Goal: Task Accomplishment & Management: Complete application form

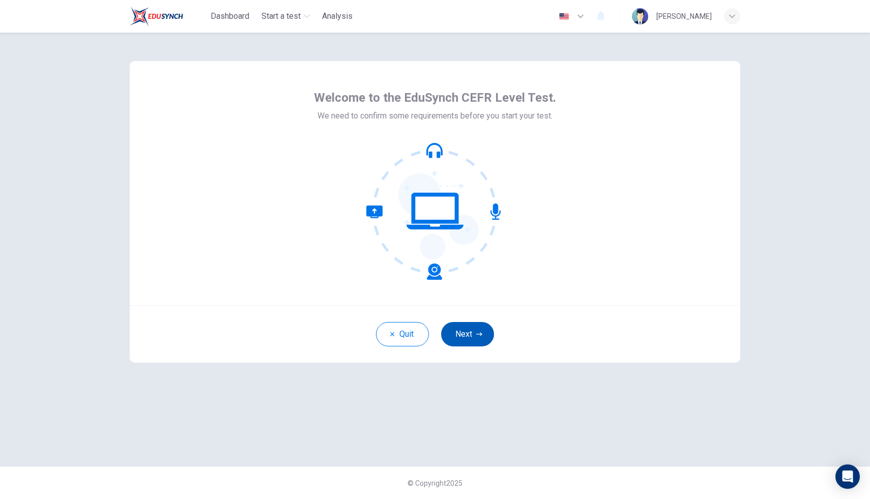
click at [486, 335] on button "Next" at bounding box center [467, 334] width 53 height 24
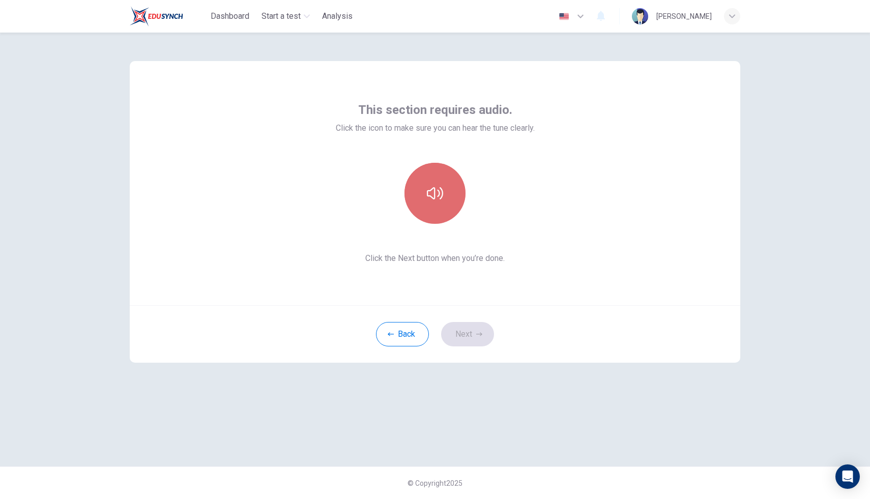
click at [418, 180] on button "button" at bounding box center [434, 193] width 61 height 61
click at [429, 253] on span "Click the Next button when you’re done." at bounding box center [435, 258] width 199 height 12
click at [433, 205] on button "button" at bounding box center [434, 193] width 61 height 61
click at [438, 211] on button "button" at bounding box center [434, 193] width 61 height 61
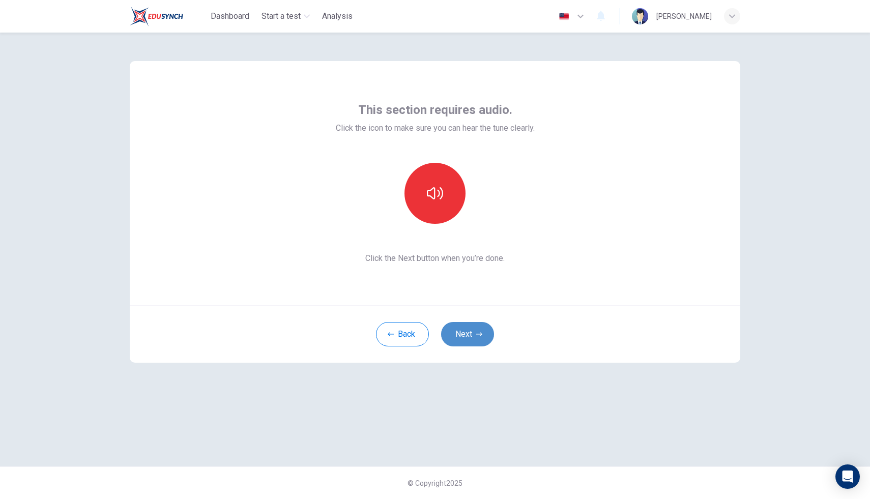
click at [471, 331] on button "Next" at bounding box center [467, 334] width 53 height 24
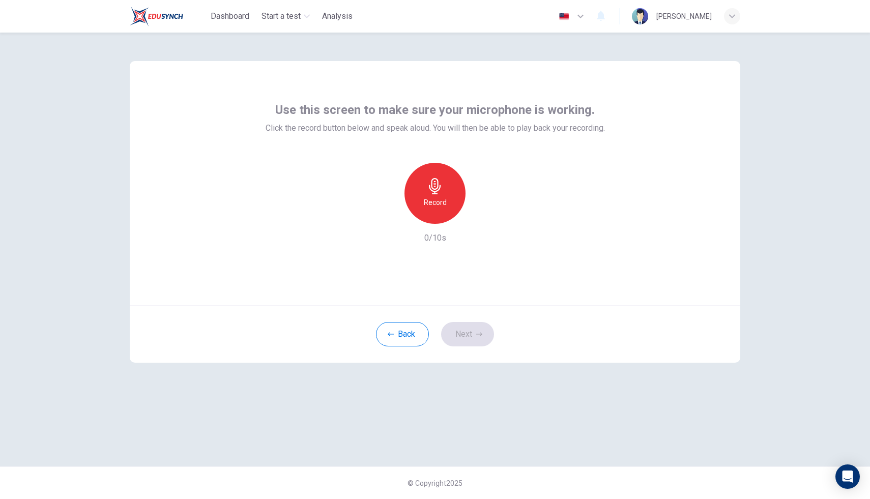
click at [446, 179] on div "Record" at bounding box center [434, 193] width 61 height 61
click at [485, 211] on icon "button" at bounding box center [482, 216] width 10 height 10
click at [468, 335] on button "Next" at bounding box center [467, 334] width 53 height 24
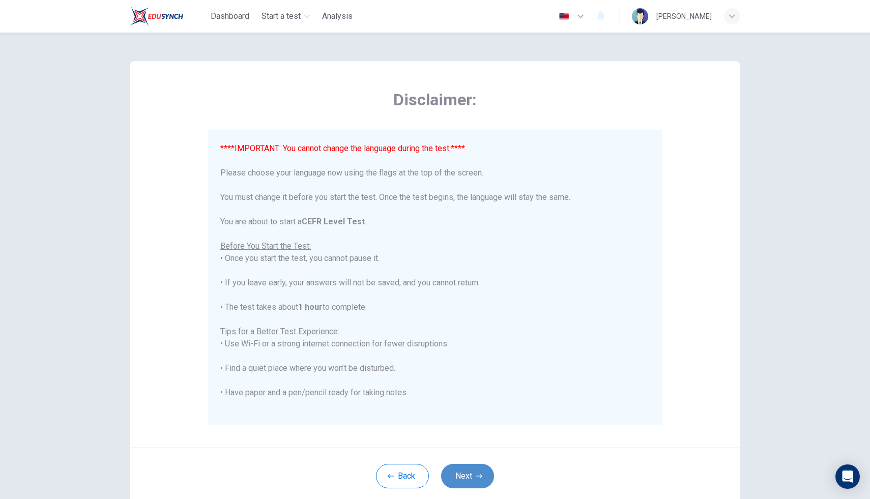
click at [460, 483] on button "Next" at bounding box center [467, 476] width 53 height 24
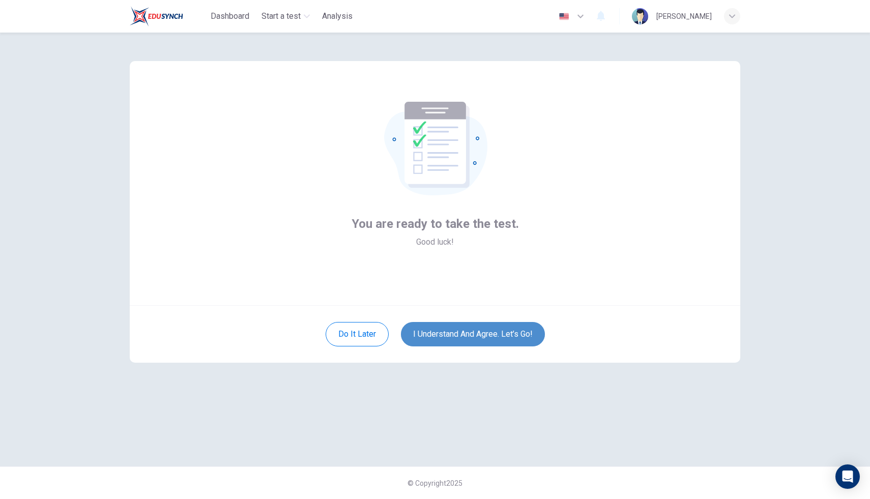
click at [463, 331] on button "I understand and agree. Let’s go!" at bounding box center [473, 334] width 144 height 24
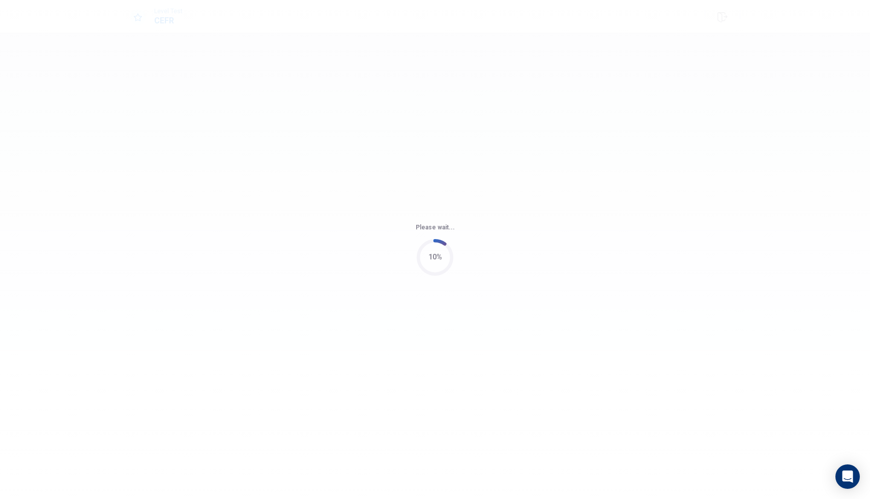
drag, startPoint x: 489, startPoint y: 320, endPoint x: 502, endPoint y: 321, distance: 13.3
click at [490, 319] on div "Please wait... 10%" at bounding box center [435, 249] width 870 height 499
click at [503, 321] on div "Please wait... 15%" at bounding box center [435, 249] width 870 height 499
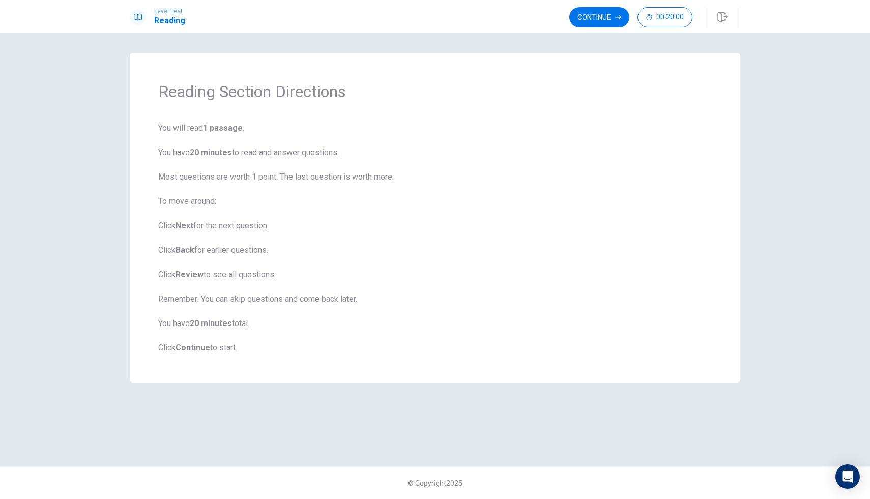
click at [516, 317] on span "You will read 1 passage . You have 20 minutes to read and answer questions. Mos…" at bounding box center [435, 238] width 554 height 232
click at [591, 15] on button "Continue" at bounding box center [599, 17] width 60 height 20
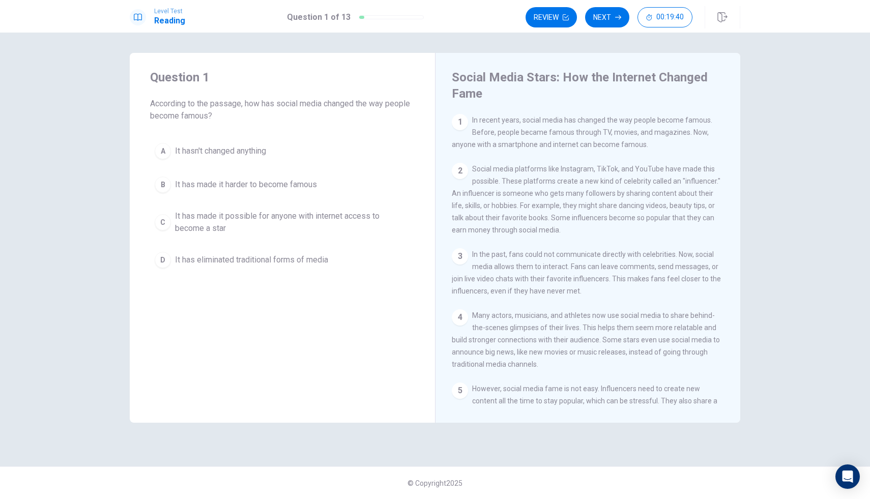
drag, startPoint x: 474, startPoint y: 121, endPoint x: 480, endPoint y: 126, distance: 7.9
click at [480, 126] on div "1 In recent years, social media has changed the way people become famous. Befor…" at bounding box center [588, 132] width 273 height 37
drag, startPoint x: 474, startPoint y: 121, endPoint x: 655, endPoint y: 166, distance: 186.7
click at [666, 186] on div "1 In recent years, social media has changed the way people become famous. Befor…" at bounding box center [595, 260] width 286 height 293
drag, startPoint x: 484, startPoint y: 159, endPoint x: 532, endPoint y: 203, distance: 64.8
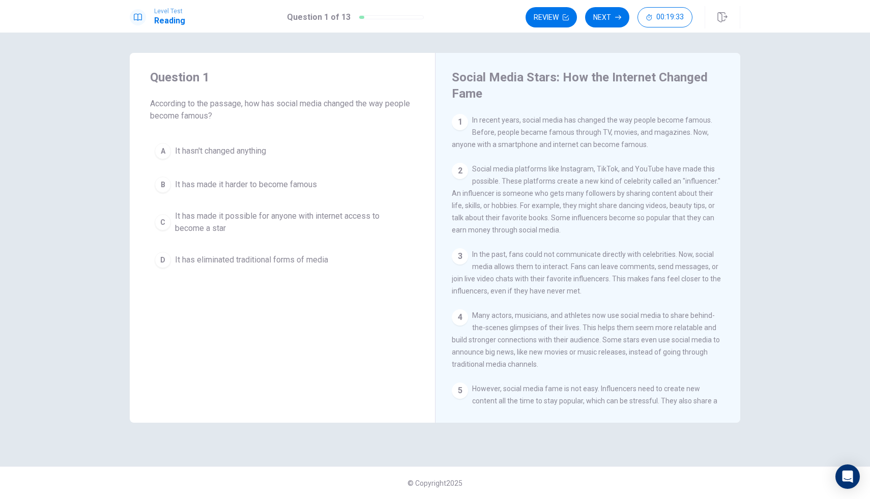
click at [532, 203] on div "1 In recent years, social media has changed the way people become famous. Befor…" at bounding box center [595, 260] width 286 height 293
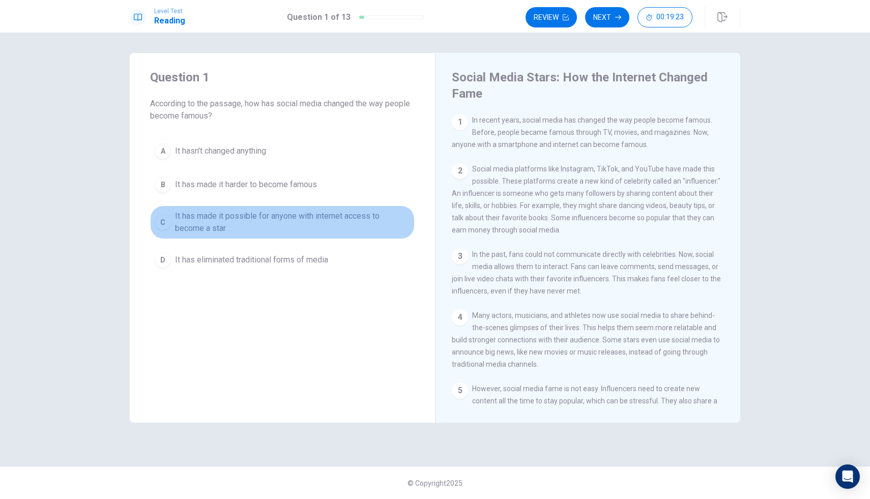
click at [161, 221] on div "C" at bounding box center [163, 222] width 16 height 16
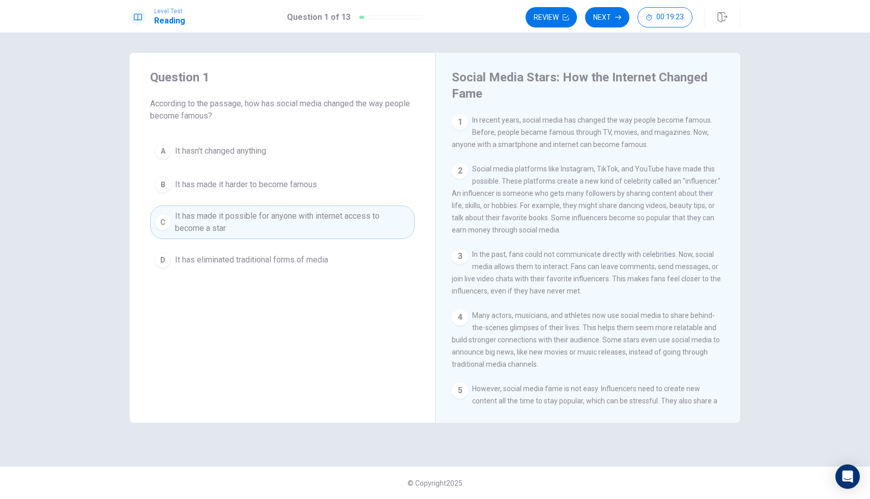
click at [303, 232] on span "It has made it possible for anyone with internet access to become a star" at bounding box center [292, 222] width 235 height 24
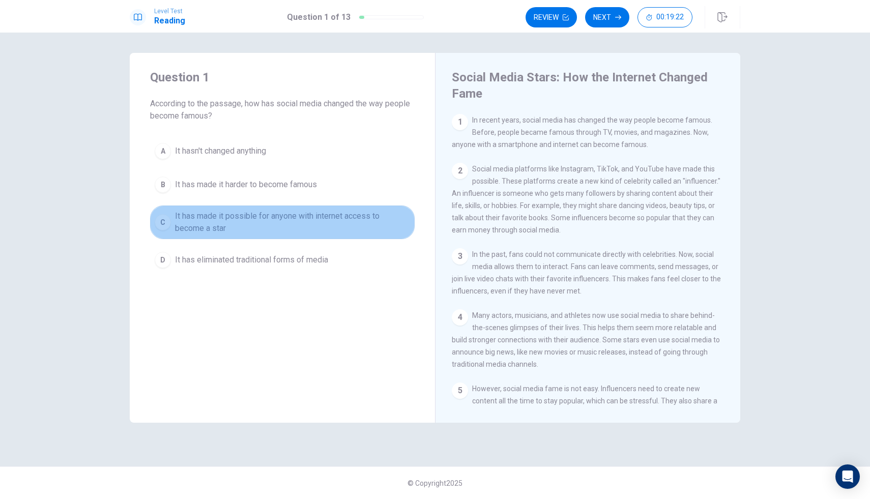
click at [303, 232] on span "It has made it possible for anyone with internet access to become a star" at bounding box center [292, 222] width 235 height 24
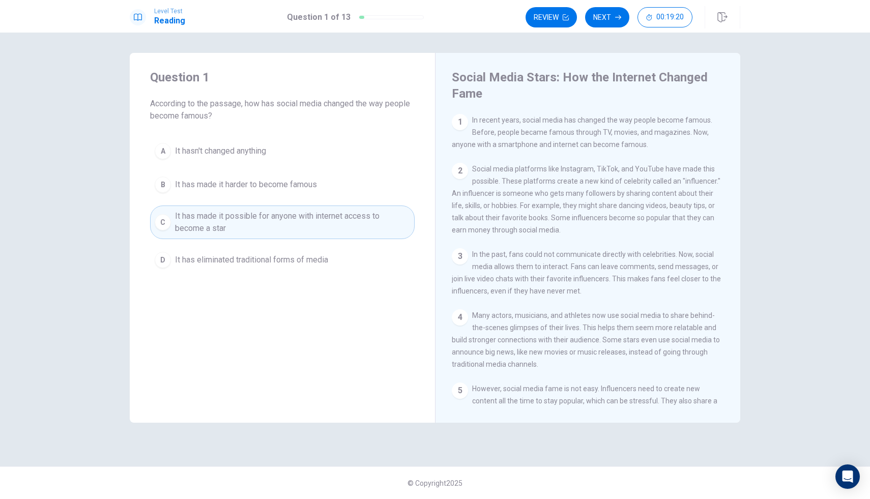
scroll to position [149, 0]
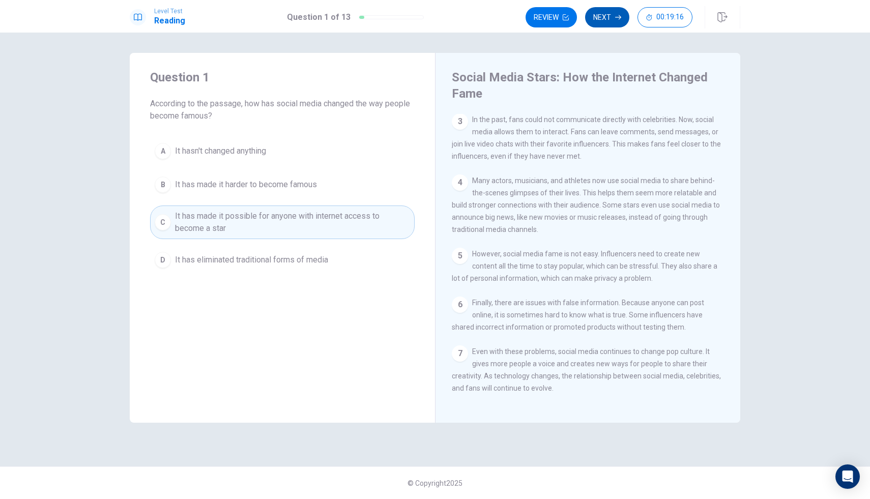
click at [616, 13] on button "Next" at bounding box center [607, 17] width 44 height 20
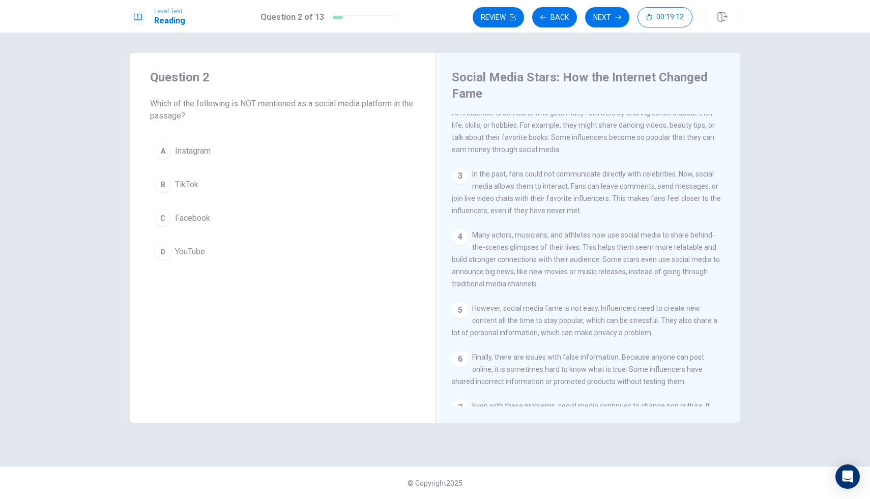
scroll to position [0, 0]
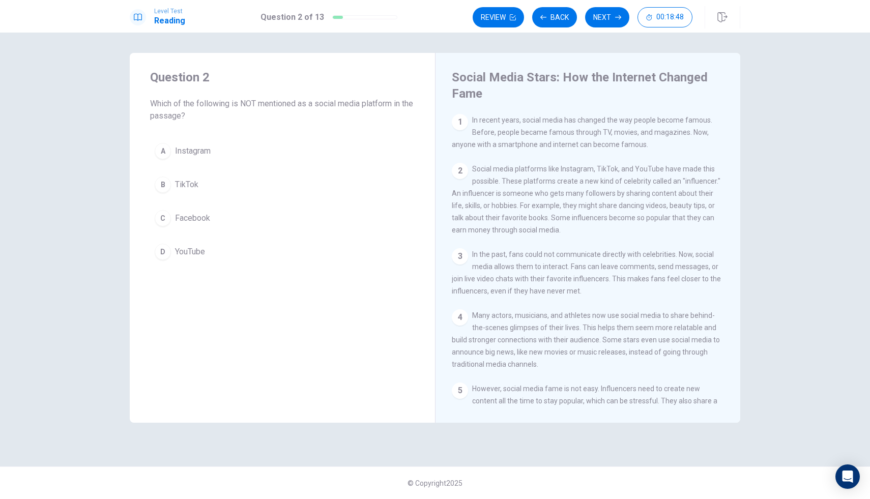
click at [204, 221] on span "Facebook" at bounding box center [192, 218] width 35 height 12
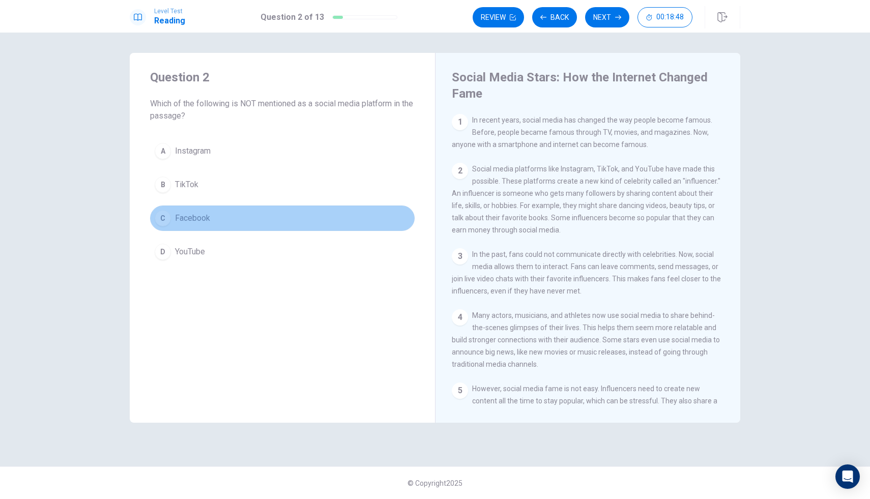
click at [204, 217] on span "Facebook" at bounding box center [192, 218] width 35 height 12
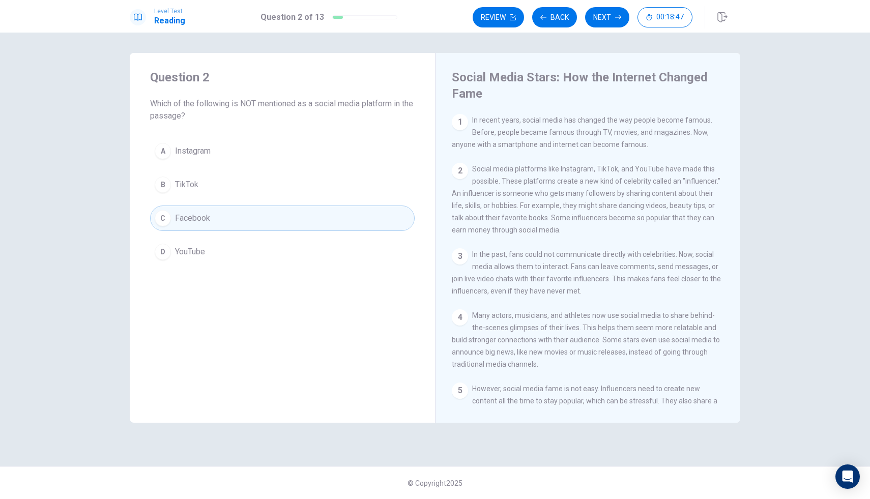
click at [204, 217] on span "Facebook" at bounding box center [192, 218] width 35 height 12
click at [615, 20] on icon "button" at bounding box center [618, 17] width 6 height 6
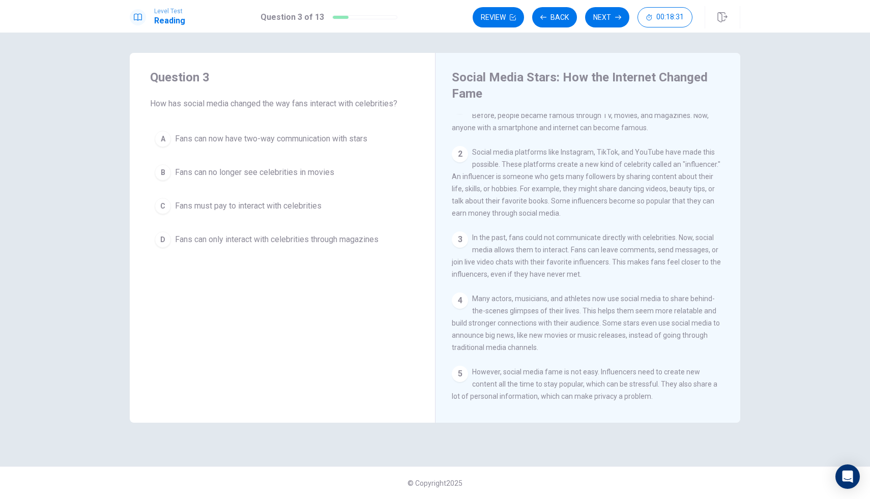
scroll to position [17, 0]
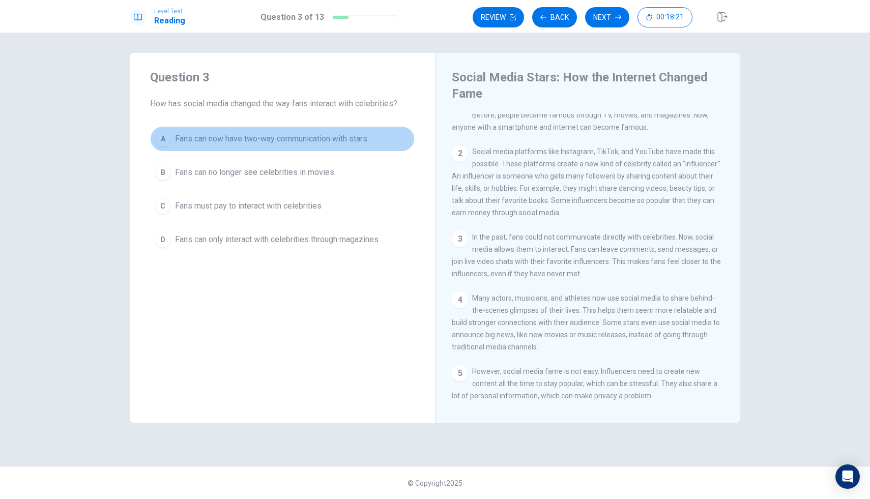
click at [185, 143] on span "Fans can now have two-way communication with stars" at bounding box center [271, 139] width 192 height 12
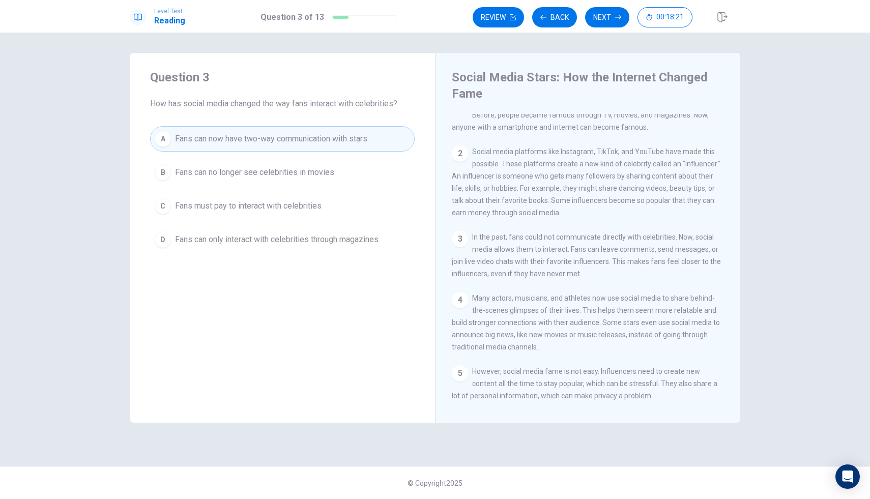
click at [286, 141] on span "Fans can now have two-way communication with stars" at bounding box center [271, 139] width 192 height 12
click at [622, 15] on button "Next" at bounding box center [607, 17] width 44 height 20
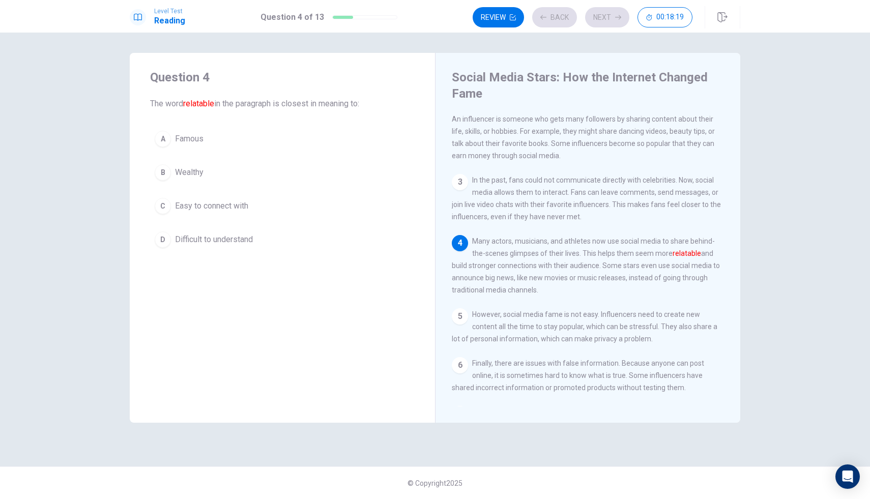
scroll to position [75, 0]
click at [235, 202] on span "Easy to connect with" at bounding box center [211, 206] width 73 height 12
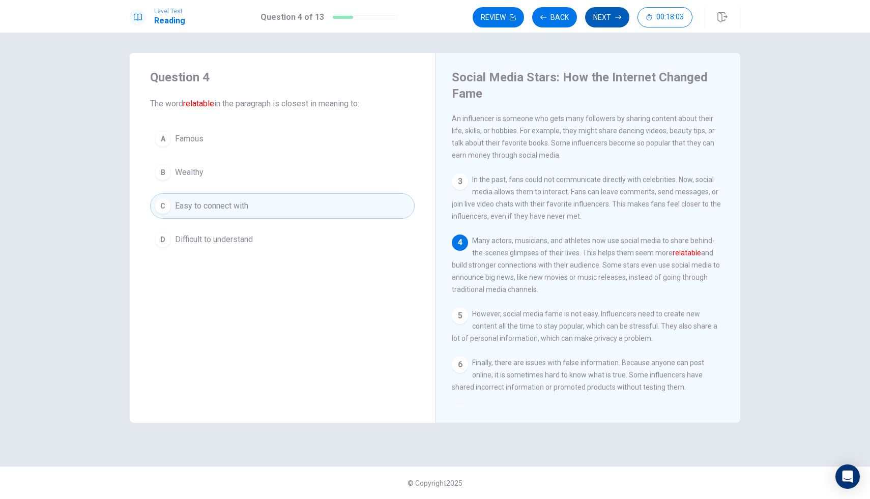
click at [601, 18] on button "Next" at bounding box center [607, 17] width 44 height 20
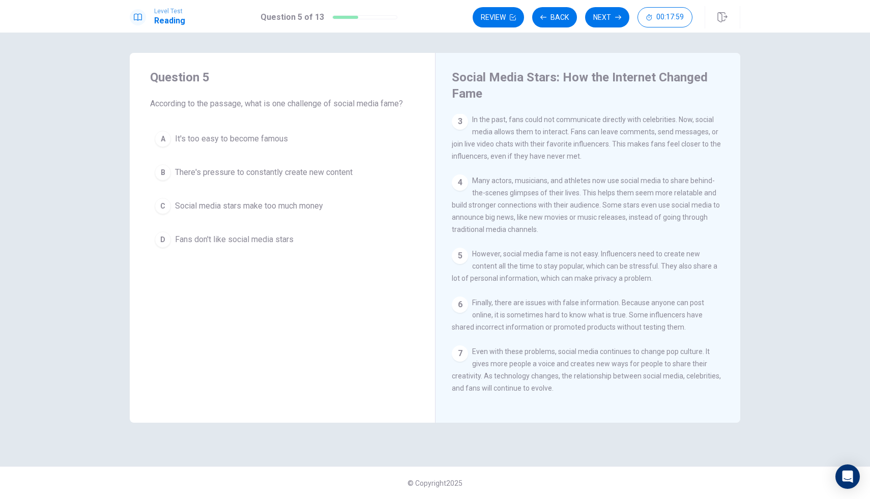
scroll to position [147, 0]
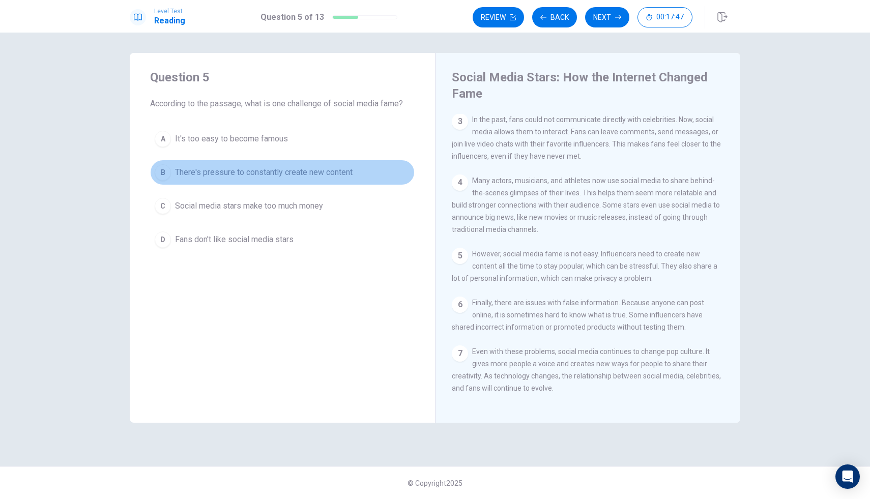
click at [208, 173] on span "There's pressure to constantly create new content" at bounding box center [264, 172] width 178 height 12
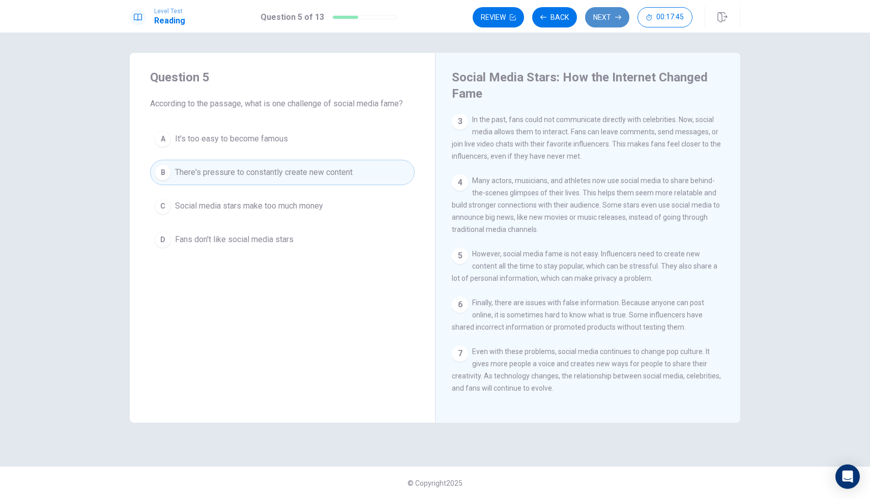
click at [612, 15] on button "Next" at bounding box center [607, 17] width 44 height 20
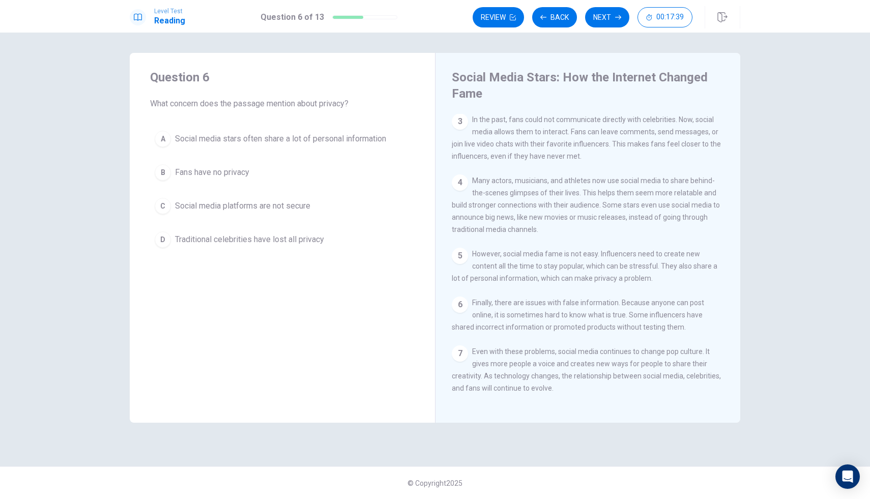
scroll to position [149, 0]
drag, startPoint x: 290, startPoint y: 144, endPoint x: 290, endPoint y: 150, distance: 6.1
click at [290, 150] on button "A Social media stars often share a lot of personal information" at bounding box center [282, 138] width 265 height 25
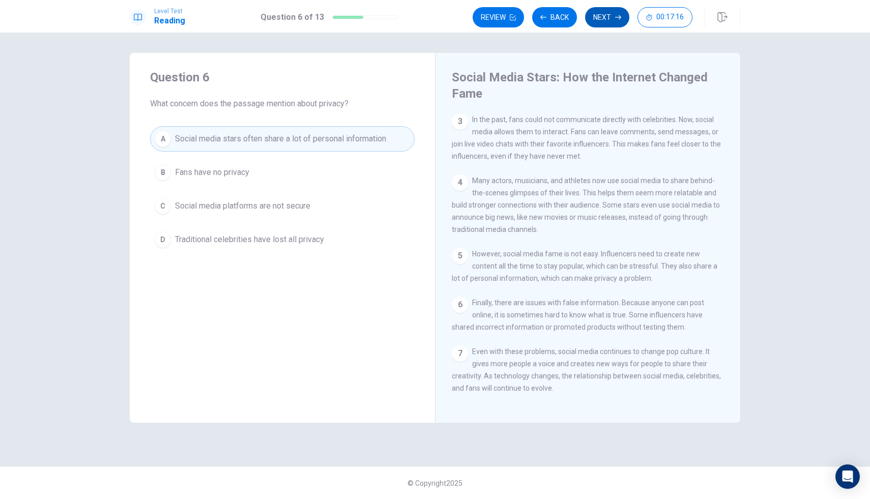
click at [603, 17] on button "Next" at bounding box center [607, 17] width 44 height 20
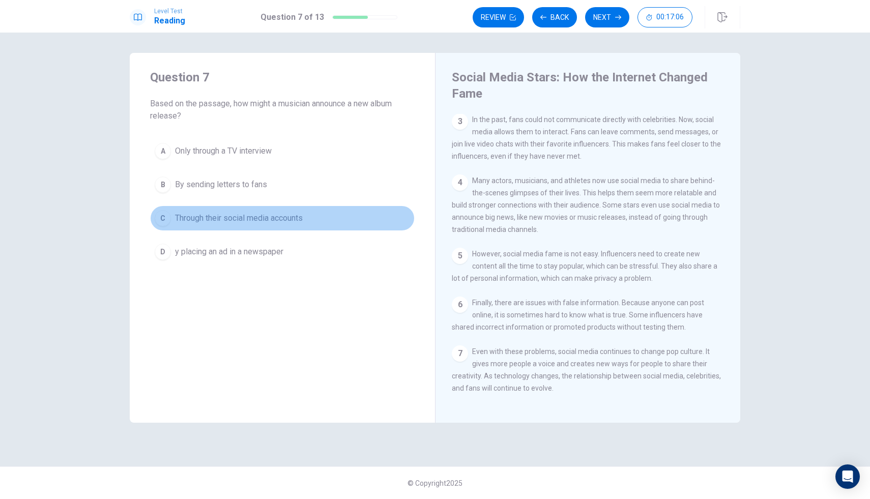
click at [250, 221] on span "Through their social media accounts" at bounding box center [239, 218] width 128 height 12
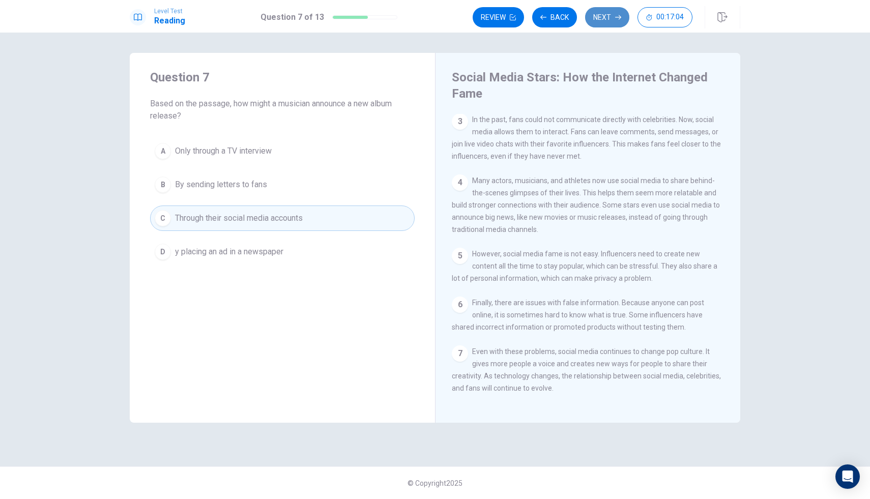
click at [603, 13] on button "Next" at bounding box center [607, 17] width 44 height 20
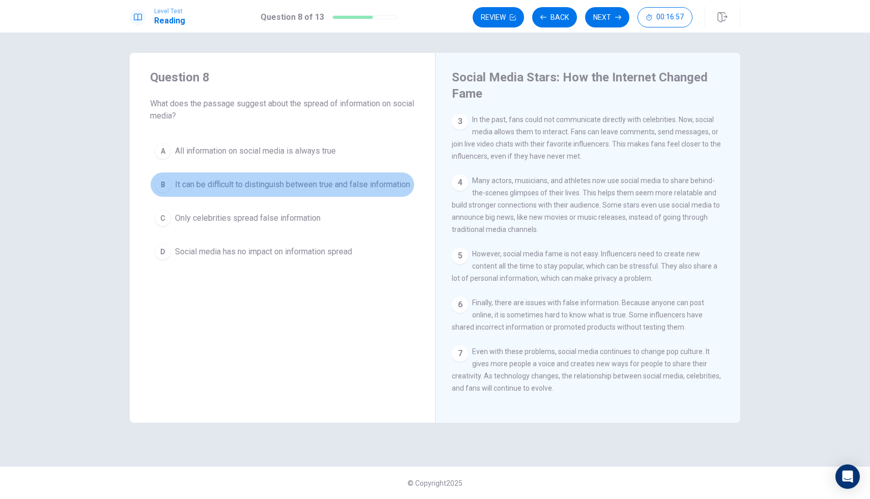
click at [211, 191] on span "It can be difficult to distinguish between true and false information" at bounding box center [292, 185] width 235 height 12
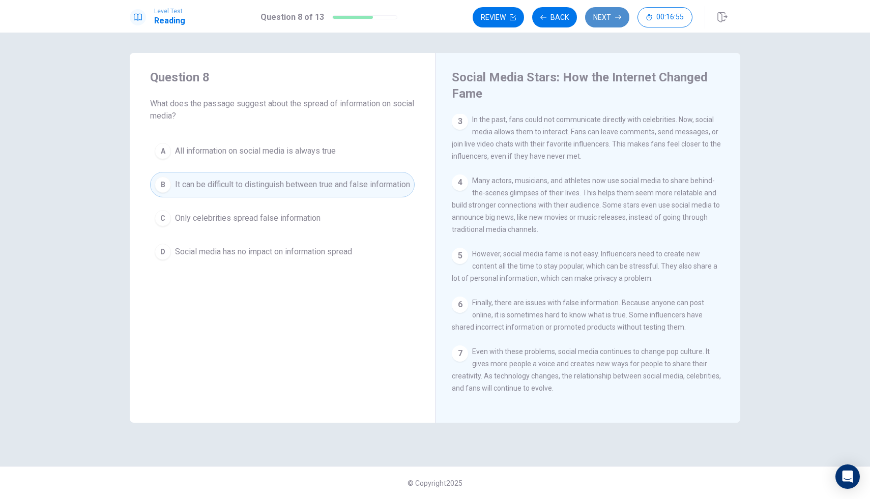
click at [598, 17] on button "Next" at bounding box center [607, 17] width 44 height 20
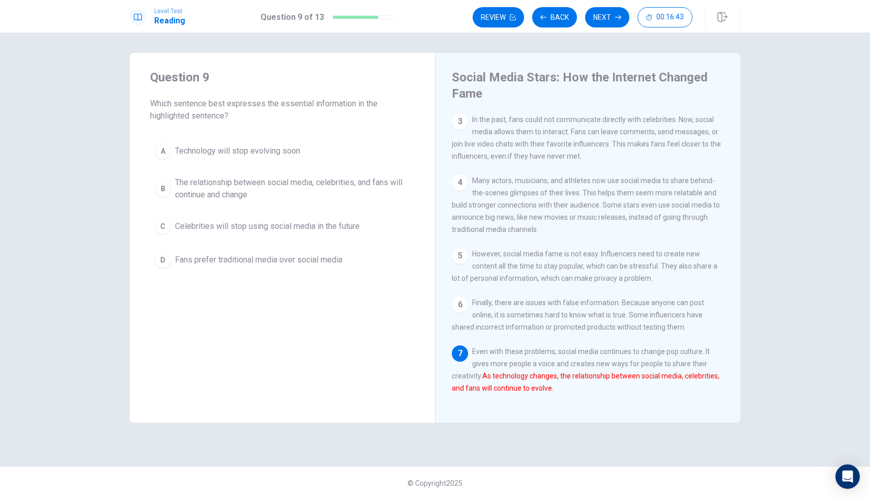
click at [261, 198] on span "The relationship between social media, celebrities, and fans will continue and …" at bounding box center [292, 189] width 235 height 24
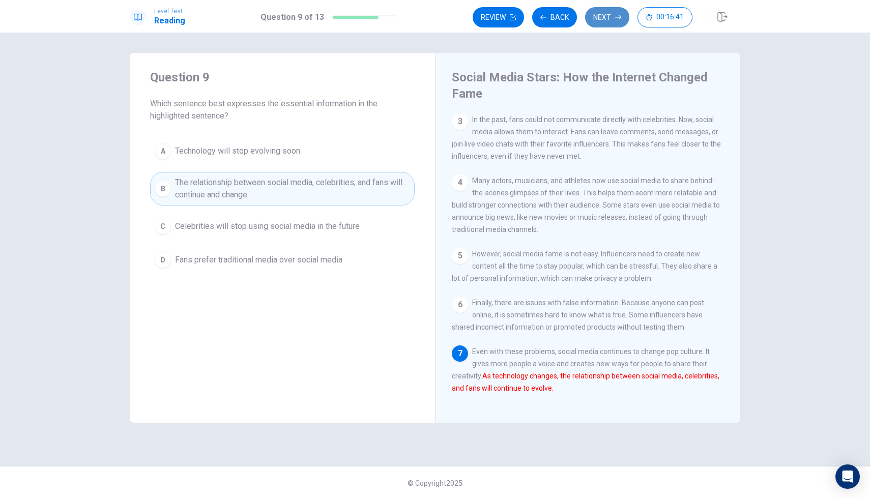
click at [603, 16] on button "Next" at bounding box center [607, 17] width 44 height 20
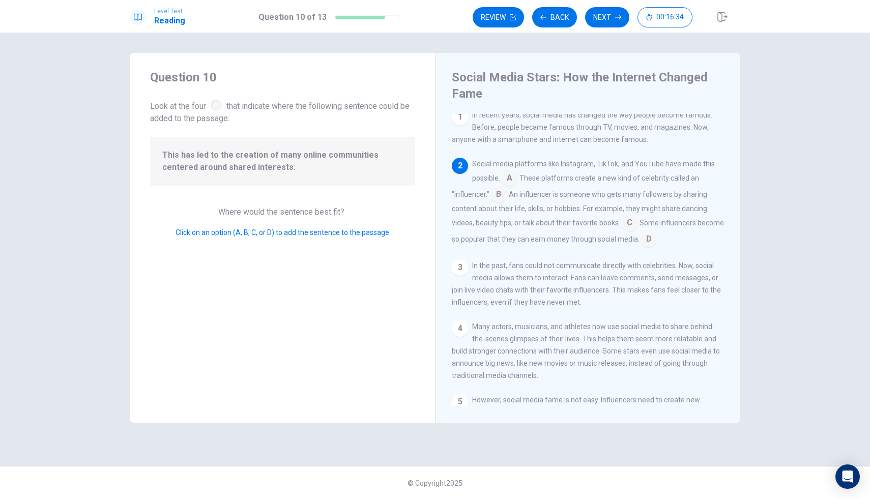
scroll to position [7, 0]
click at [500, 197] on input at bounding box center [498, 194] width 16 height 16
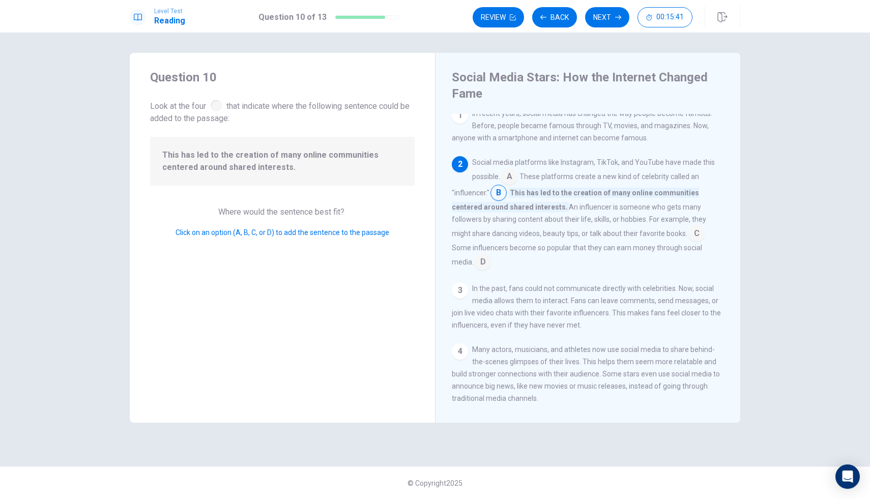
click at [693, 237] on input at bounding box center [696, 234] width 16 height 16
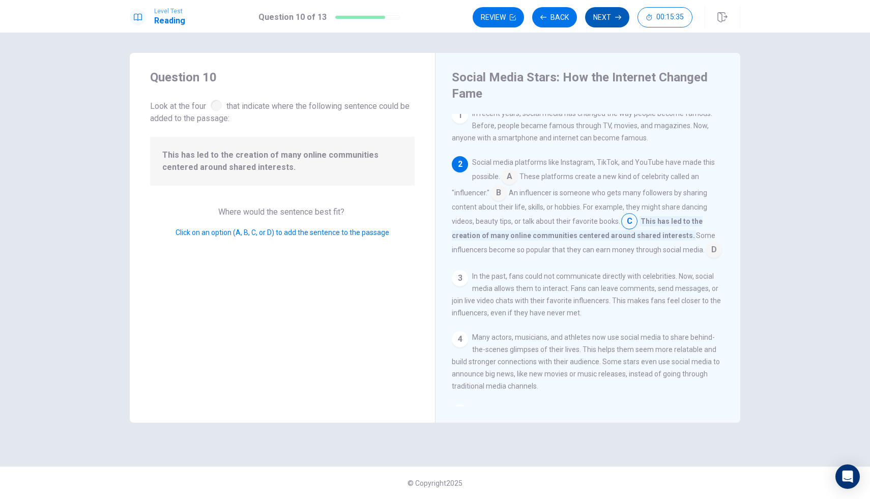
click at [622, 16] on button "Next" at bounding box center [607, 17] width 44 height 20
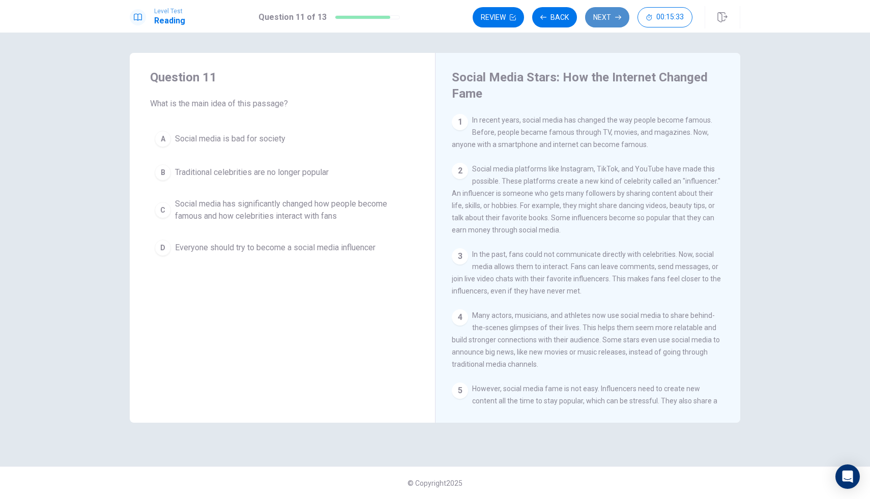
click at [602, 15] on button "Next" at bounding box center [607, 17] width 44 height 20
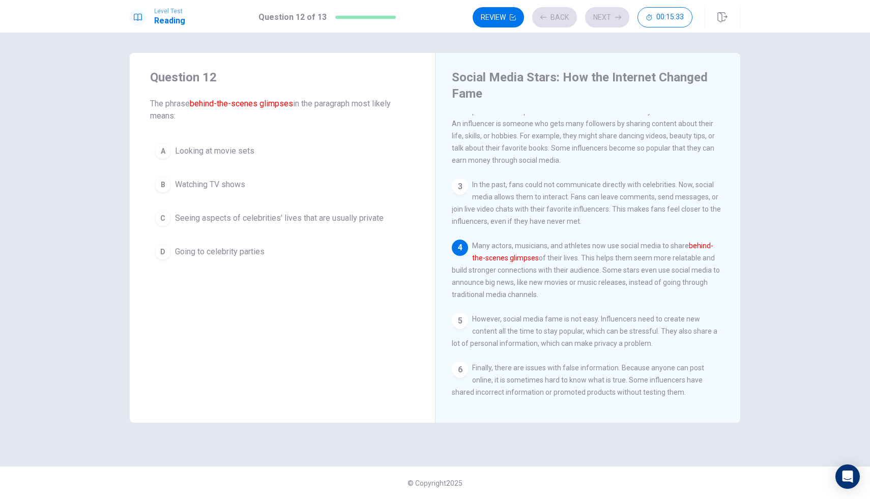
scroll to position [75, 0]
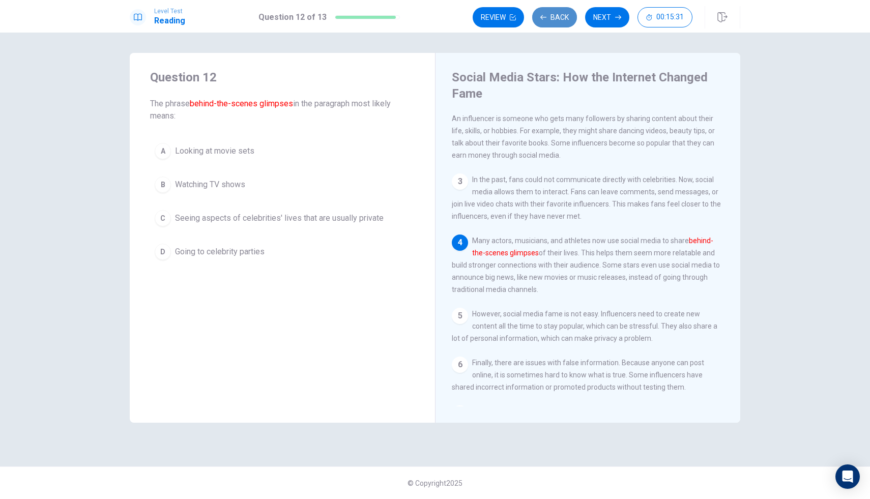
click at [542, 16] on icon "button" at bounding box center [543, 17] width 6 height 5
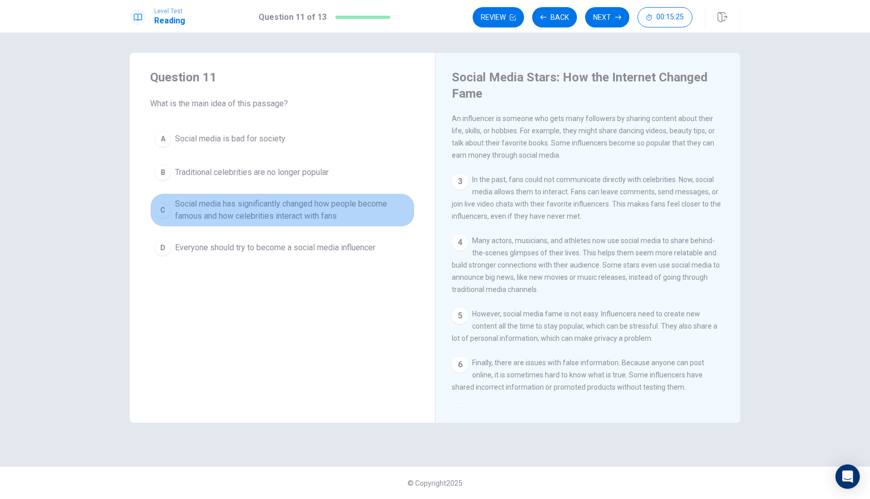
click at [334, 218] on span "Social media has significantly changed how people become famous and how celebri…" at bounding box center [292, 210] width 235 height 24
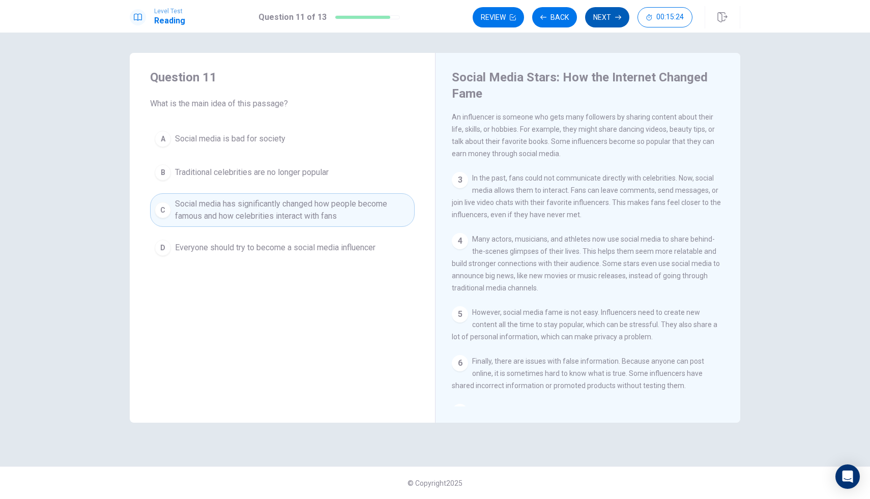
scroll to position [77, 0]
click at [607, 12] on button "Next" at bounding box center [607, 17] width 44 height 20
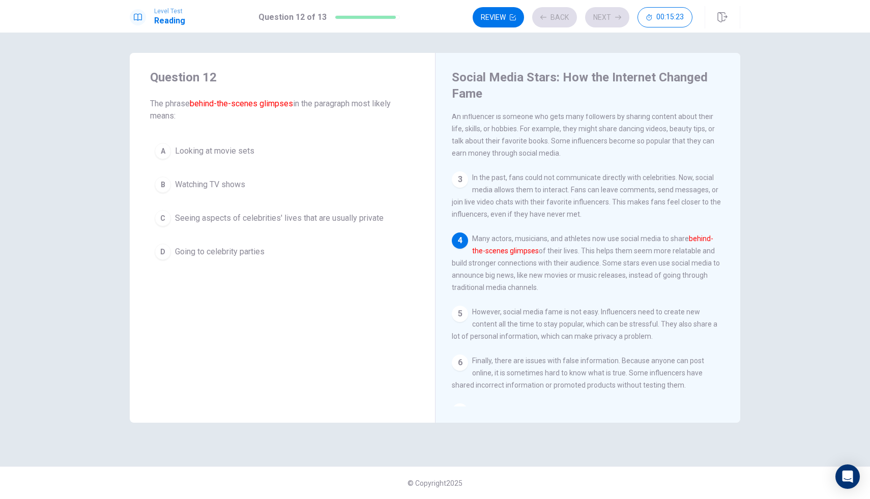
scroll to position [75, 0]
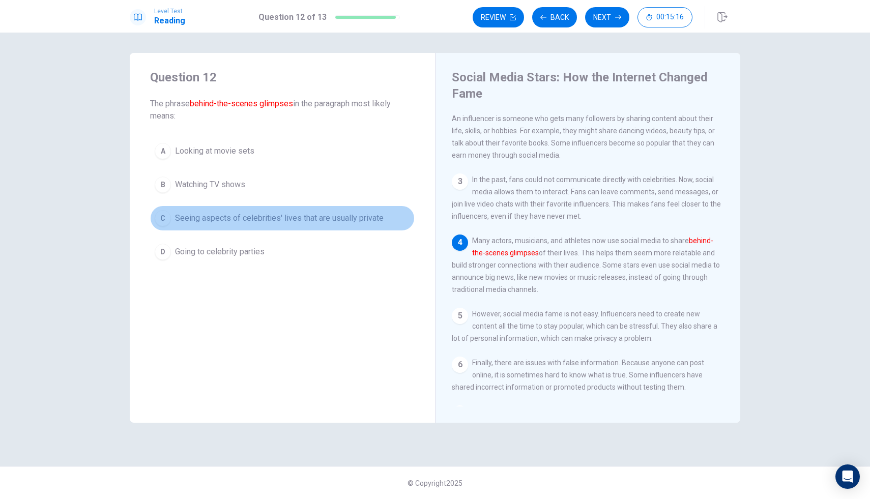
click at [191, 221] on span "Seeing aspects of celebrities' lives that are usually private" at bounding box center [279, 218] width 209 height 12
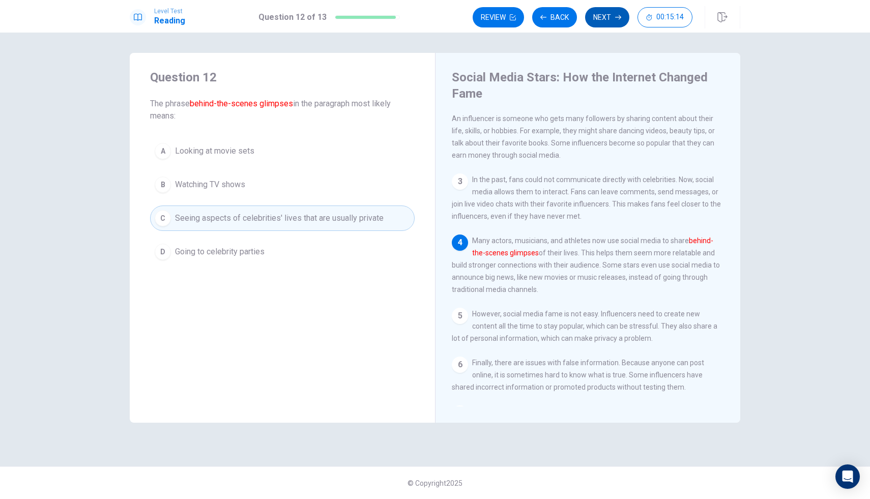
click at [601, 22] on button "Next" at bounding box center [607, 17] width 44 height 20
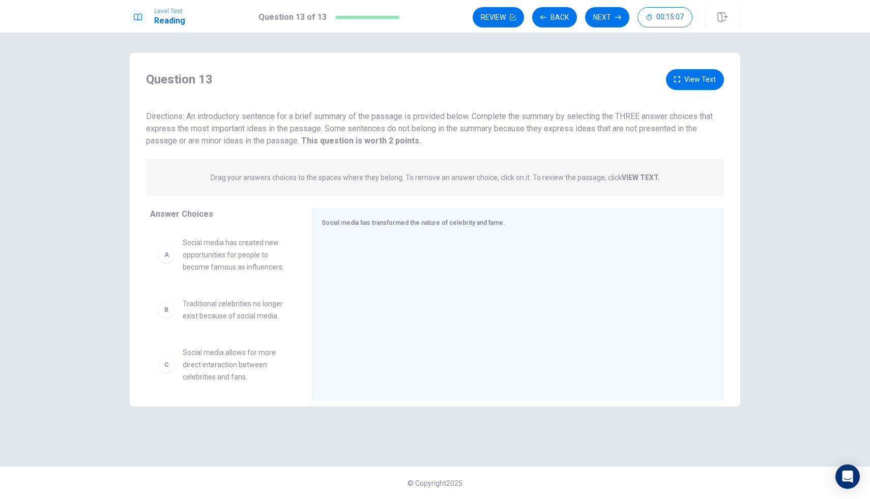
scroll to position [0, 0]
drag, startPoint x: 248, startPoint y: 257, endPoint x: 416, endPoint y: 257, distance: 167.4
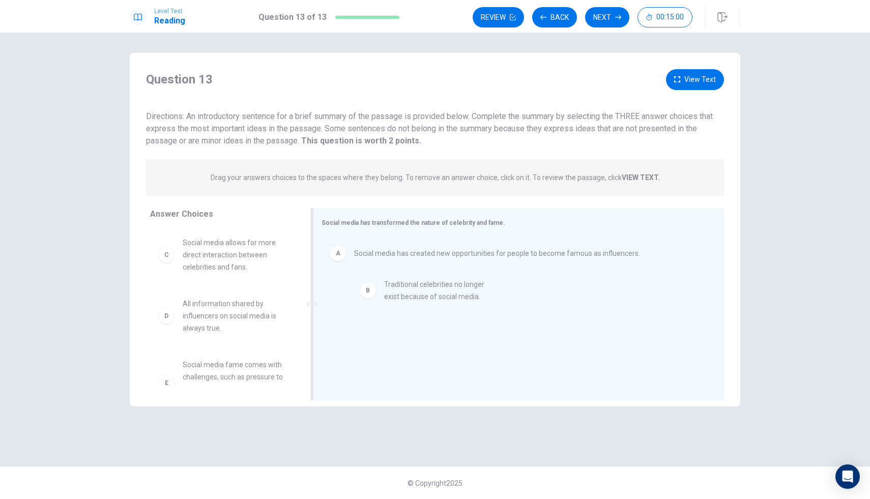
drag, startPoint x: 241, startPoint y: 258, endPoint x: 448, endPoint y: 301, distance: 211.1
drag, startPoint x: 255, startPoint y: 254, endPoint x: 443, endPoint y: 343, distance: 208.3
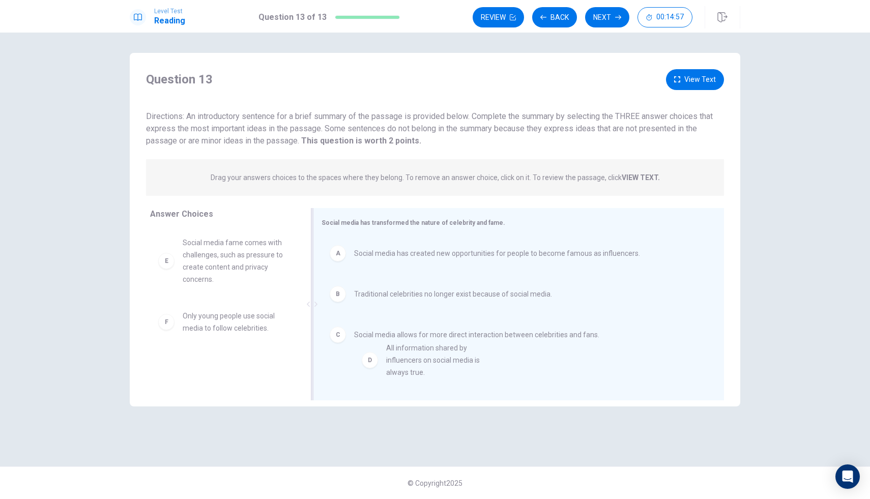
drag, startPoint x: 218, startPoint y: 259, endPoint x: 422, endPoint y: 364, distance: 229.2
drag, startPoint x: 199, startPoint y: 310, endPoint x: 396, endPoint y: 364, distance: 204.2
drag, startPoint x: 239, startPoint y: 245, endPoint x: 571, endPoint y: 396, distance: 364.5
click at [499, 259] on span "Social media has created new opportunities for people to become famous as influ…" at bounding box center [497, 253] width 286 height 12
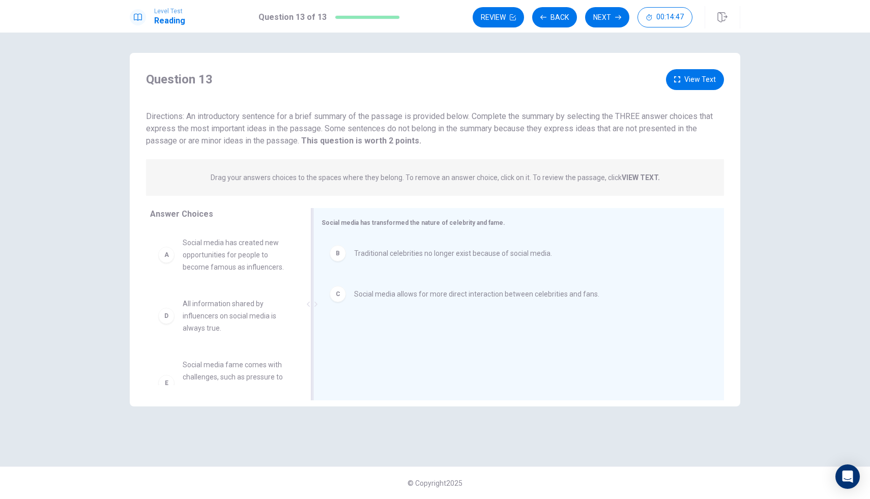
click at [344, 256] on div "B" at bounding box center [338, 253] width 16 height 16
click at [349, 255] on div "C Social media allows for more direct interaction between celebrities and fans." at bounding box center [515, 253] width 370 height 16
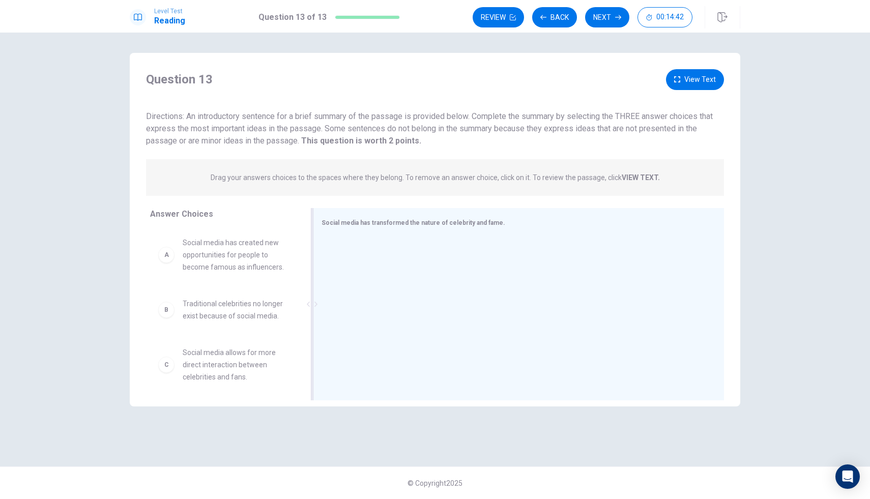
click at [218, 255] on span "Social media has created new opportunities for people to become famous as influ…" at bounding box center [236, 255] width 106 height 37
click at [219, 265] on span "Social media has created new opportunities for people to become famous as influ…" at bounding box center [236, 255] width 106 height 37
drag, startPoint x: 220, startPoint y: 265, endPoint x: 381, endPoint y: 272, distance: 160.9
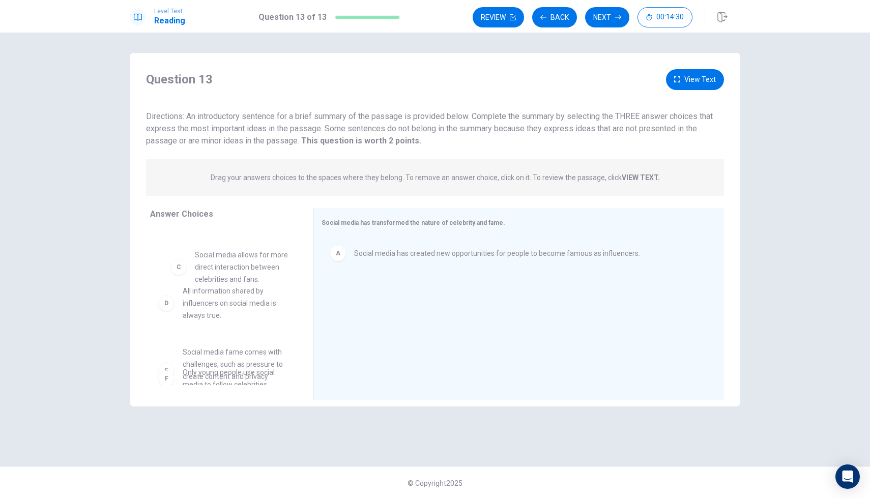
scroll to position [51, 0]
drag, startPoint x: 234, startPoint y: 249, endPoint x: 249, endPoint y: 275, distance: 30.1
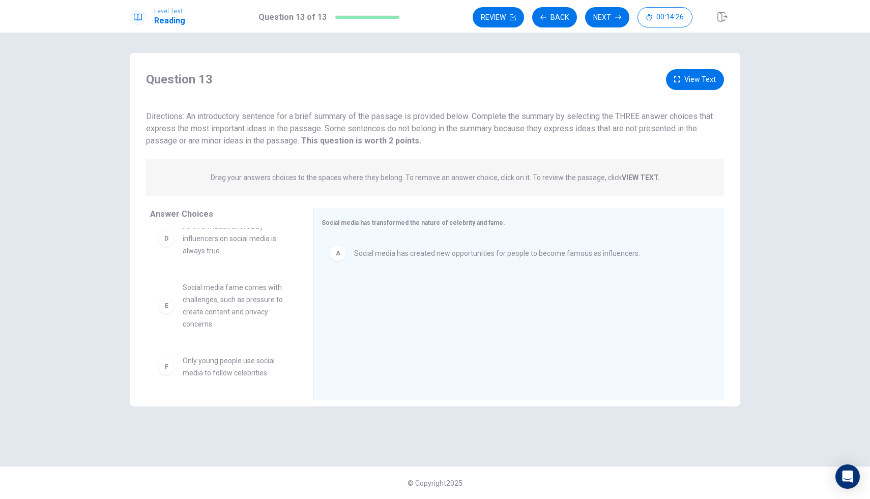
scroll to position [128, 0]
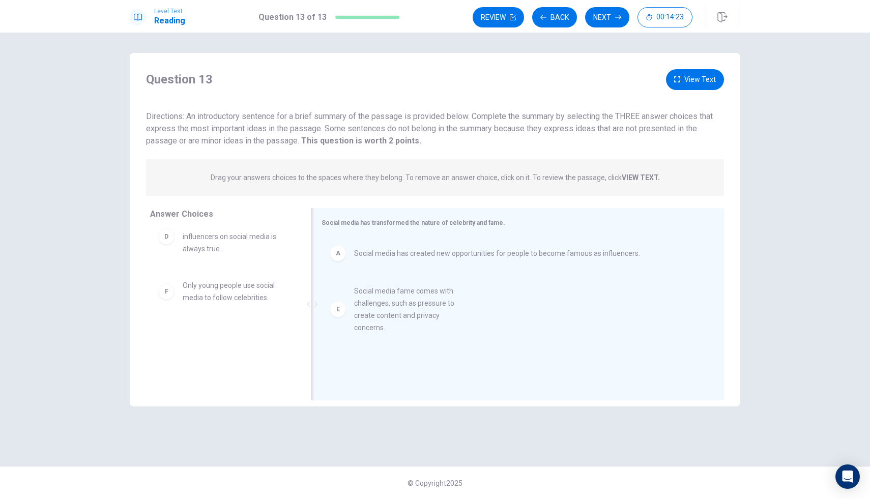
drag, startPoint x: 236, startPoint y: 306, endPoint x: 410, endPoint y: 312, distance: 174.6
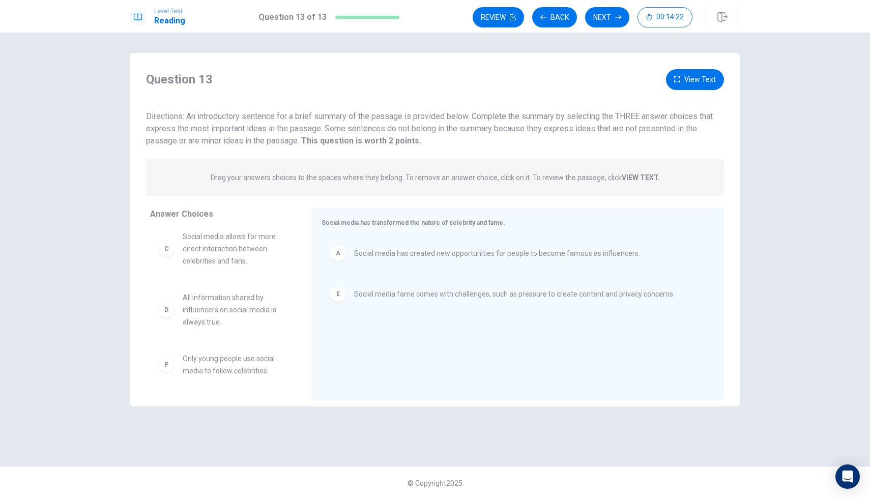
scroll to position [55, 0]
click at [693, 72] on button "View Text" at bounding box center [695, 79] width 58 height 21
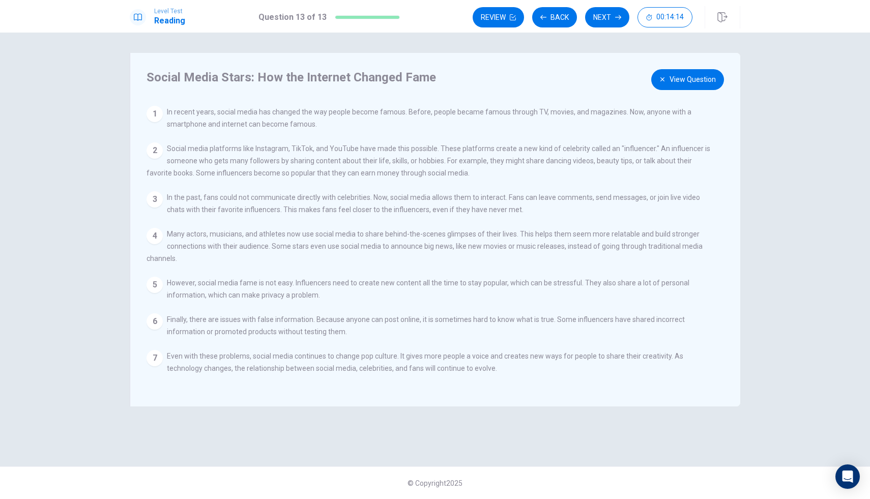
click at [696, 76] on button "View Question" at bounding box center [687, 79] width 73 height 21
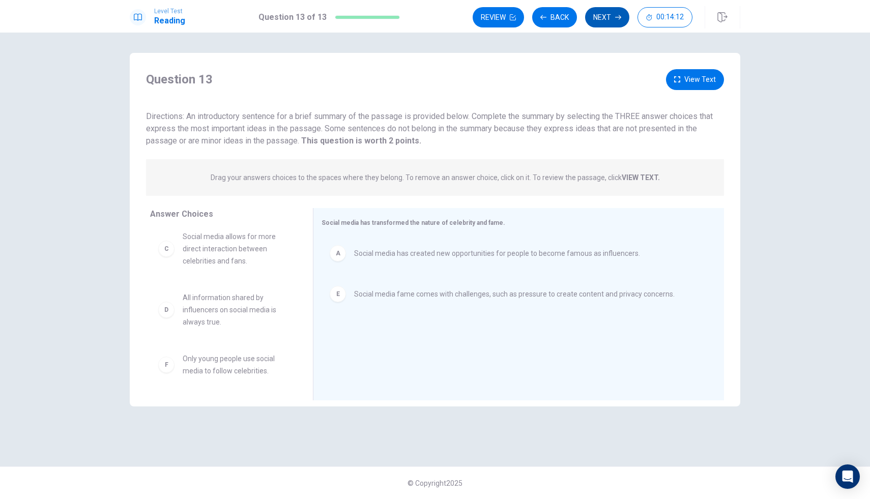
click at [613, 10] on button "Next" at bounding box center [607, 17] width 44 height 20
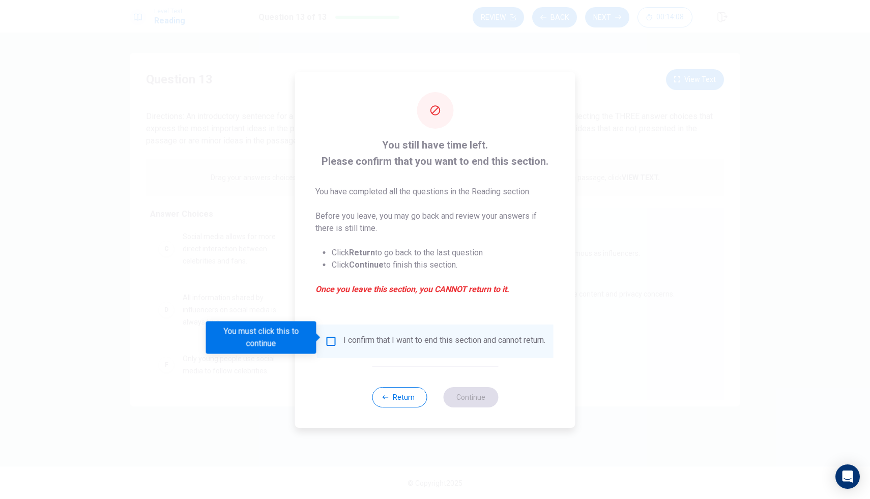
click at [366, 341] on div "I confirm that I want to end this section and cannot return." at bounding box center [444, 341] width 202 height 12
click at [329, 337] on input "You must click this to continue" at bounding box center [331, 341] width 12 height 12
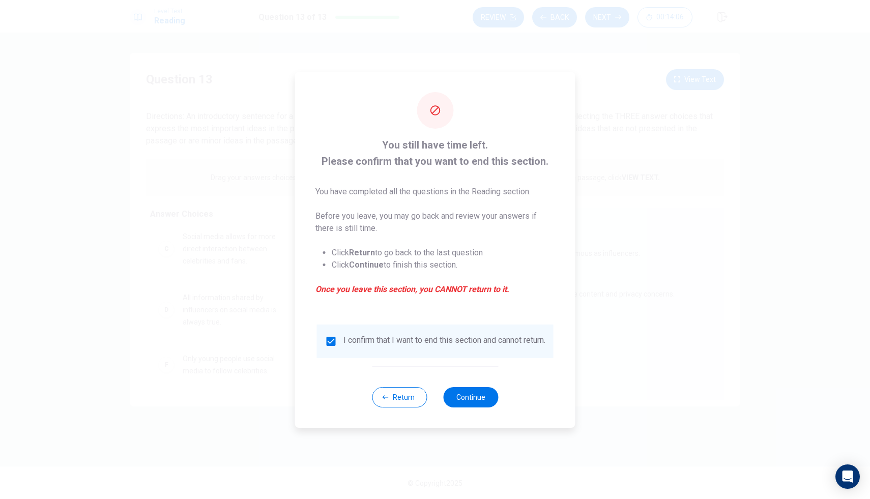
click at [489, 411] on div "Return Continue" at bounding box center [435, 397] width 126 height 62
click at [489, 408] on button "Continue" at bounding box center [470, 397] width 55 height 20
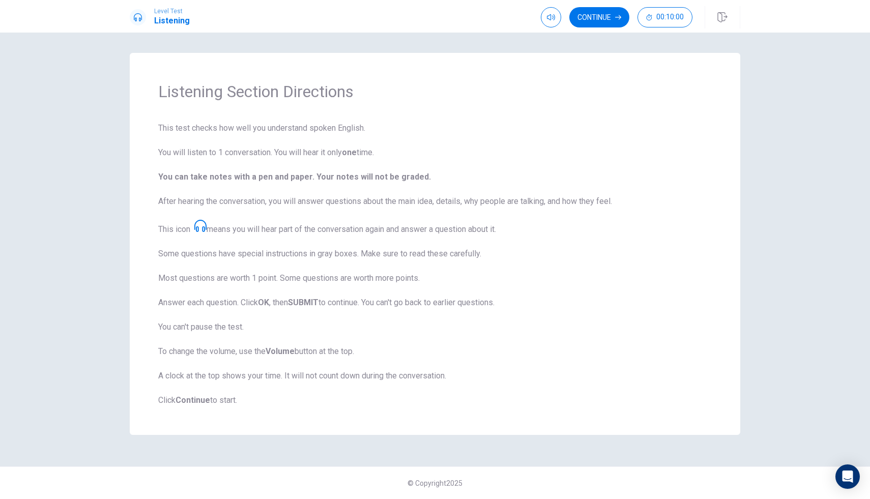
click at [496, 322] on span "This test checks how well you understand spoken English. You will listen to 1 c…" at bounding box center [435, 264] width 554 height 284
click at [200, 409] on div "Listening Section Directions This test checks how well you understand spoken En…" at bounding box center [435, 244] width 611 height 382
click at [613, 15] on button "Continue" at bounding box center [599, 17] width 60 height 20
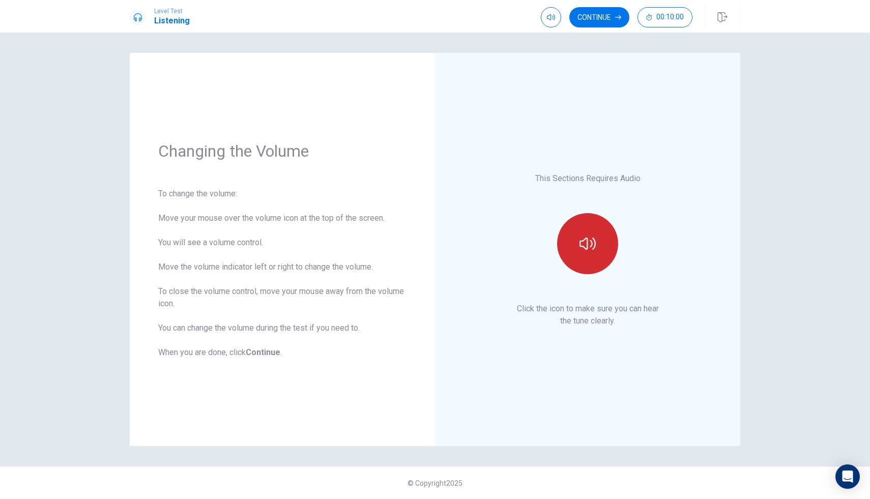
click at [587, 255] on button "button" at bounding box center [587, 243] width 61 height 61
click at [582, 248] on icon "button" at bounding box center [588, 244] width 16 height 16
click at [574, 248] on button "button" at bounding box center [587, 243] width 61 height 61
click at [596, 14] on button "Continue" at bounding box center [599, 17] width 60 height 20
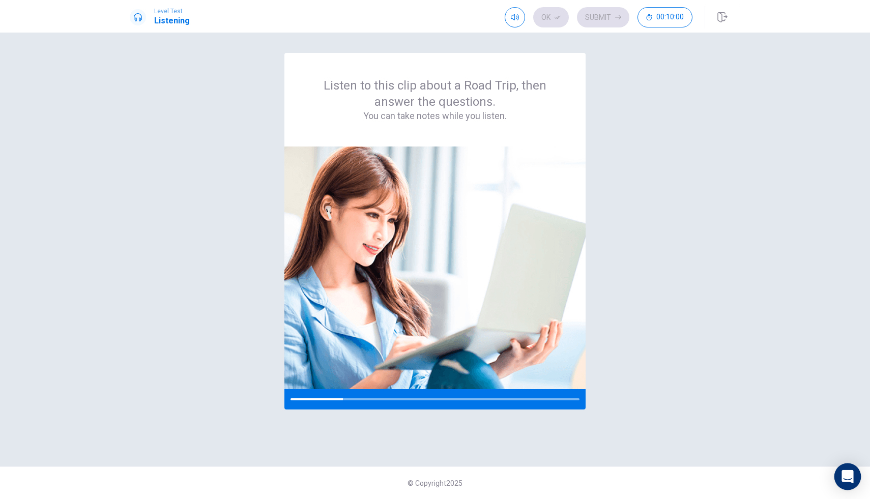
click at [853, 481] on div "Open Intercom Messenger" at bounding box center [847, 477] width 27 height 27
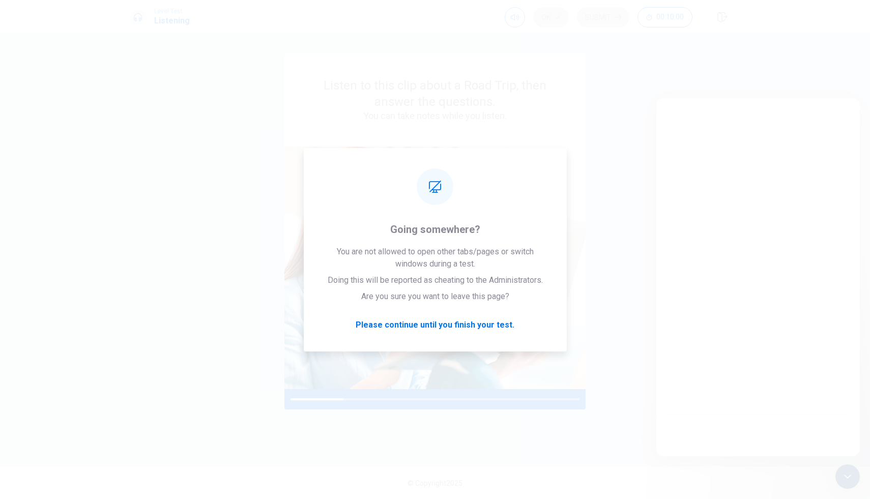
click at [707, 369] on div at bounding box center [758, 277] width 204 height 358
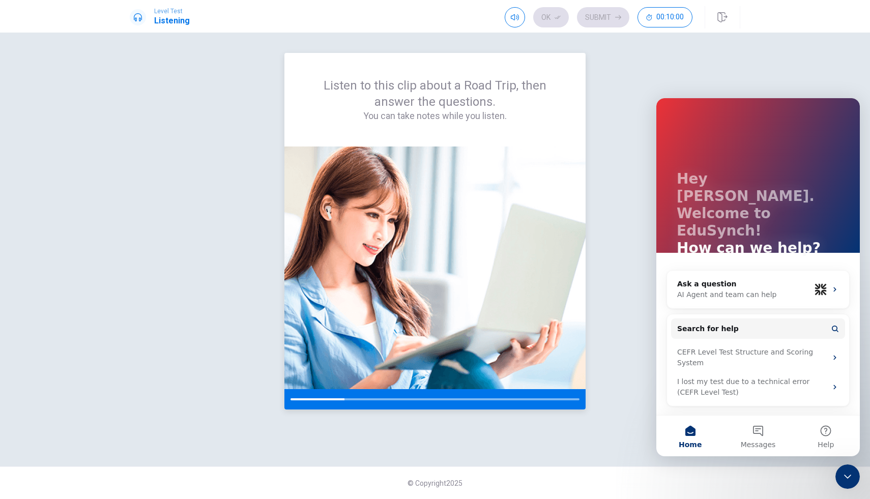
scroll to position [0, 0]
click at [848, 472] on icon "Close Intercom Messenger" at bounding box center [848, 477] width 12 height 12
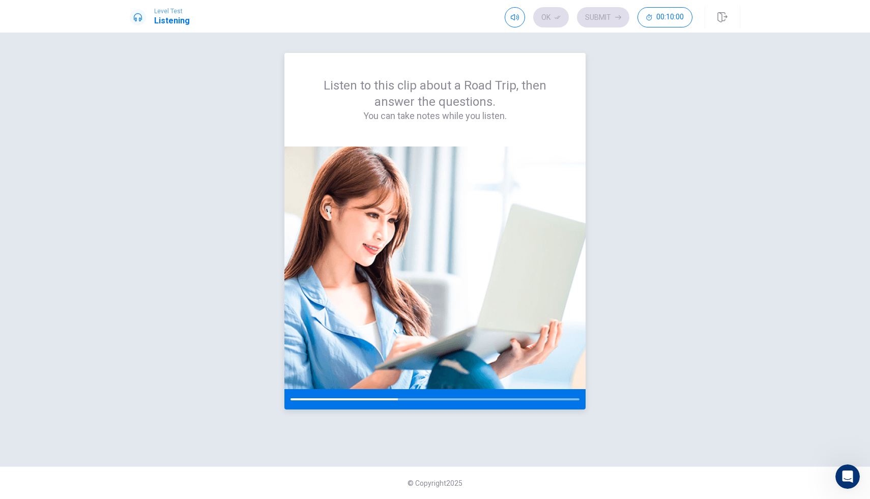
click at [452, 189] on img at bounding box center [434, 268] width 301 height 243
click at [130, 13] on div "Level Test Listening" at bounding box center [160, 17] width 60 height 19
drag, startPoint x: 147, startPoint y: 19, endPoint x: 174, endPoint y: 18, distance: 27.0
click at [149, 19] on div "Level Test Listening" at bounding box center [160, 17] width 60 height 19
click at [525, 17] on div "Ok Submit 00:10:00" at bounding box center [599, 17] width 188 height 20
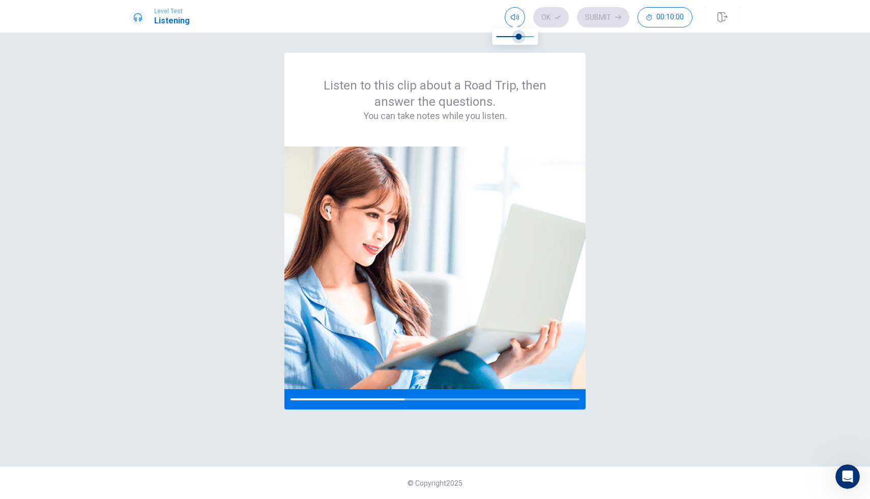
type input "1"
drag, startPoint x: 531, startPoint y: 36, endPoint x: 551, endPoint y: 45, distance: 21.9
click at [272, 190] on div "Listen to this clip about a Road Trip, then answer the questions. You can take …" at bounding box center [435, 249] width 611 height 393
click at [574, 399] on div at bounding box center [434, 399] width 301 height 20
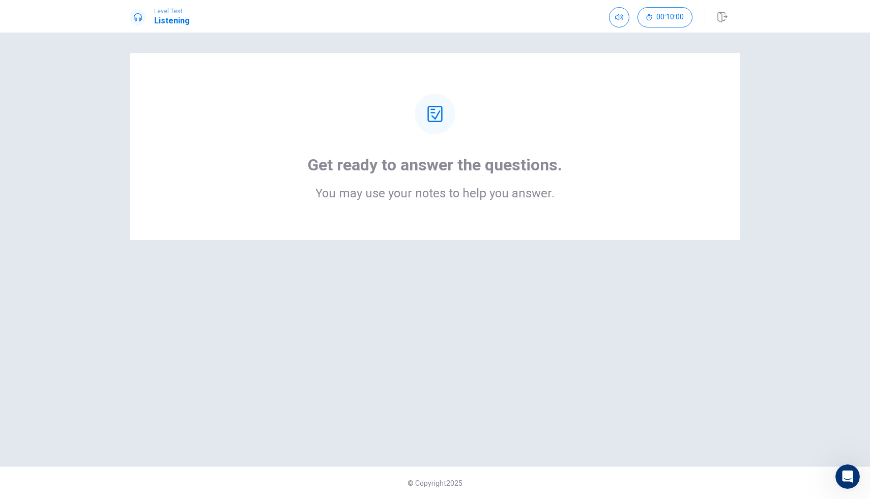
click at [479, 213] on div "Get ready to answer the questions. You may use your notes to help you answer." at bounding box center [435, 146] width 611 height 187
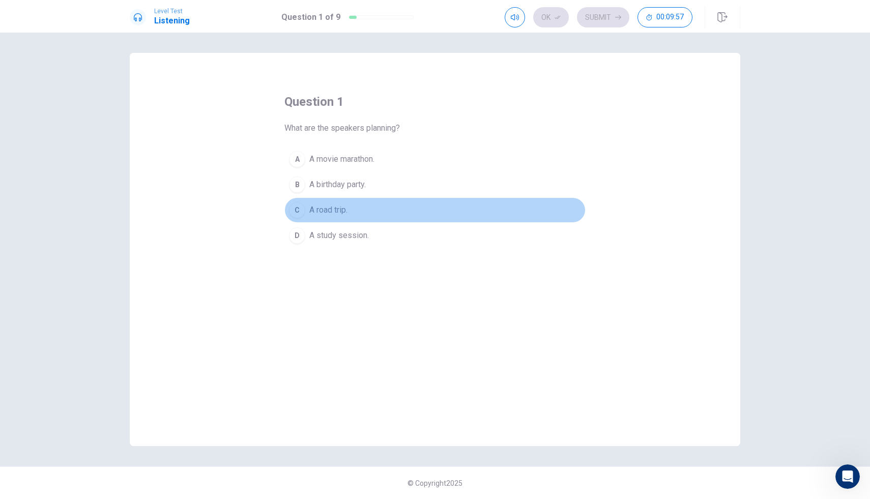
click at [333, 213] on span "A road trip." at bounding box center [328, 210] width 38 height 12
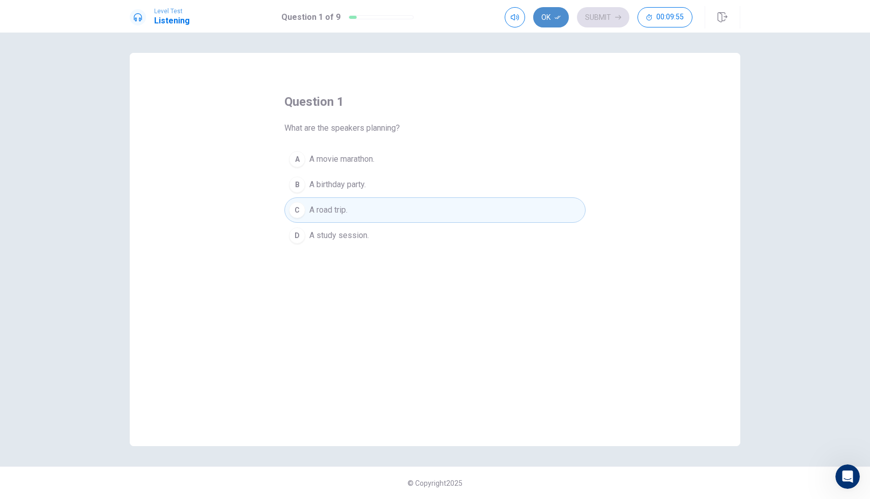
click at [556, 19] on icon "button" at bounding box center [558, 17] width 6 height 6
click at [598, 15] on button "Submit" at bounding box center [603, 17] width 52 height 20
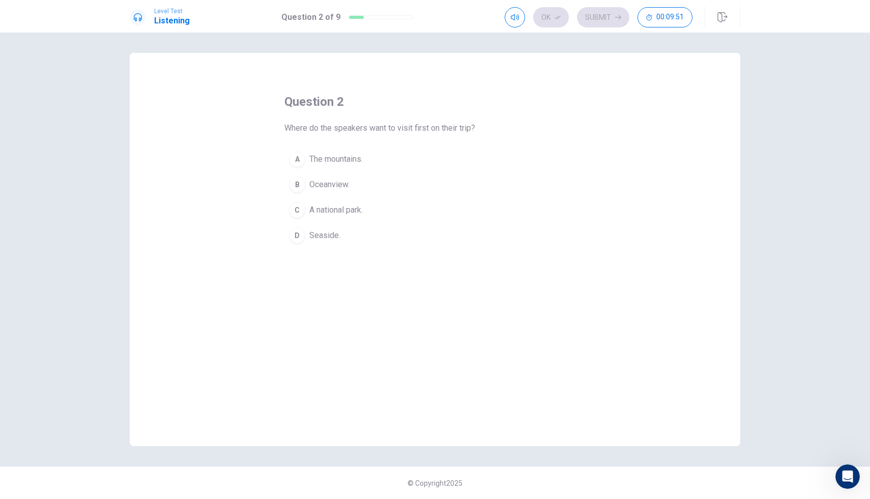
click at [336, 181] on span "Oceanview." at bounding box center [329, 185] width 40 height 12
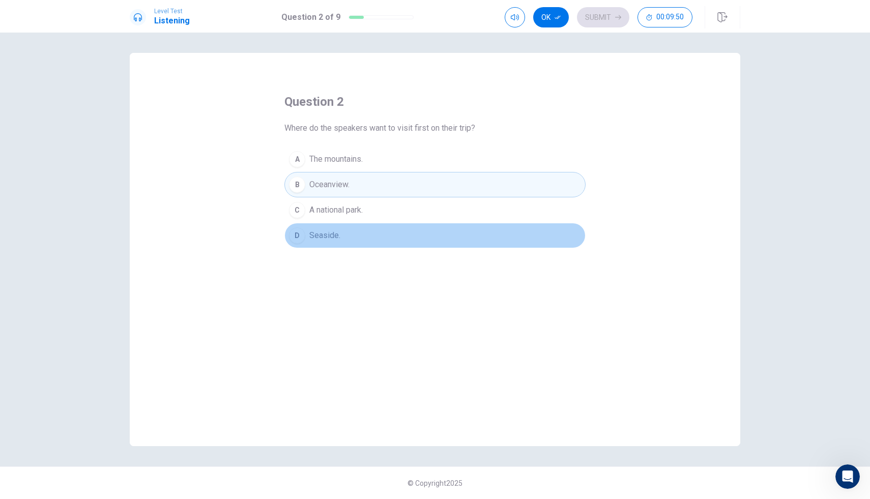
click at [342, 236] on button "D Seaside." at bounding box center [434, 235] width 301 height 25
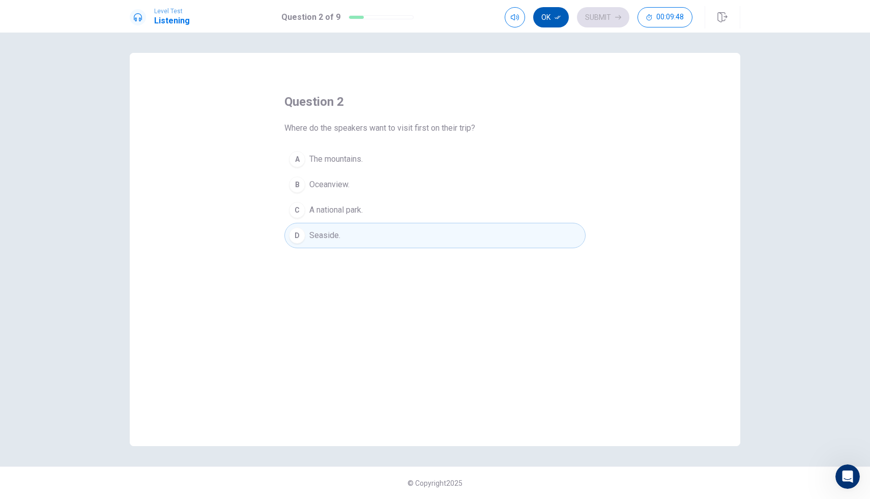
click at [542, 18] on button "Ok" at bounding box center [551, 17] width 36 height 20
click at [616, 13] on button "Submit" at bounding box center [603, 17] width 52 height 20
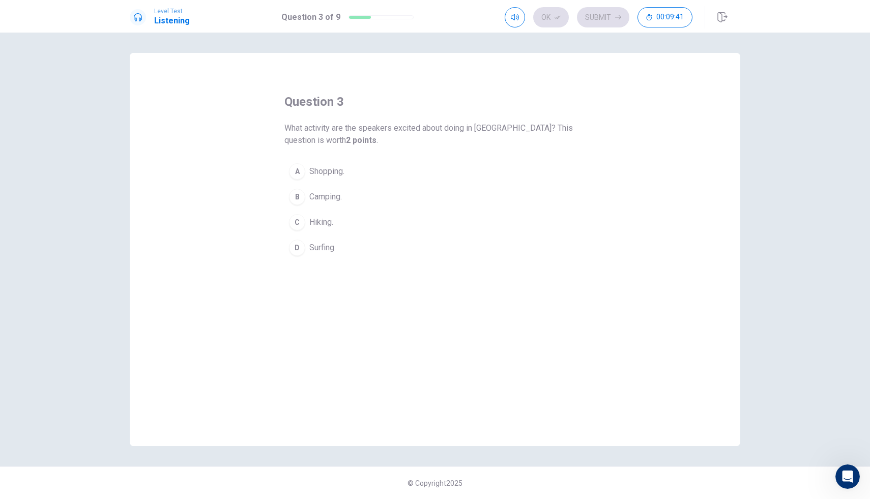
click at [323, 189] on button "B Camping." at bounding box center [434, 196] width 301 height 25
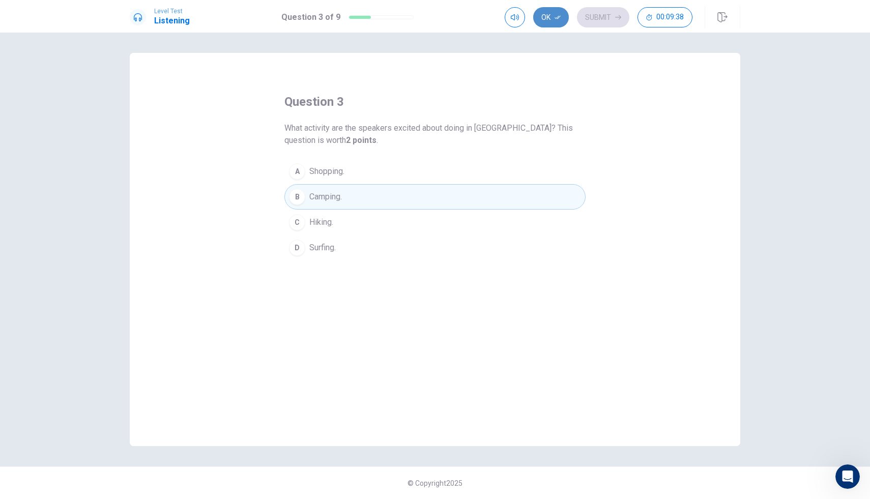
click at [552, 16] on button "Ok" at bounding box center [551, 17] width 36 height 20
click at [609, 20] on button "Submit" at bounding box center [603, 17] width 52 height 20
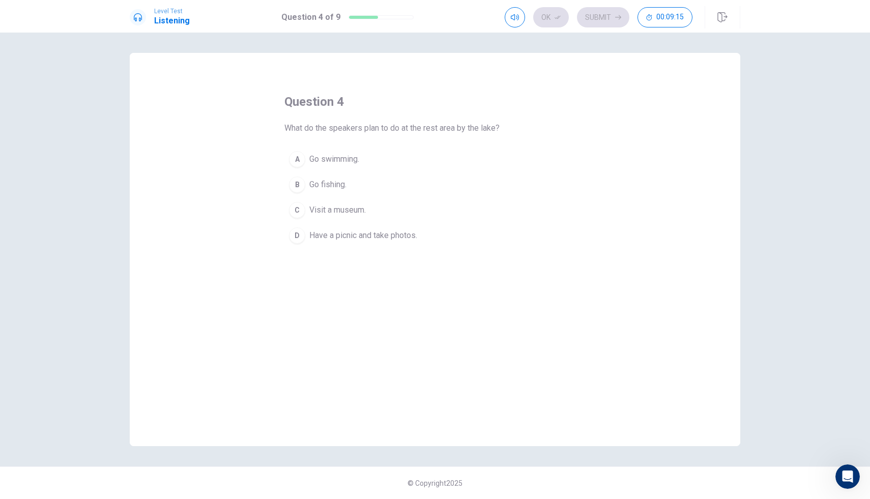
drag, startPoint x: 387, startPoint y: 248, endPoint x: 387, endPoint y: 242, distance: 5.6
click at [387, 242] on button "D Have a picnic and take photos." at bounding box center [434, 235] width 301 height 25
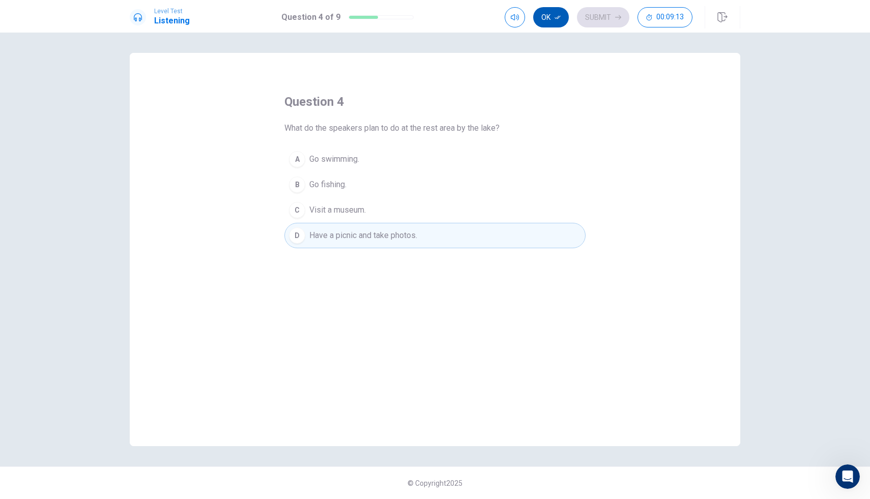
click at [561, 12] on button "Ok" at bounding box center [551, 17] width 36 height 20
click at [590, 17] on button "Submit" at bounding box center [603, 17] width 52 height 20
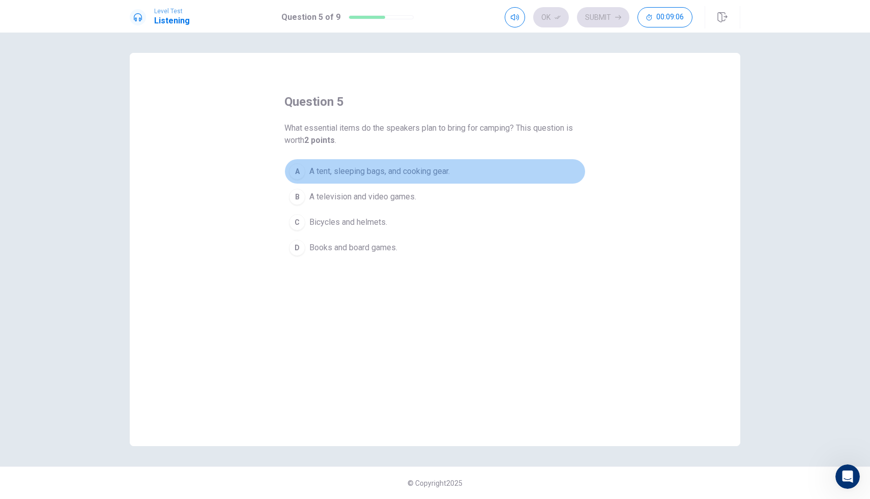
click at [398, 170] on span "A tent, sleeping bags, and cooking gear." at bounding box center [379, 171] width 140 height 12
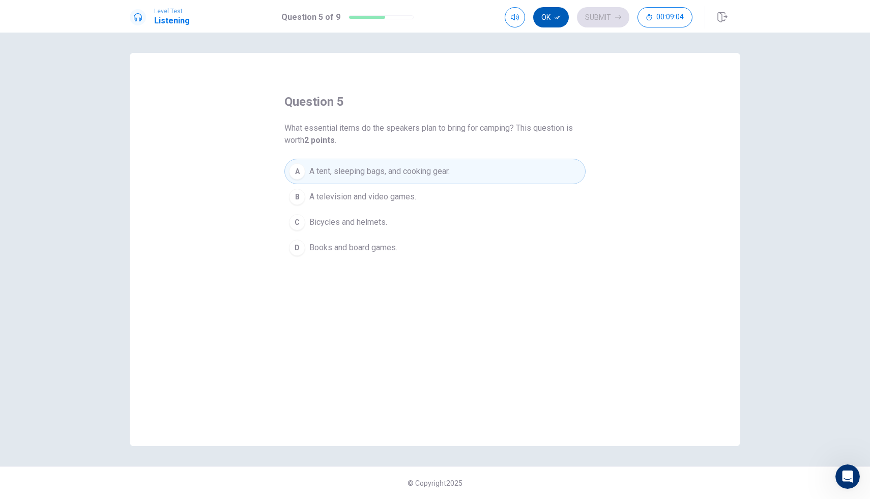
click at [551, 26] on button "Ok" at bounding box center [551, 17] width 36 height 20
click at [600, 24] on button "Submit" at bounding box center [603, 17] width 52 height 20
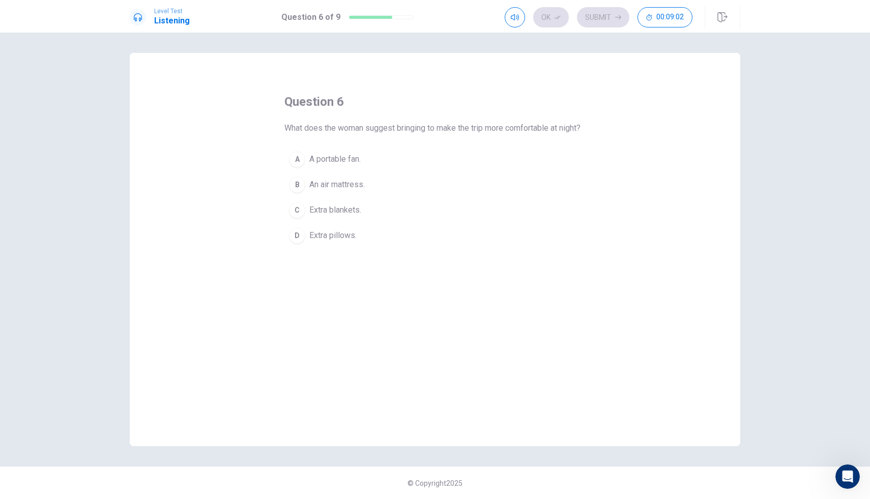
click at [614, 14] on div "Ok Submit 00:09:02" at bounding box center [599, 17] width 188 height 20
click at [343, 84] on div "question 6 What does the woman suggest bringing to make the trip more comfortab…" at bounding box center [435, 249] width 611 height 393
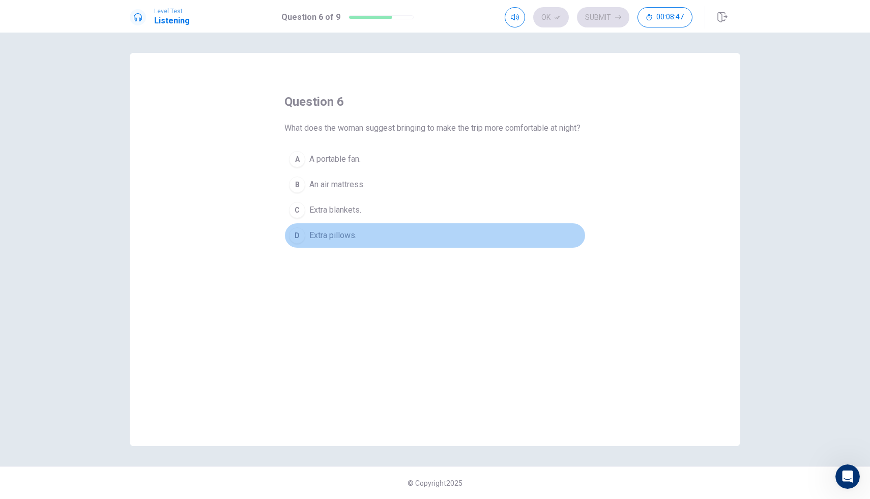
click at [329, 242] on span "Extra pillows." at bounding box center [332, 235] width 47 height 12
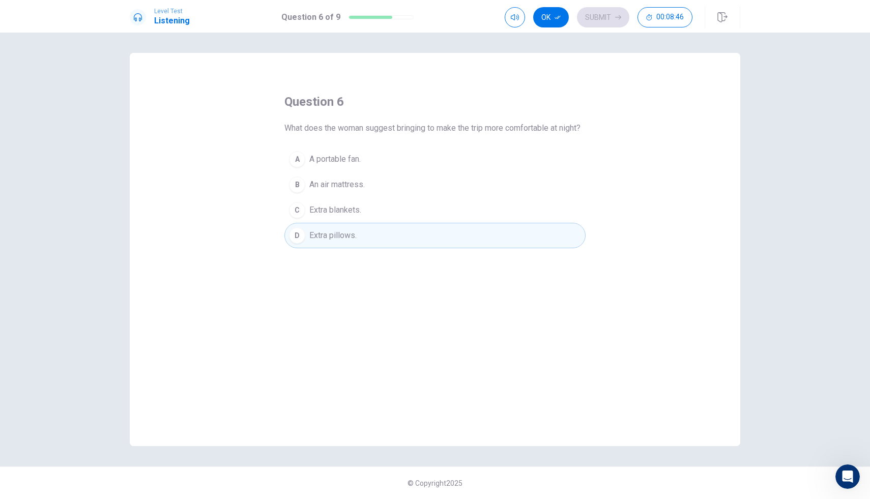
click at [329, 216] on span "Extra blankets." at bounding box center [335, 210] width 52 height 12
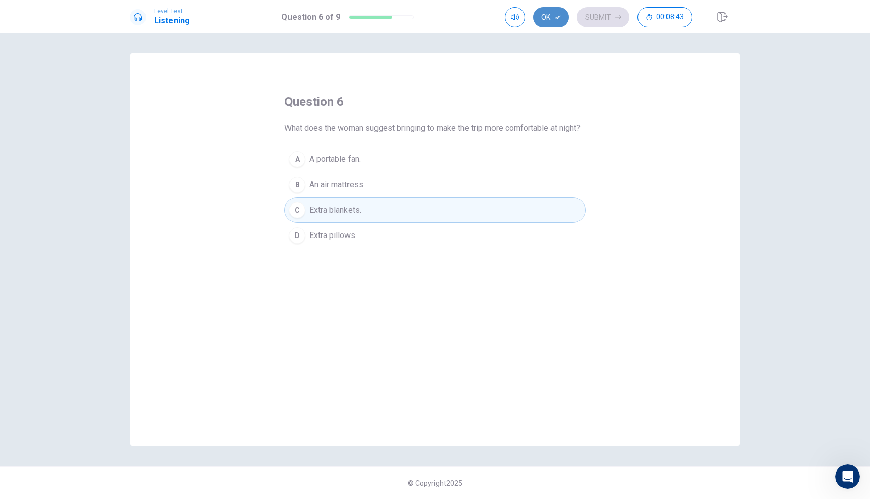
click at [541, 17] on button "Ok" at bounding box center [551, 17] width 36 height 20
click at [626, 21] on button "Submit" at bounding box center [603, 17] width 52 height 20
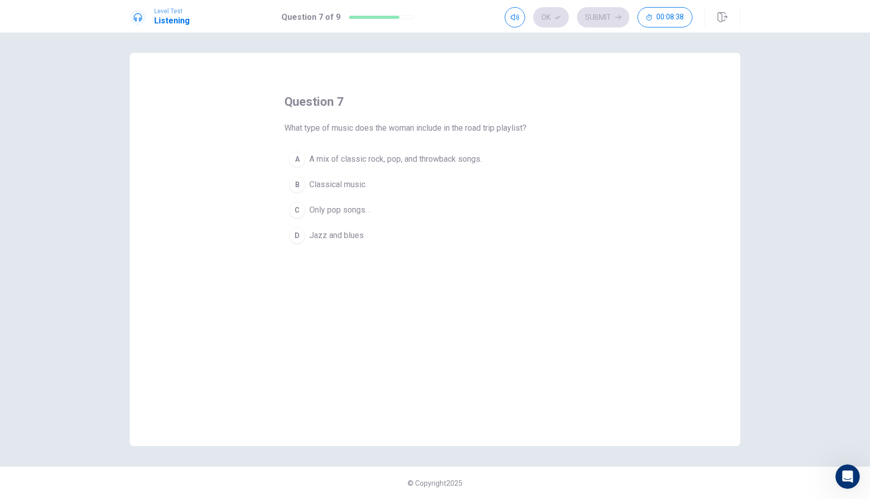
drag, startPoint x: 388, startPoint y: 127, endPoint x: 458, endPoint y: 146, distance: 72.8
click at [458, 146] on div "question 7 What type of music does the woman include in the road trip playlist?…" at bounding box center [434, 171] width 301 height 155
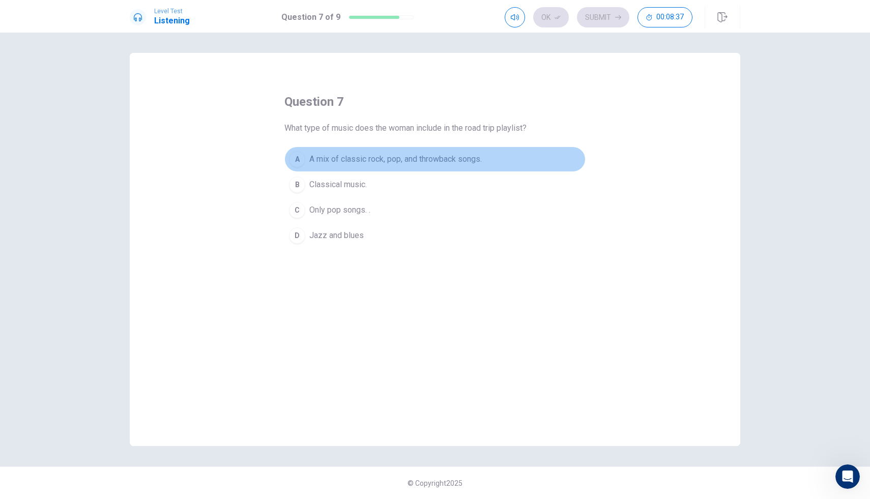
click at [380, 160] on span "A mix of classic rock, pop, and throwback songs." at bounding box center [395, 159] width 172 height 12
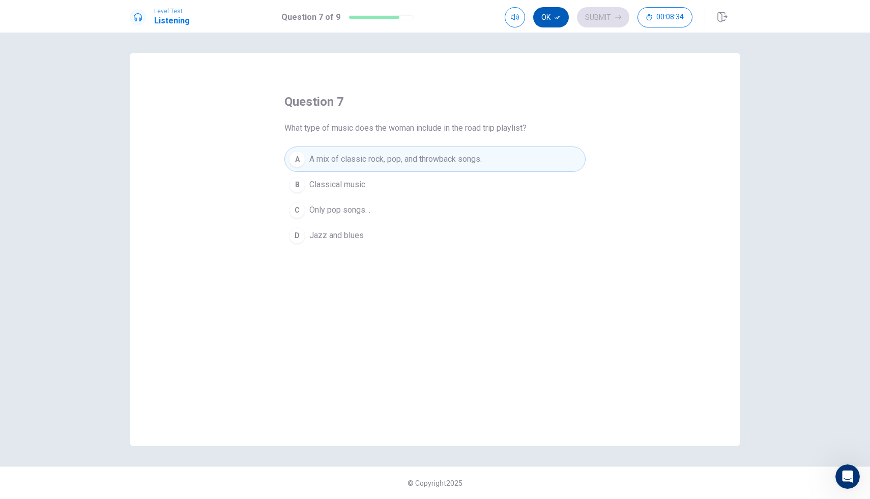
click at [551, 16] on button "Ok" at bounding box center [551, 17] width 36 height 20
click at [582, 17] on button "Submit" at bounding box center [603, 17] width 52 height 20
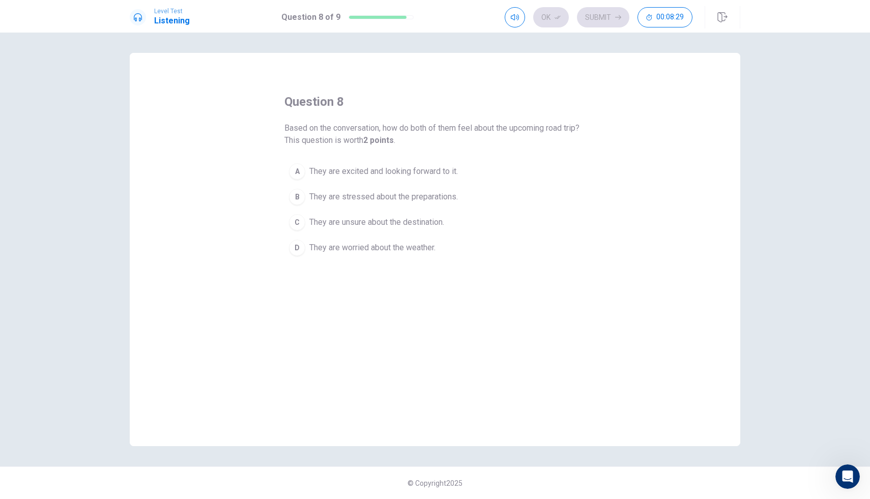
click at [388, 179] on button "A They are excited and looking forward to it." at bounding box center [434, 171] width 301 height 25
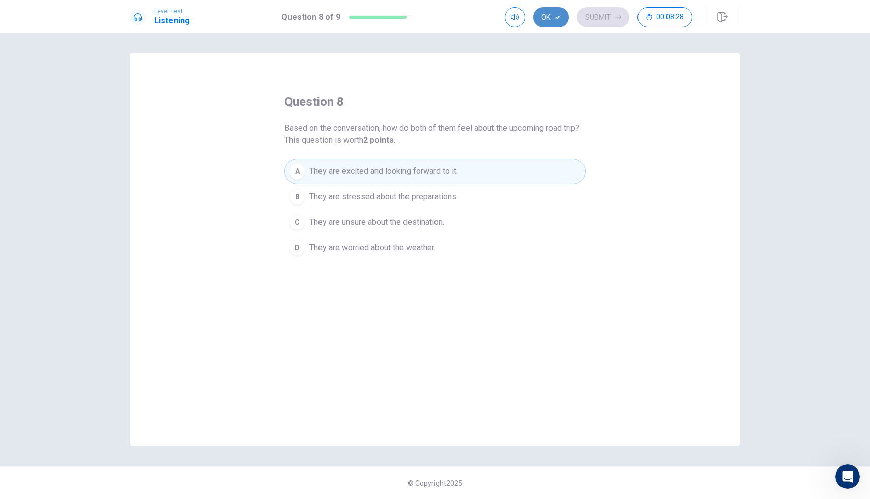
click at [555, 23] on button "Ok" at bounding box center [551, 17] width 36 height 20
click at [609, 21] on button "Submit" at bounding box center [603, 17] width 52 height 20
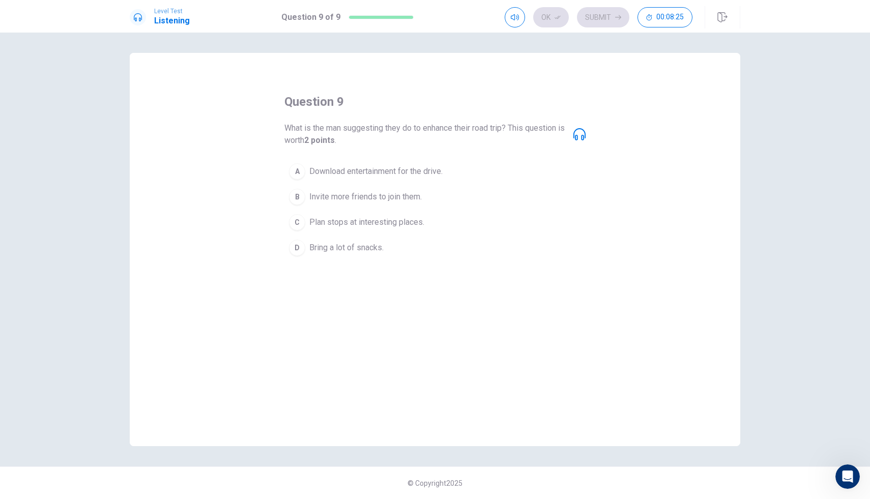
click at [374, 177] on span "Download entertainment for the drive." at bounding box center [375, 171] width 133 height 12
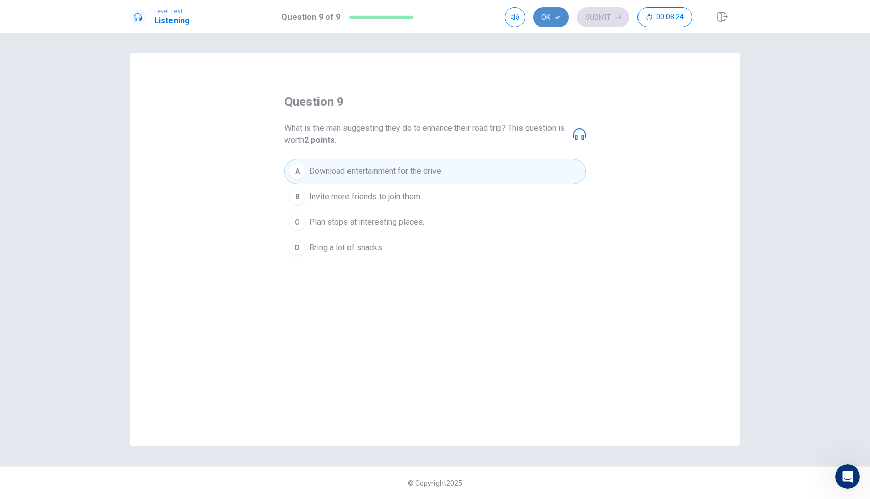
click at [550, 21] on button "Ok" at bounding box center [551, 17] width 36 height 20
click at [602, 26] on button "Submit" at bounding box center [603, 17] width 52 height 20
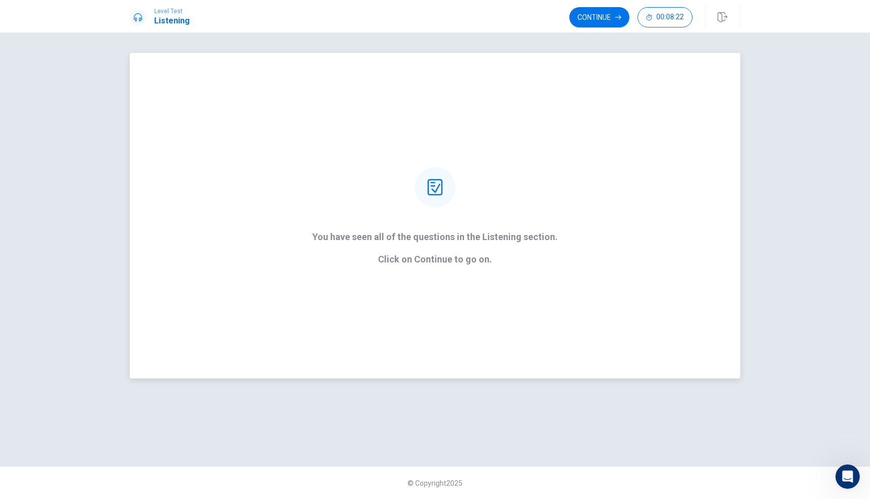
click at [532, 169] on div "You have seen all of the questions in the Listening section. Click on Continue …" at bounding box center [435, 216] width 274 height 98
drag, startPoint x: 493, startPoint y: 190, endPoint x: 481, endPoint y: 190, distance: 11.2
click at [488, 191] on div "You have seen all of the questions in the Listening section. Click on Continue …" at bounding box center [435, 216] width 274 height 98
click at [593, 22] on button "Continue" at bounding box center [599, 17] width 60 height 20
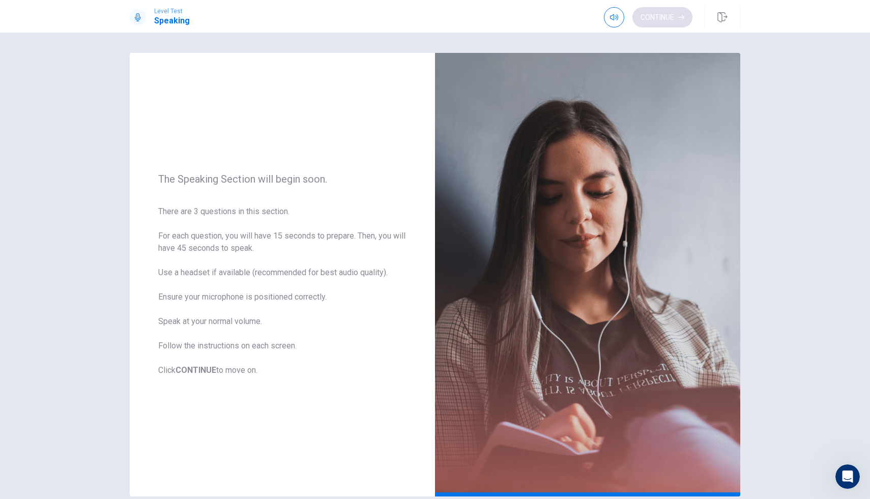
click at [593, 22] on div "Level Test Speaking Continue" at bounding box center [434, 17] width 643 height 22
click at [661, 14] on button "Continue" at bounding box center [662, 17] width 60 height 20
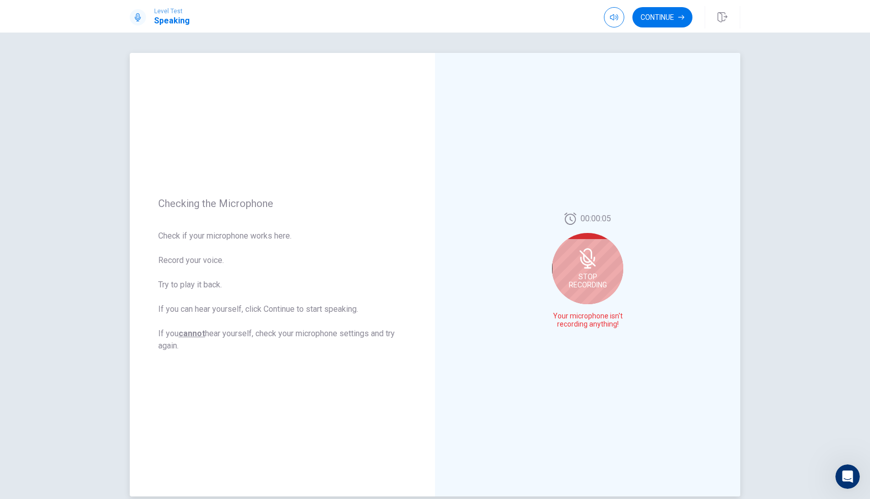
click at [585, 319] on span "Your microphone isn't recording anything!" at bounding box center [588, 320] width 74 height 16
click at [581, 276] on span "Stop Recording" at bounding box center [588, 281] width 38 height 16
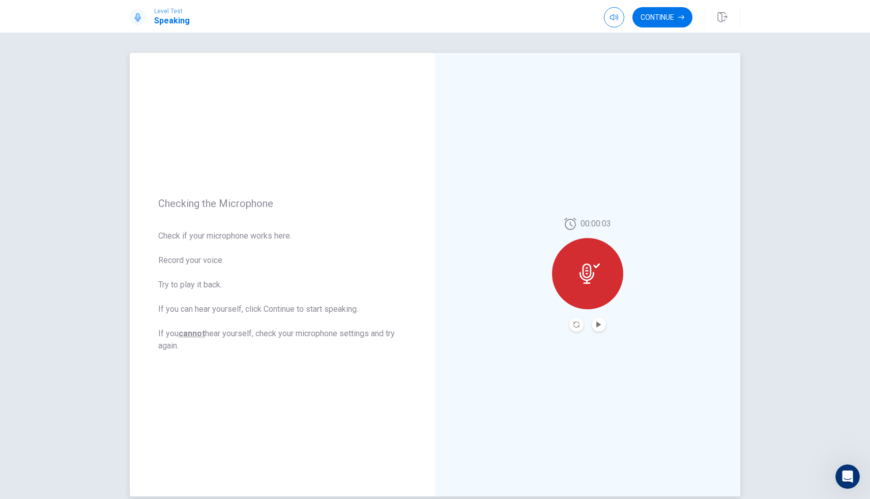
click at [599, 323] on button "Play Audio" at bounding box center [599, 324] width 14 height 14
click at [598, 327] on icon "Pause Audio" at bounding box center [598, 325] width 5 height 6
click at [594, 284] on div at bounding box center [587, 273] width 71 height 71
click at [573, 327] on icon "Record Again" at bounding box center [576, 325] width 6 height 6
click at [573, 265] on div at bounding box center [587, 270] width 71 height 71
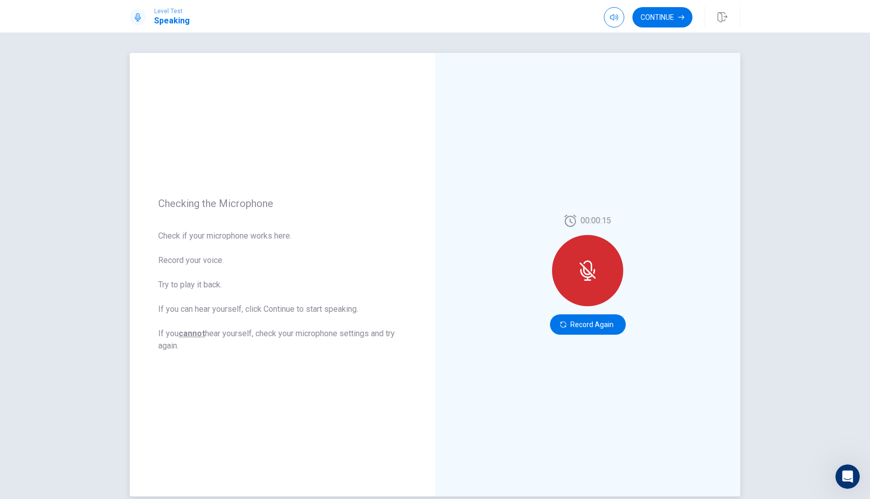
click at [592, 261] on icon at bounding box center [587, 271] width 20 height 20
click at [676, 23] on button "Continue" at bounding box center [662, 17] width 60 height 20
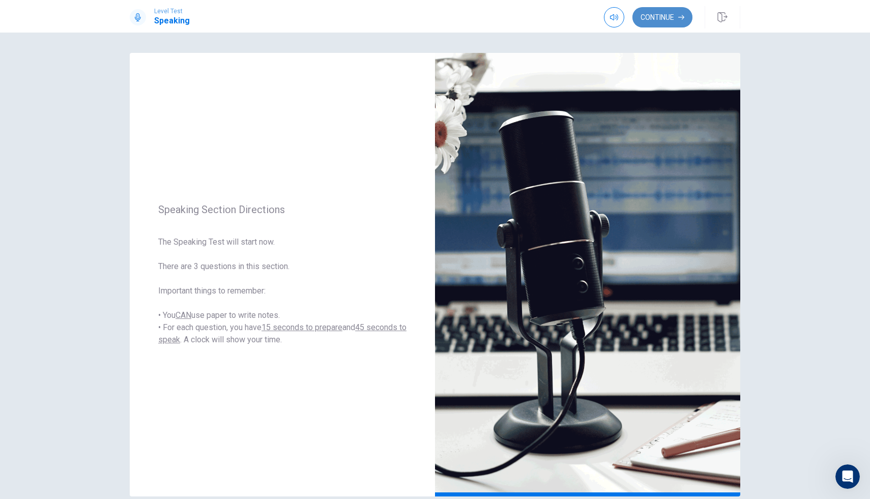
click at [643, 17] on button "Continue" at bounding box center [662, 17] width 60 height 20
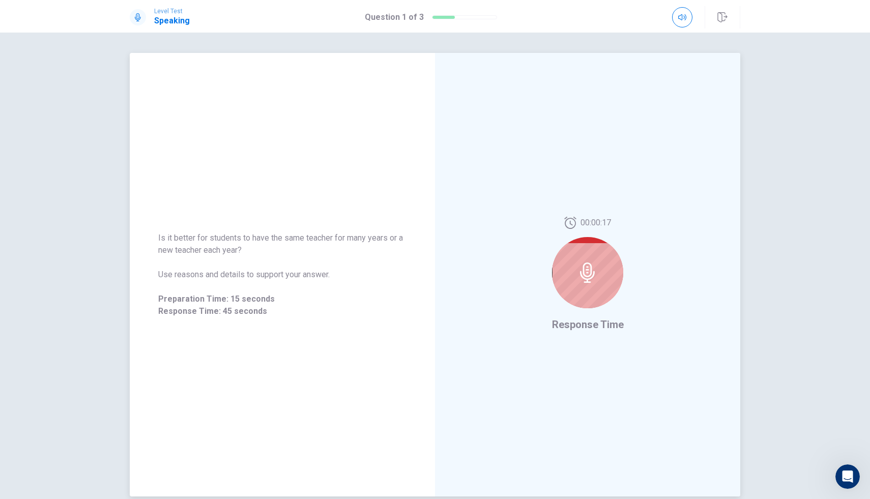
drag, startPoint x: 254, startPoint y: 274, endPoint x: 341, endPoint y: 274, distance: 87.5
click at [337, 274] on span "Use reasons and details to support your answer." at bounding box center [282, 275] width 248 height 12
click at [598, 255] on div at bounding box center [587, 272] width 71 height 71
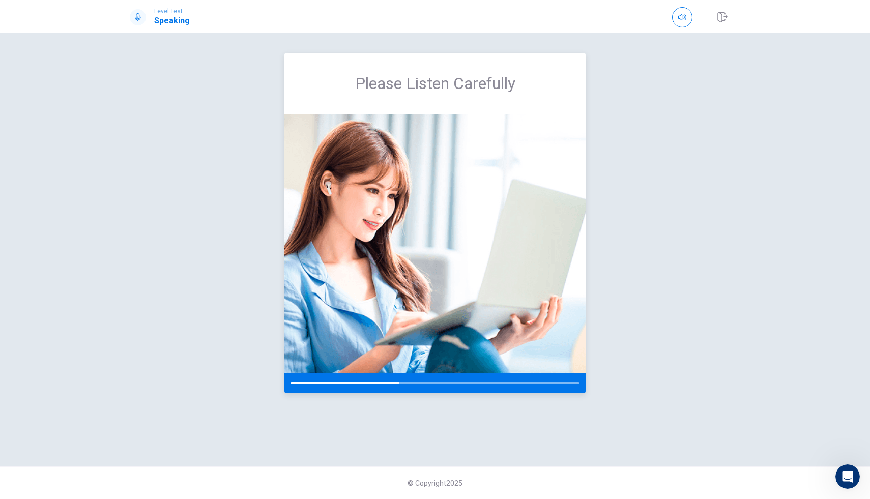
click at [294, 172] on img at bounding box center [434, 243] width 301 height 259
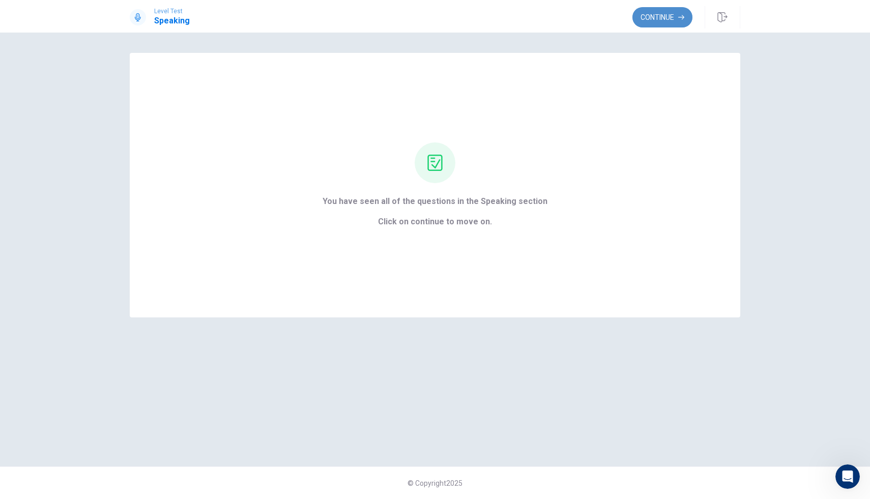
click at [666, 21] on button "Continue" at bounding box center [662, 17] width 60 height 20
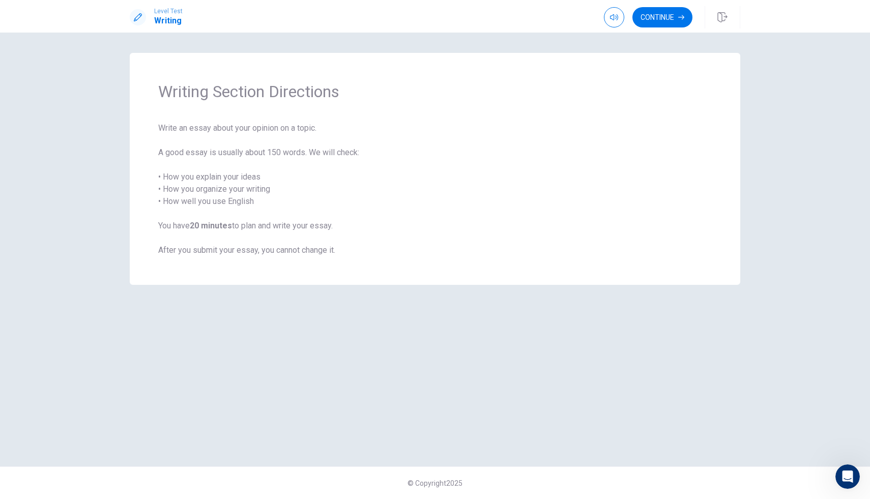
drag, startPoint x: 244, startPoint y: 161, endPoint x: 209, endPoint y: 197, distance: 50.7
click at [209, 197] on span "Write an essay about your opinion on a topic. A good essay is usually about 150…" at bounding box center [435, 189] width 554 height 134
click at [671, 18] on button "Continue" at bounding box center [662, 17] width 60 height 20
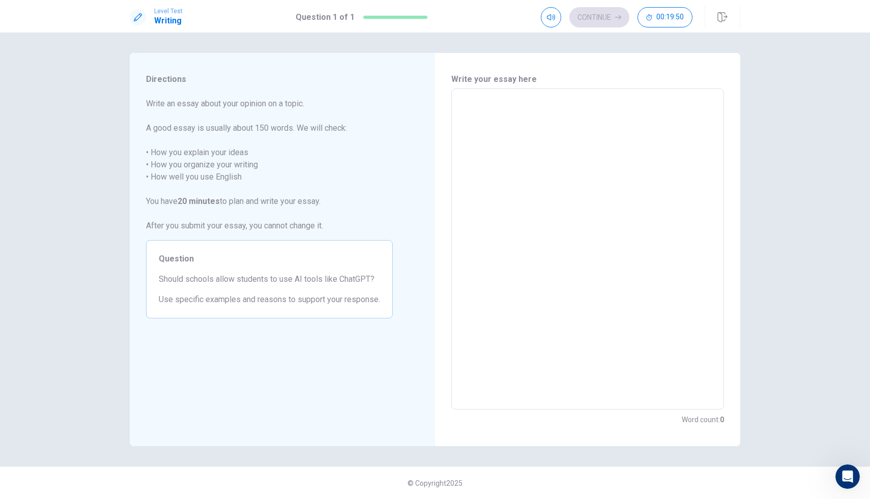
click at [573, 152] on textarea at bounding box center [587, 249] width 258 height 304
type textarea "T"
type textarea "x"
type textarea "i"
type textarea "x"
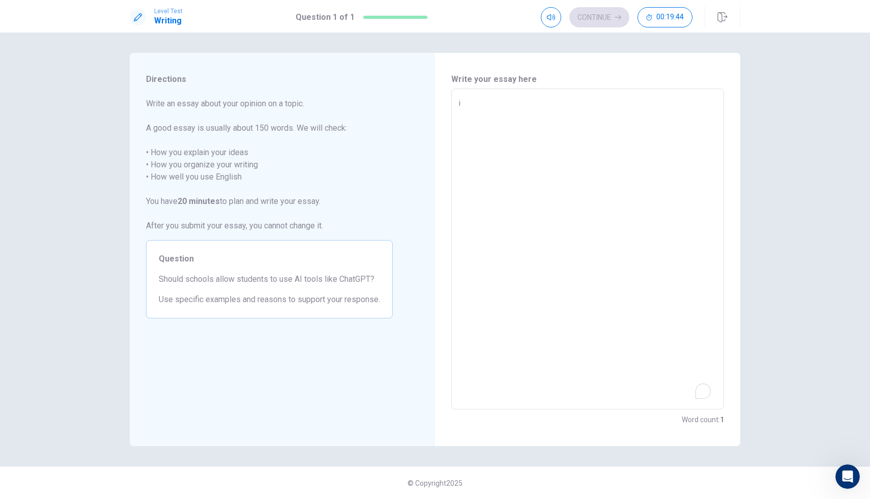
type textarea "i"
type textarea "x"
type textarea "i"
type textarea "x"
type textarea "i"
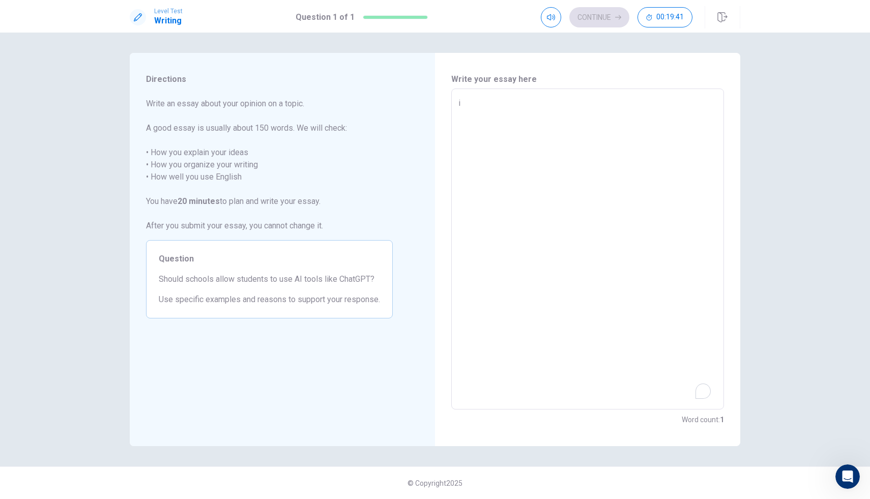
type textarea "x"
type textarea "i"
type textarea "x"
type textarea "i"
type textarea "x"
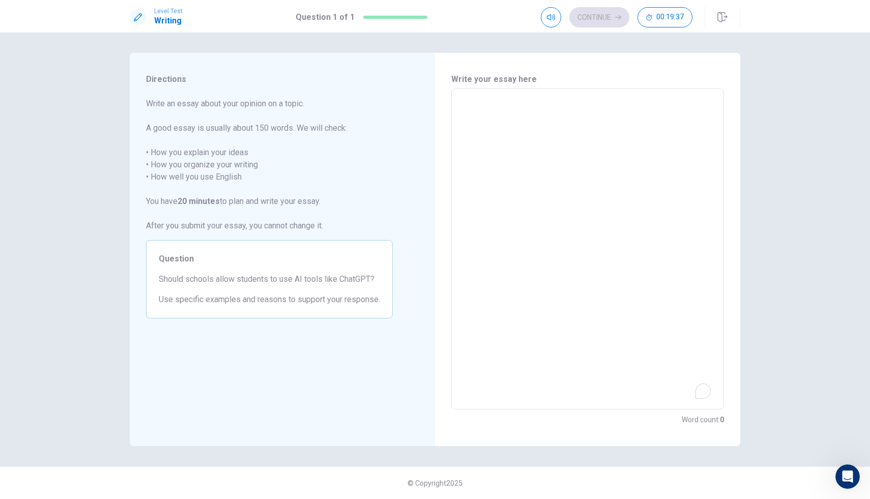
type textarea "I"
type textarea "x"
type textarea "I"
type textarea "x"
type textarea "I t"
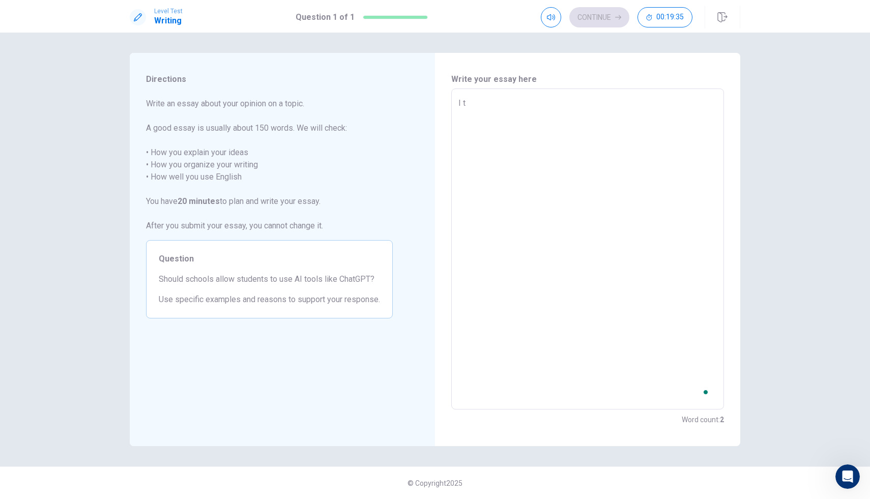
type textarea "x"
type textarea "I th"
type textarea "x"
type textarea "I thi"
type textarea "x"
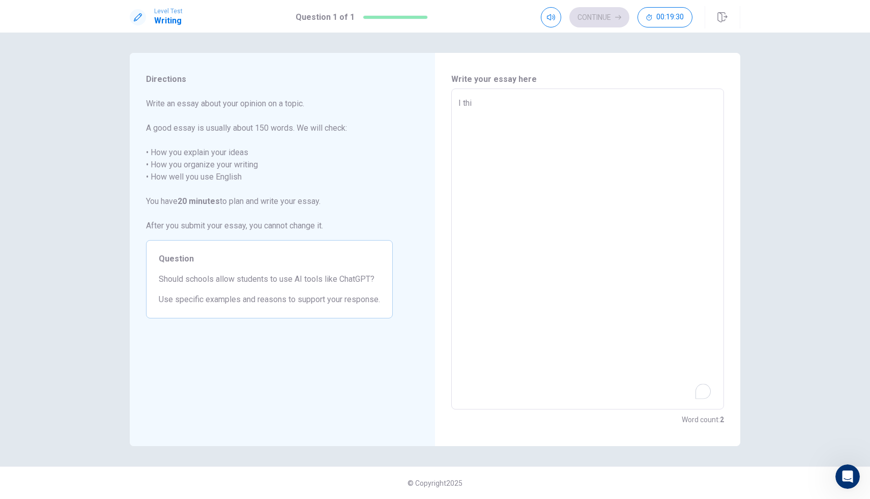
type textarea "I thin"
type textarea "x"
type textarea "I think"
type textarea "x"
type textarea "I think"
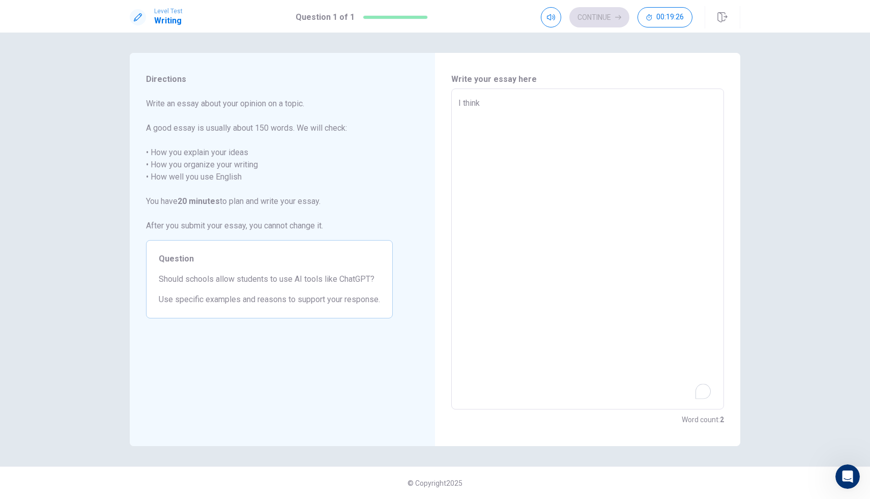
type textarea "x"
type textarea "I think s"
type textarea "x"
type textarea "I think sc"
type textarea "x"
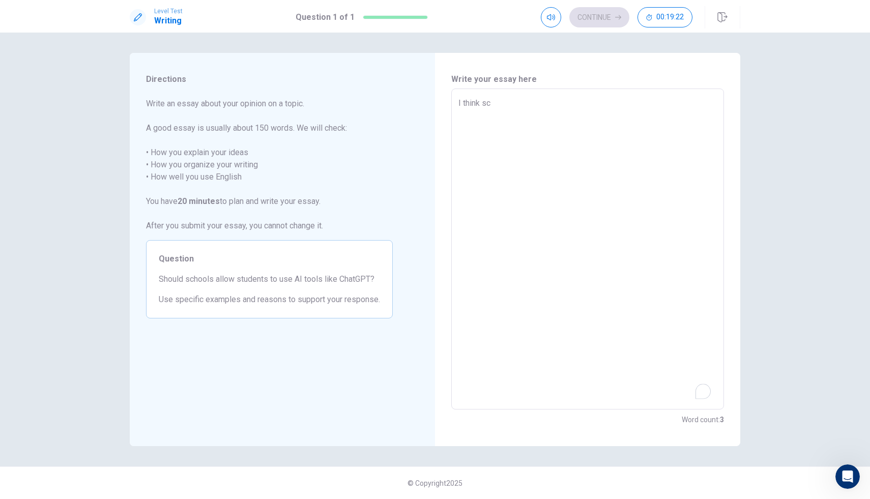
type textarea "I think sco"
type textarea "x"
type textarea "I think scoo"
type textarea "x"
type textarea "I think scool"
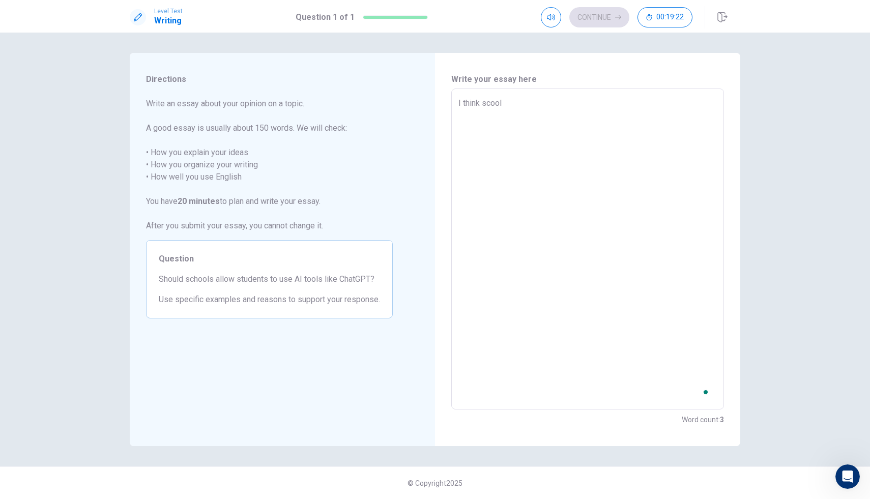
type textarea "x"
type textarea "I think scoo"
type textarea "x"
type textarea "I think sco"
type textarea "x"
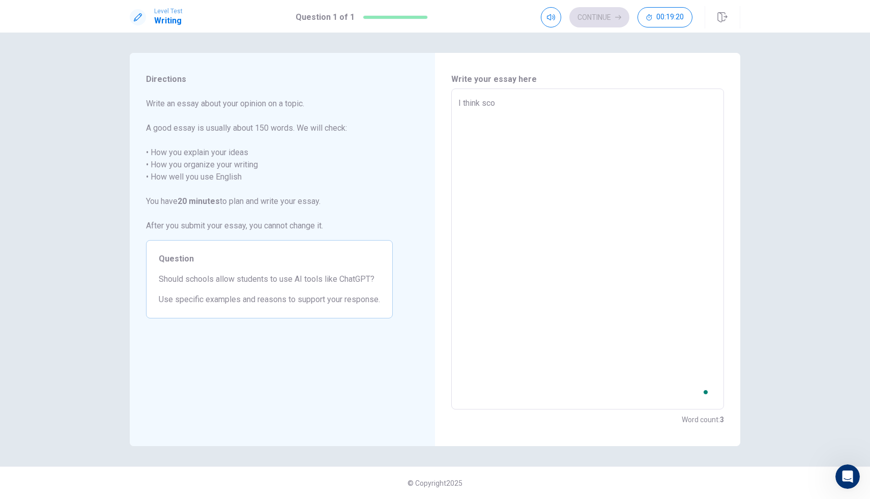
type textarea "I think sc"
type textarea "x"
type textarea "I think sch"
type textarea "x"
type textarea "I think scho"
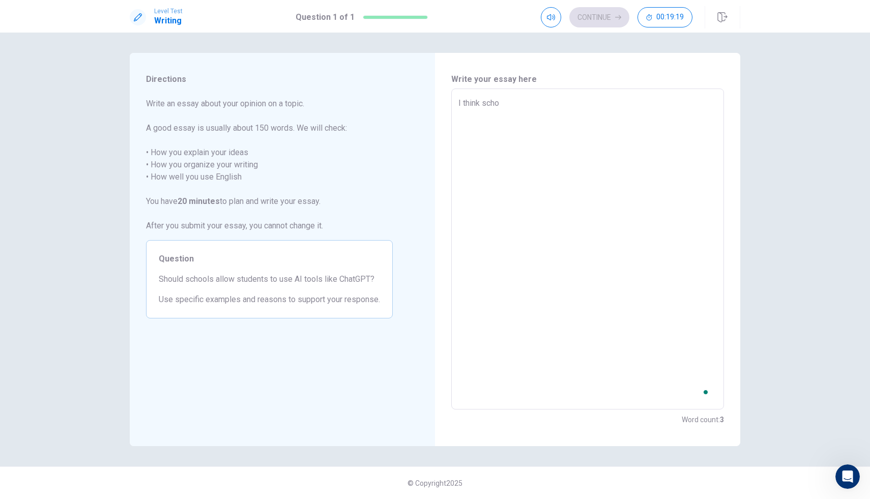
type textarea "x"
type textarea "I think schoo"
type textarea "x"
type textarea "I think school"
type textarea "x"
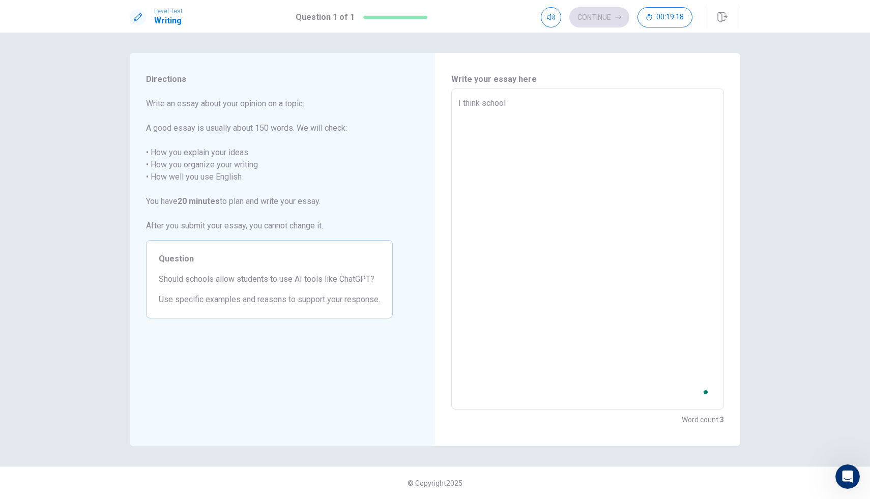
type textarea "I think schools"
type textarea "x"
type textarea "I think schools"
type textarea "x"
type textarea "I think schools s"
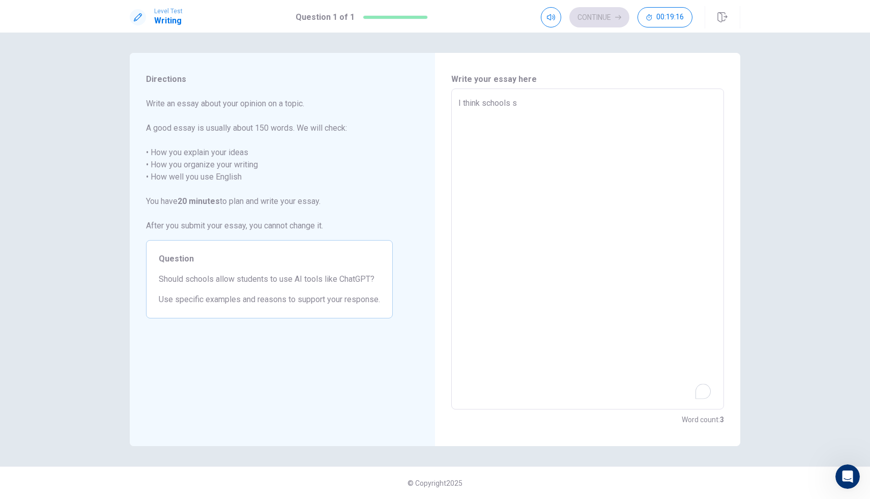
type textarea "x"
type textarea "I think schools sh"
type textarea "x"
type textarea "I think schools sho"
type textarea "x"
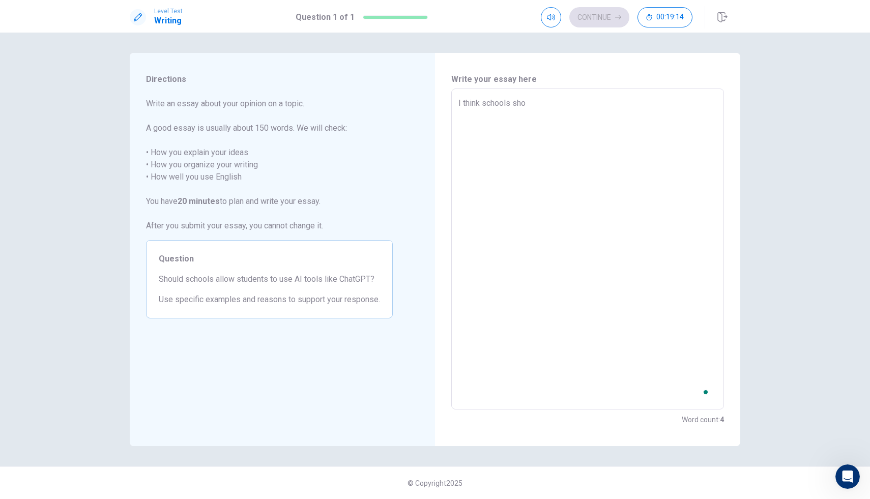
type textarea "I think schools shou"
type textarea "x"
type textarea "I think schools shoul"
type textarea "x"
type textarea "I think schools should"
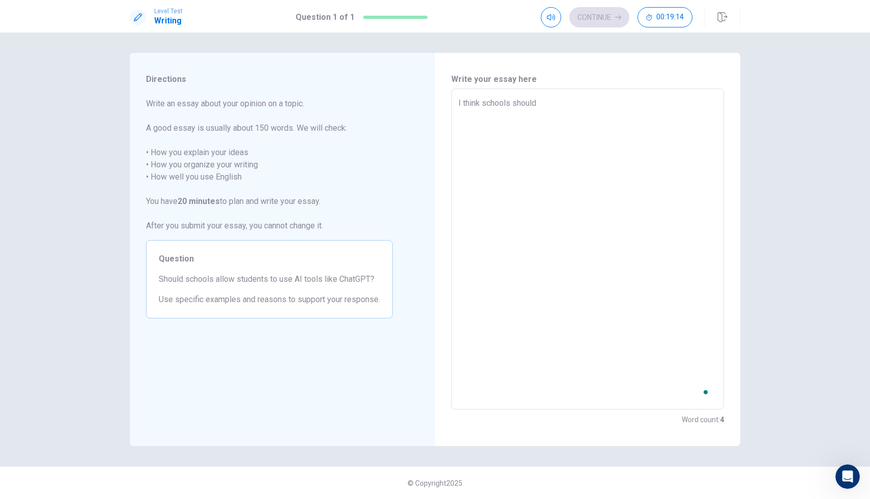
type textarea "x"
type textarea "I think schools should"
type textarea "x"
type textarea "I think schools should a"
type textarea "x"
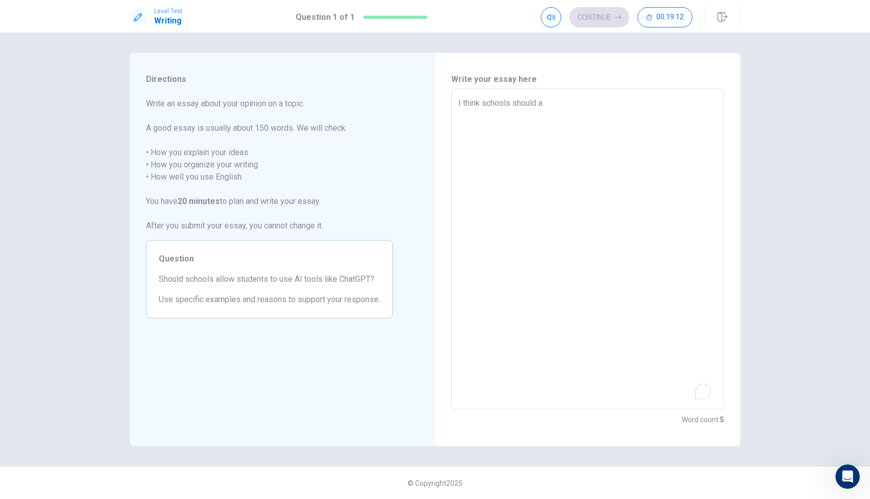
type textarea "I think schools should al"
type textarea "x"
type textarea "I think schools should all"
type textarea "x"
type textarea "I think schools should allo"
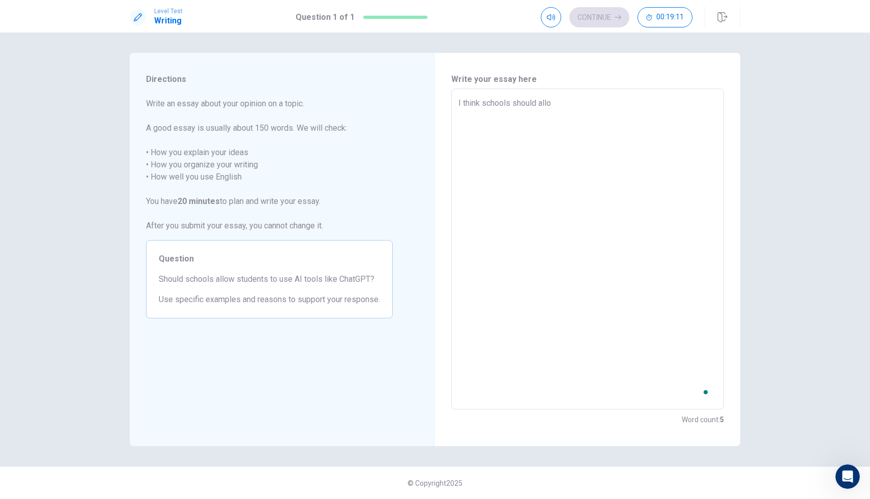
type textarea "x"
type textarea "I think schools should allow"
type textarea "x"
type textarea "I think schools should allow"
type textarea "x"
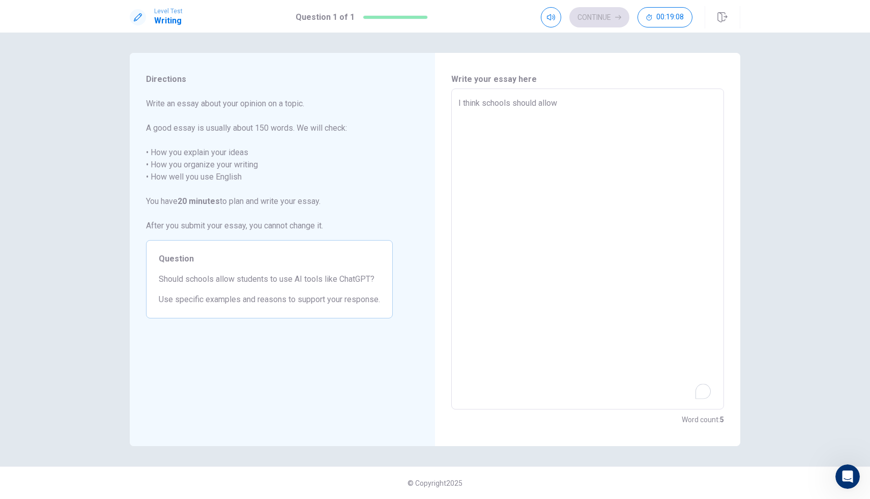
type textarea "I think schools should allow s"
type textarea "x"
type textarea "I think schools should allow st"
type textarea "x"
type textarea "I think schools should allow stu"
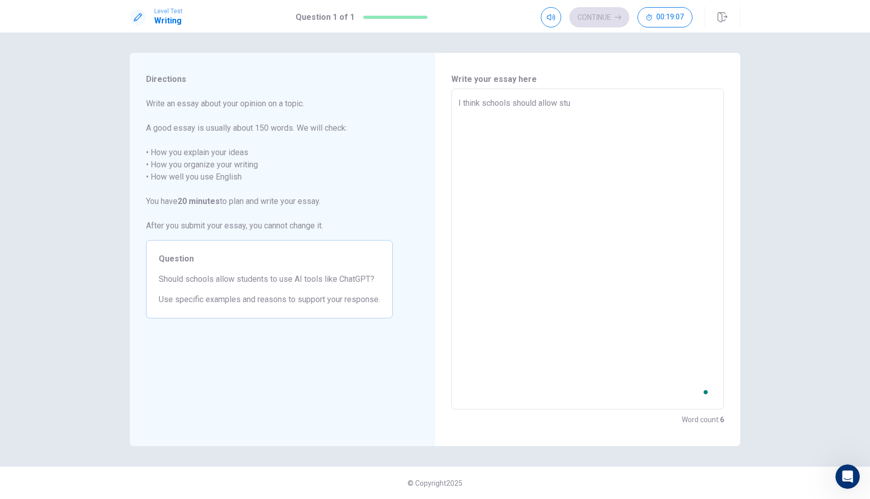
type textarea "x"
type textarea "I think schools should allow stud"
type textarea "x"
type textarea "I think schools should allow stude"
type textarea "x"
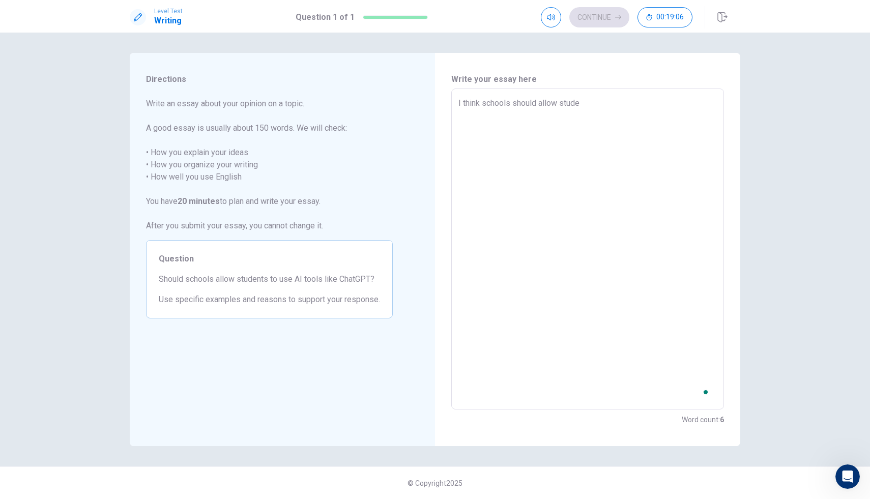
type textarea "I think schools should allow studen"
type textarea "x"
type textarea "I think schools should allow student"
type textarea "x"
type textarea "I think schools should allow students"
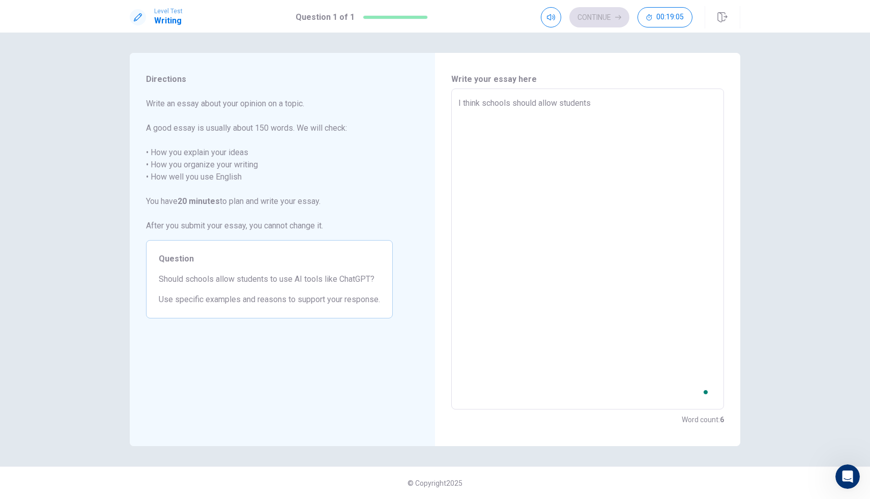
type textarea "x"
type textarea "I think schools should allow students"
type textarea "x"
type textarea "I think schools should allow students t"
type textarea "x"
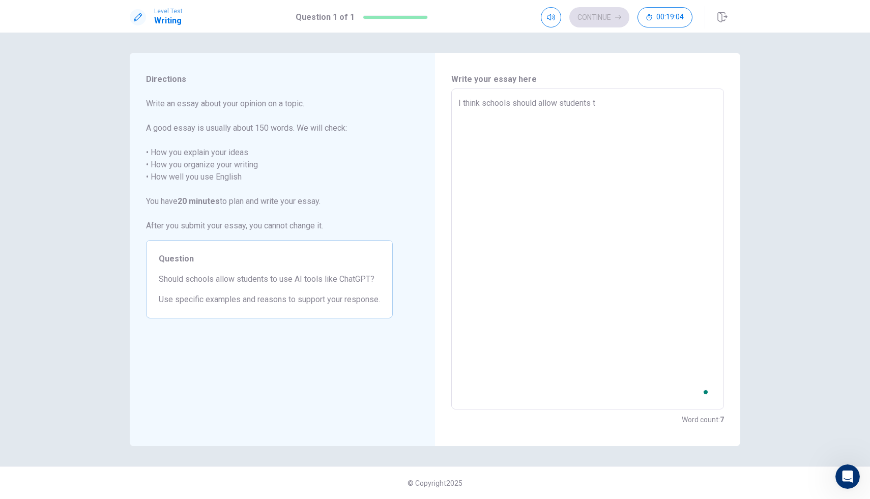
type textarea "I think schools should allow students to"
type textarea "x"
type textarea "I think schools should allow students to"
type textarea "x"
type textarea "I think schools should allow students to u"
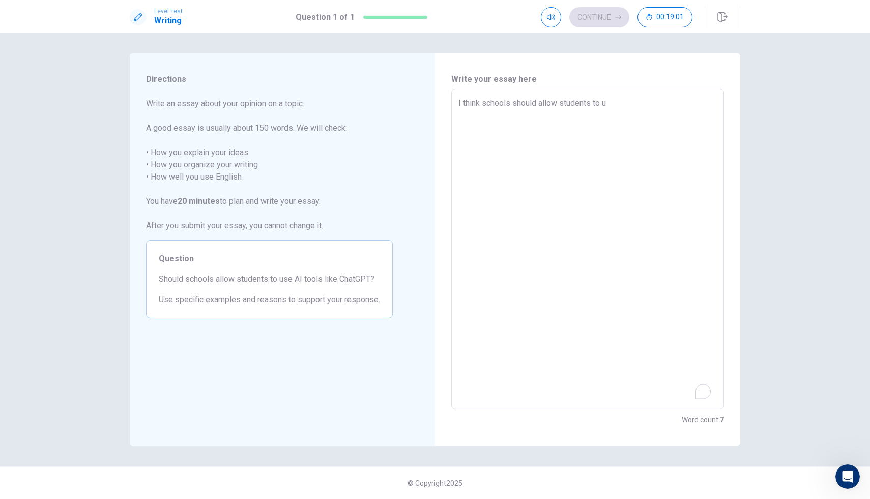
type textarea "x"
type textarea "I think schools should allow students to [GEOGRAPHIC_DATA]"
type textarea "x"
type textarea "I think schools should allow students to use"
type textarea "x"
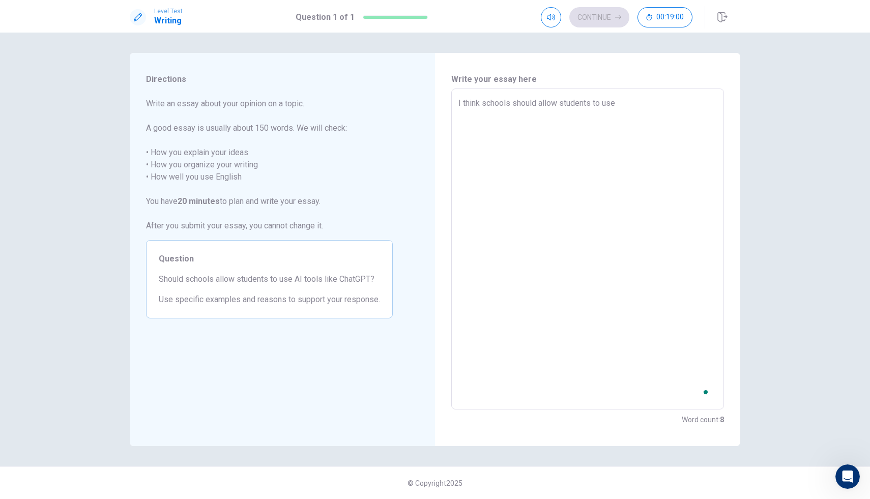
type textarea "I think schools should allow students to use"
type textarea "x"
type textarea "I think schools should allow students to use t"
type textarea "x"
type textarea "I think schools should allow students to use to"
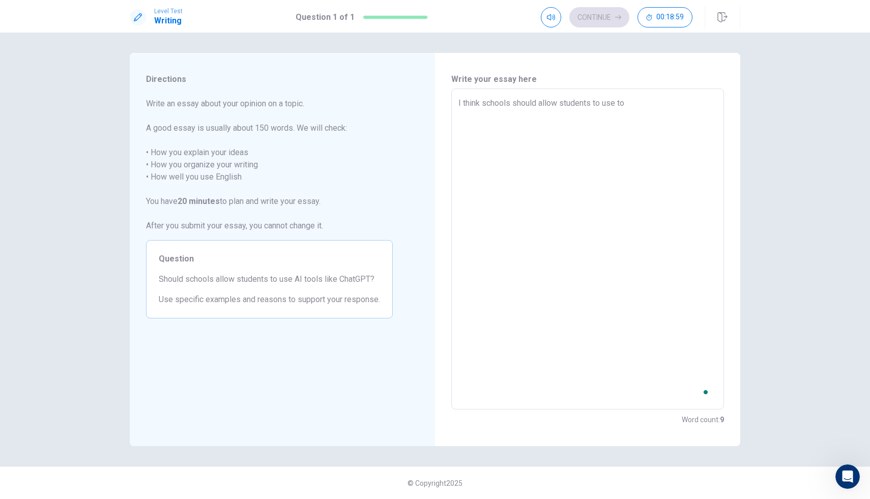
type textarea "x"
type textarea "I think schools should allow students to use too"
type textarea "x"
type textarea "I think schools should allow students to use tool"
type textarea "x"
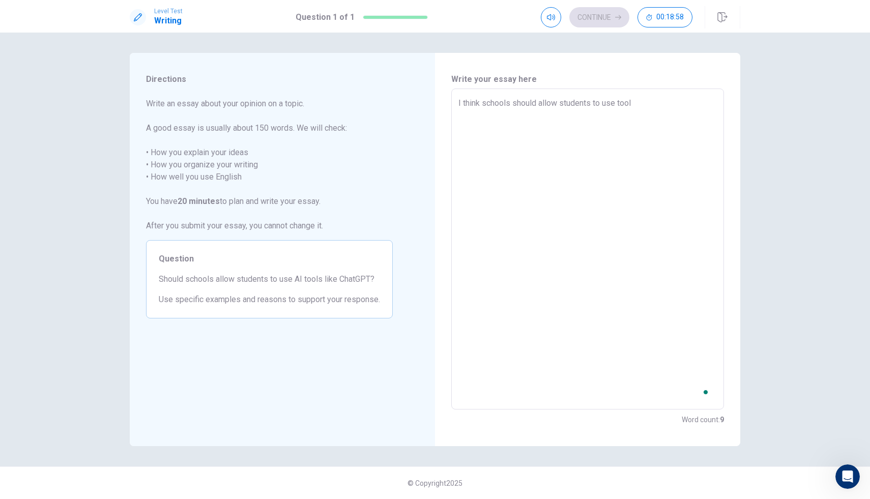
type textarea "I think schools should allow students to use tools"
type textarea "x"
type textarea "I think schools should allow students to use tools"
type textarea "x"
type textarea "I think schools should allow students to use tools l"
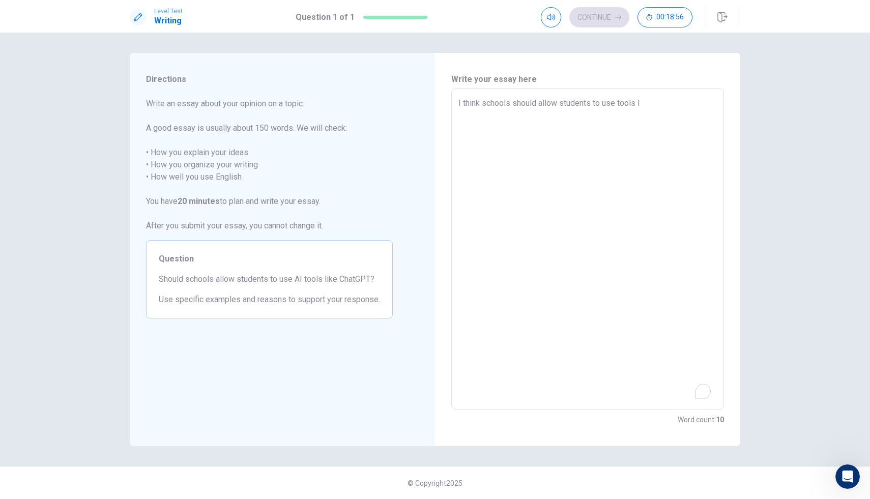
type textarea "x"
type textarea "I think schools should allow students to use tools li"
type textarea "x"
type textarea "I think schools should allow students to use tools lik"
type textarea "x"
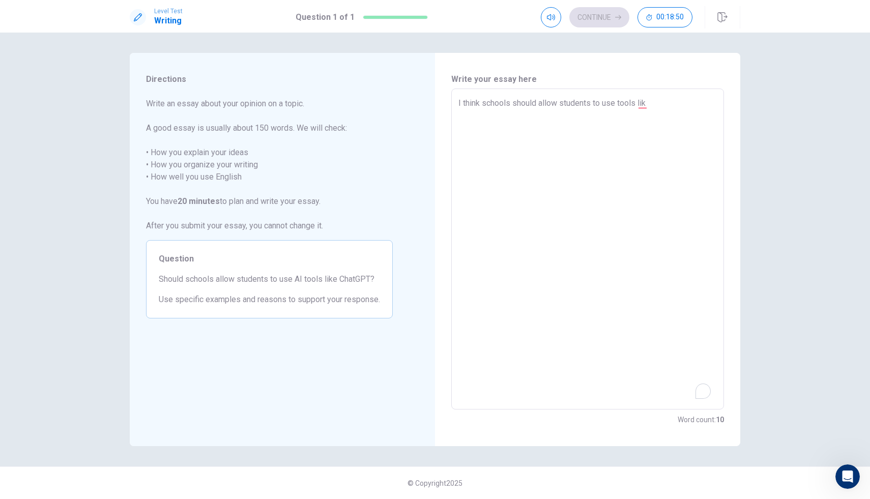
type textarea "I think schools should allow students to use tools like"
type textarea "x"
type textarea "I think schools should allow students to use tools like"
type textarea "x"
type textarea "I think schools should allow students to use tools like"
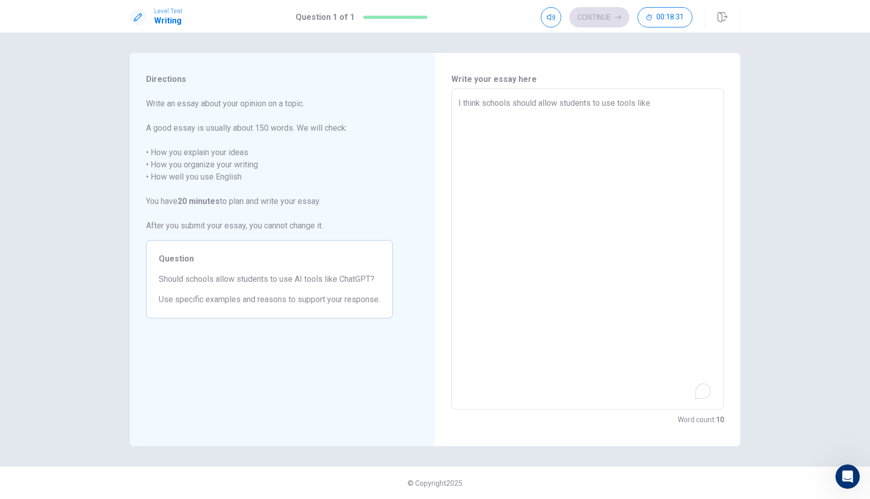
type textarea "x"
type textarea "I think schools should allow students to use tools lik"
type textarea "x"
type textarea "I think schools should allow students to use tools li"
type textarea "x"
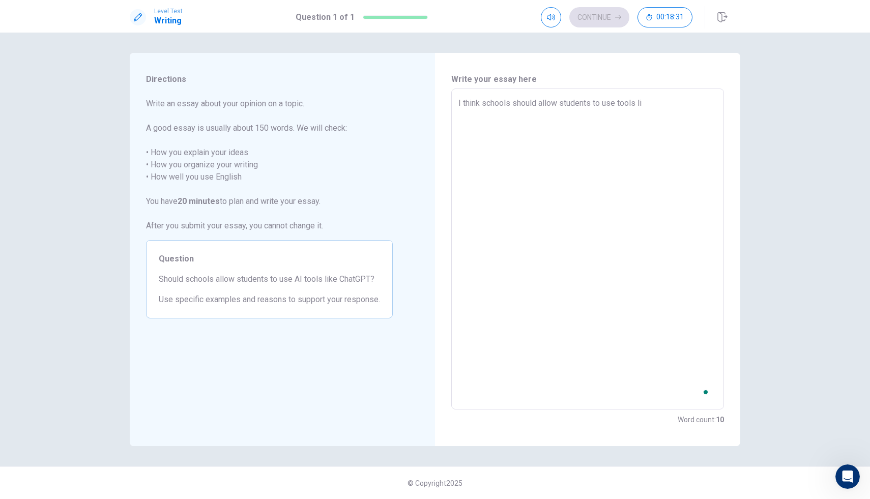
type textarea "I think schools should allow students to use tools l"
type textarea "x"
type textarea "I think schools should allow students to use tools"
type textarea "x"
type textarea "I think schools should allow students to use tools"
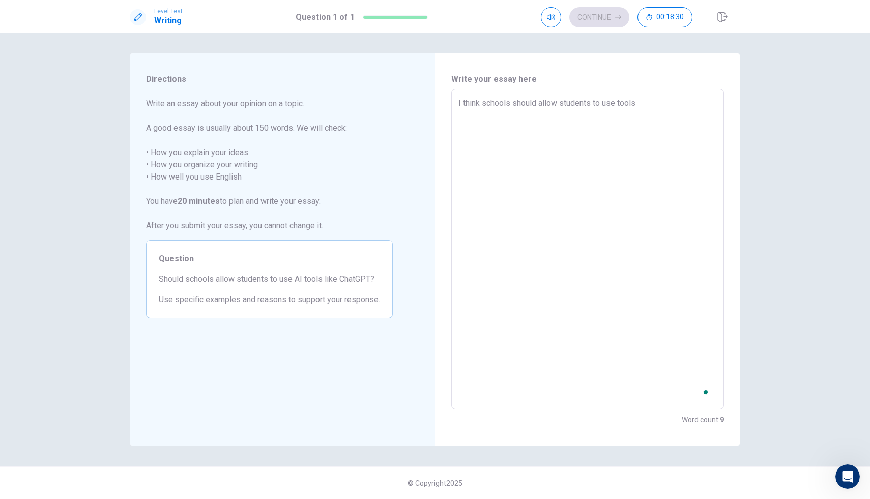
type textarea "x"
type textarea "I think schools should allow students to use tool"
type textarea "x"
type textarea "I think schools should allow students to use too"
type textarea "x"
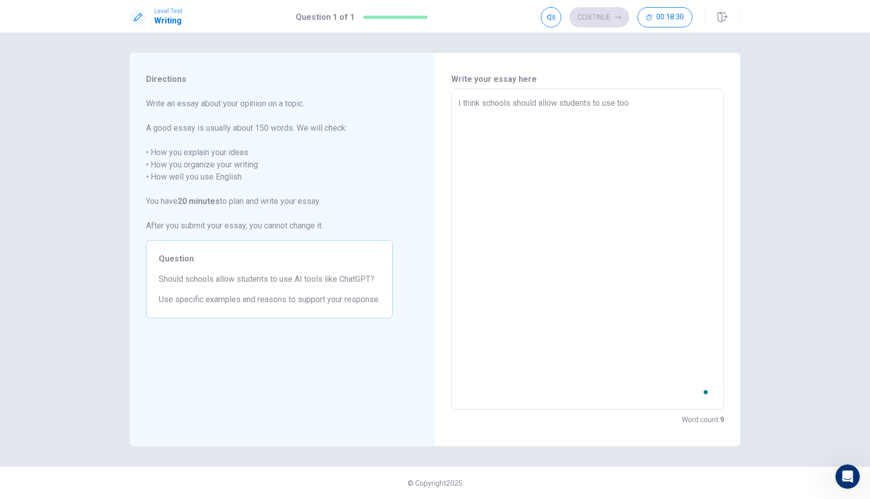
type textarea "I think schools should allow students to use to"
type textarea "x"
type textarea "I think schools should allow students to use t"
type textarea "x"
type textarea "I think schools should allow students to use"
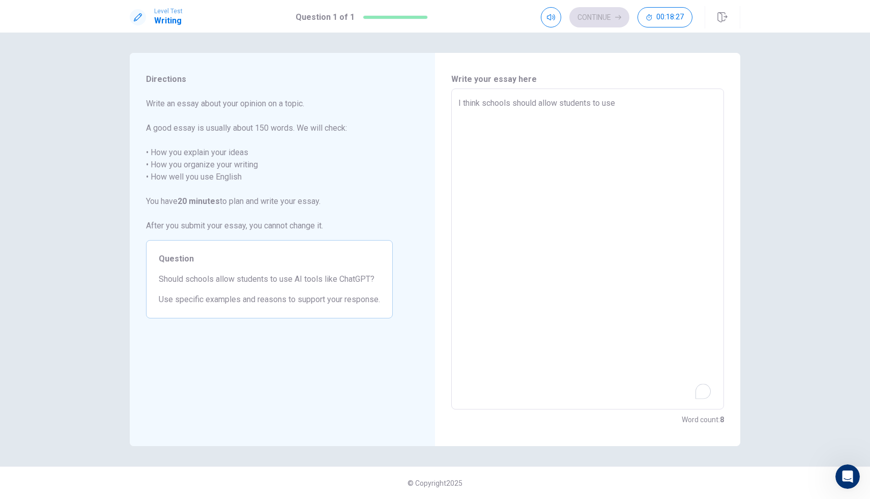
type textarea "x"
type textarea "I think schools should allow students to use A"
type textarea "x"
type textarea "I think schools should allow students to use AI"
type textarea "x"
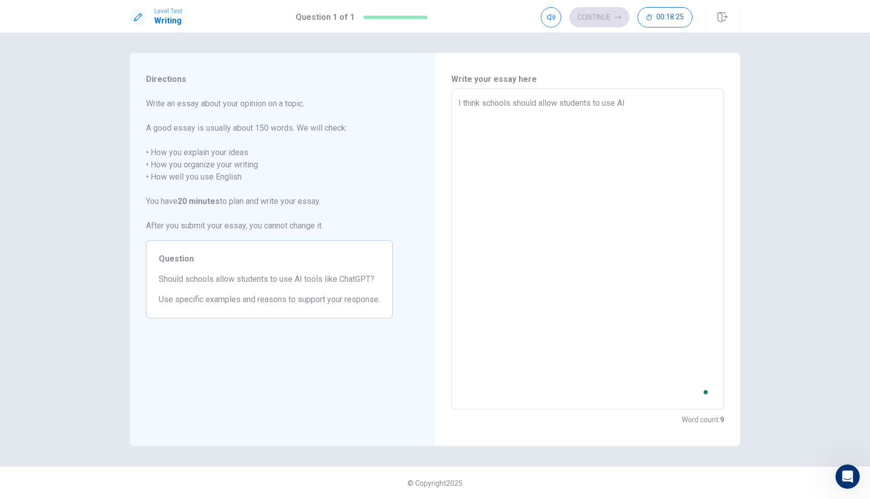
type textarea "I think schools should allow students to use AIt"
type textarea "x"
type textarea "I think schools should allow students to use AI"
type textarea "x"
type textarea "I think schools should allow students to use AI"
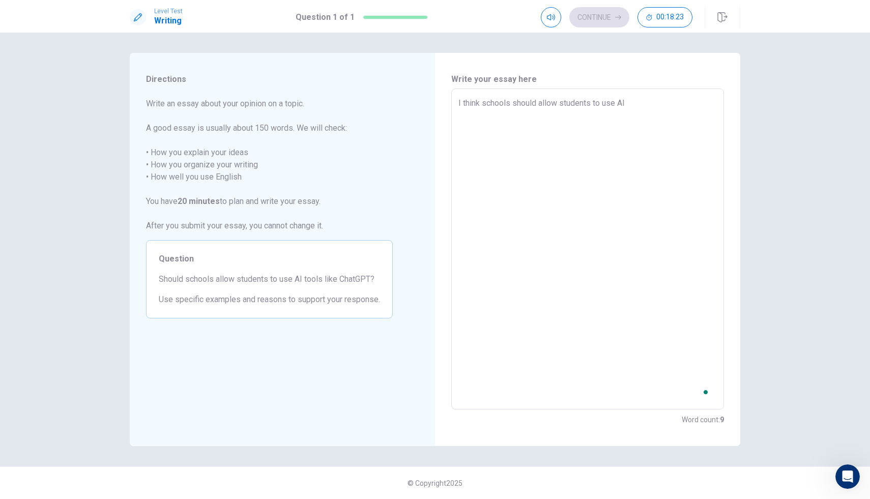
type textarea "x"
type textarea "I think schools should allow students to use AI t"
type textarea "x"
type textarea "I think schools should allow students to use AI to"
type textarea "x"
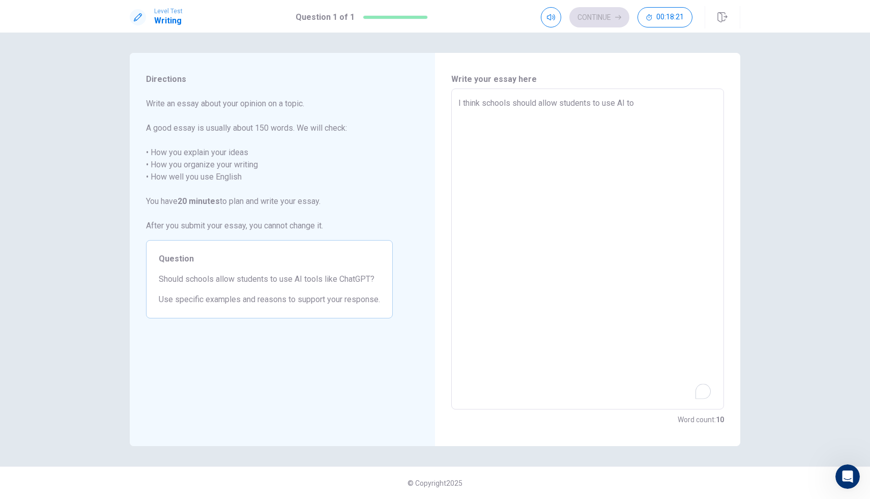
type textarea "I think schools should allow students to use AI too"
type textarea "x"
type textarea "I think schools should allow students to use AI tool"
type textarea "x"
type textarea "I think schools should allow students to use AI tools"
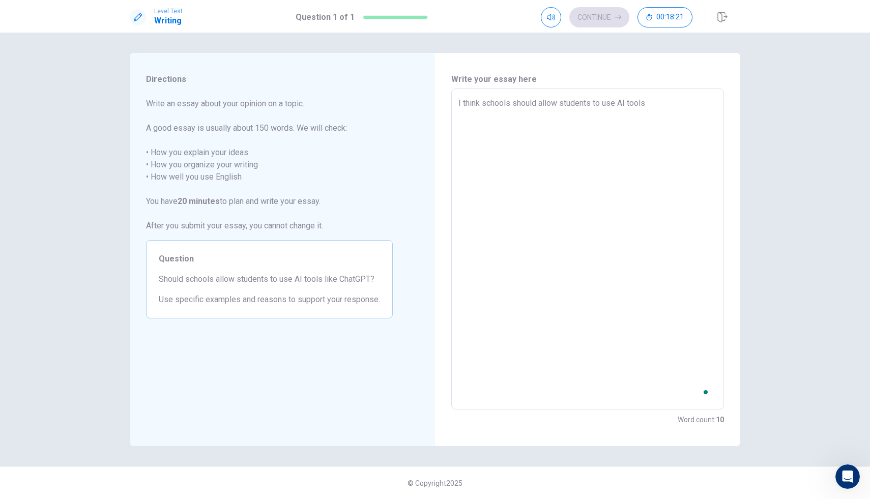
type textarea "x"
type textarea "I think schools should allow students to use AI tools"
type textarea "x"
type textarea "I think schools should allow students to use AI tools l"
type textarea "x"
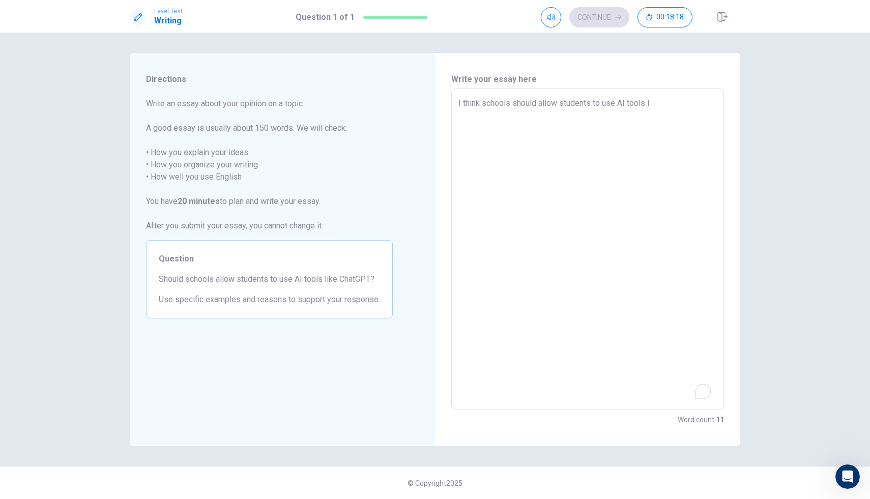
type textarea "I think schools should allow students to use AI tools li"
type textarea "x"
type textarea "I think schools should allow students to use AI tools lik"
type textarea "x"
type textarea "I think schools should allow students to use AI tools like"
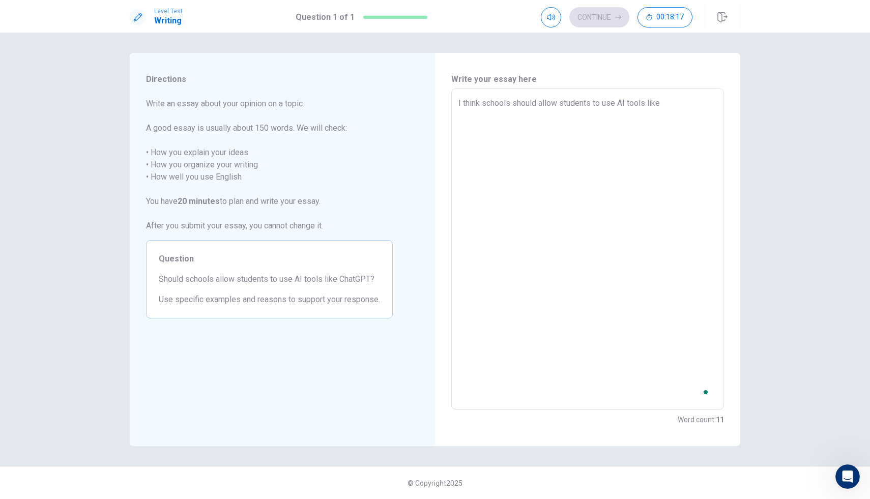
type textarea "x"
type textarea "I think schools should allow students to use AI tools like"
type textarea "x"
type textarea "I think schools should allow students to use AI tools like C"
type textarea "x"
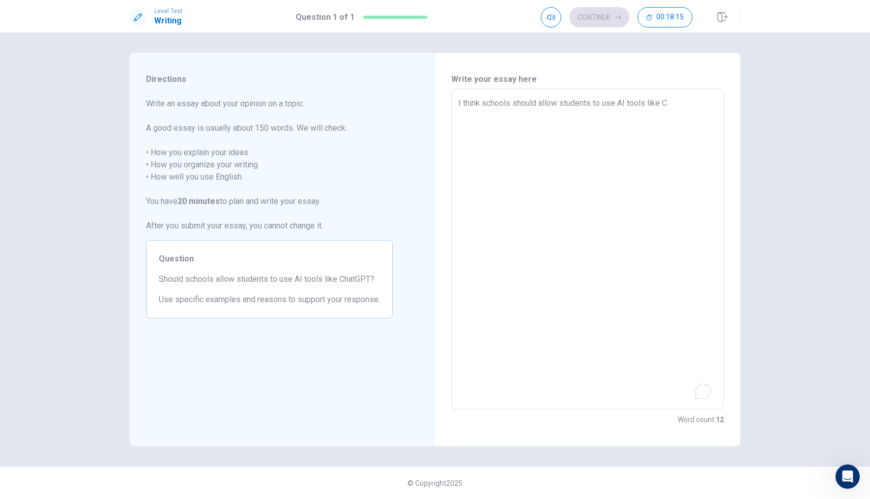
type textarea "I think schools should allow students to use AI tools like Ch"
type textarea "x"
type textarea "I think schools should allow students to use AI tools like Cha"
type textarea "x"
type textarea "I think schools should allow students to use AI tools like Chat"
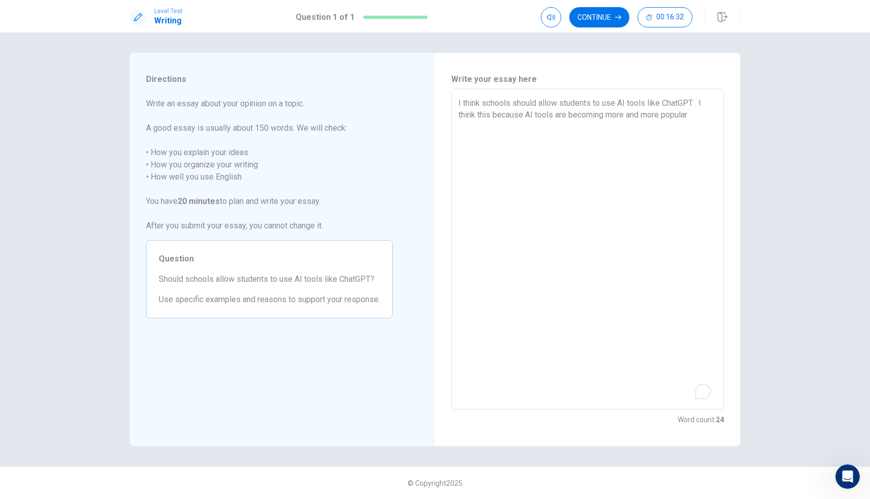
click at [722, 369] on div "I think schools should allow students to use AI tools like ChatGPT . I think th…" at bounding box center [587, 249] width 273 height 321
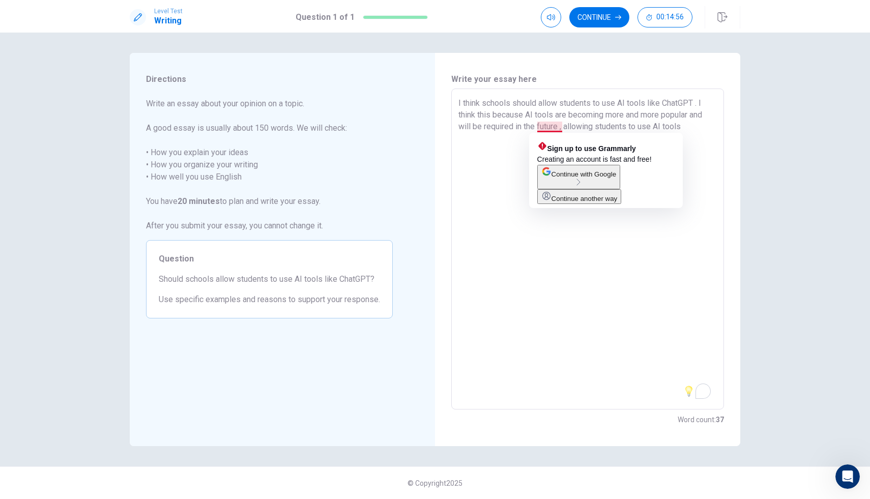
click at [543, 126] on textarea "I think schools should allow students to use AI tools like ChatGPT . I think th…" at bounding box center [587, 249] width 258 height 304
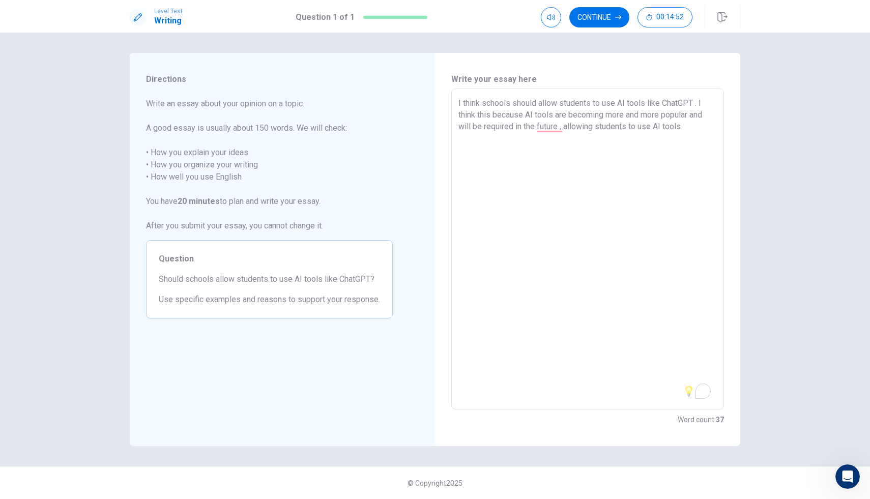
drag, startPoint x: 557, startPoint y: 132, endPoint x: 540, endPoint y: 136, distance: 17.4
click at [540, 136] on textarea "I think schools should allow students to use AI tools like ChatGPT . I think th…" at bounding box center [587, 249] width 258 height 304
click at [554, 131] on textarea "I think schools should allow students to use AI tools like ChatGPT . I think th…" at bounding box center [587, 249] width 258 height 304
click at [556, 130] on textarea "I think schools should allow students to use AI tools like ChatGPT . I think th…" at bounding box center [587, 249] width 258 height 304
click at [697, 146] on textarea "I think schools should allow students to use AI tools like ChatGPT . I think th…" at bounding box center [587, 249] width 258 height 304
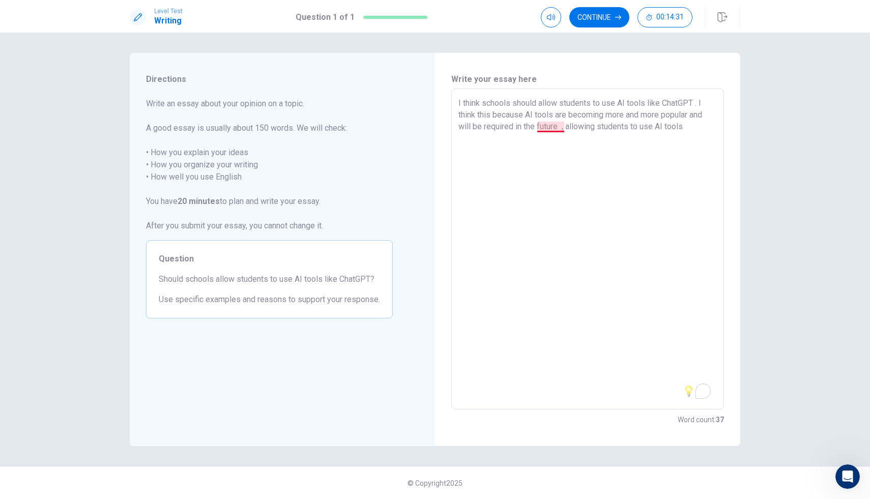
click at [556, 127] on textarea "I think schools should allow students to use AI tools like ChatGPT . I think th…" at bounding box center [587, 249] width 258 height 304
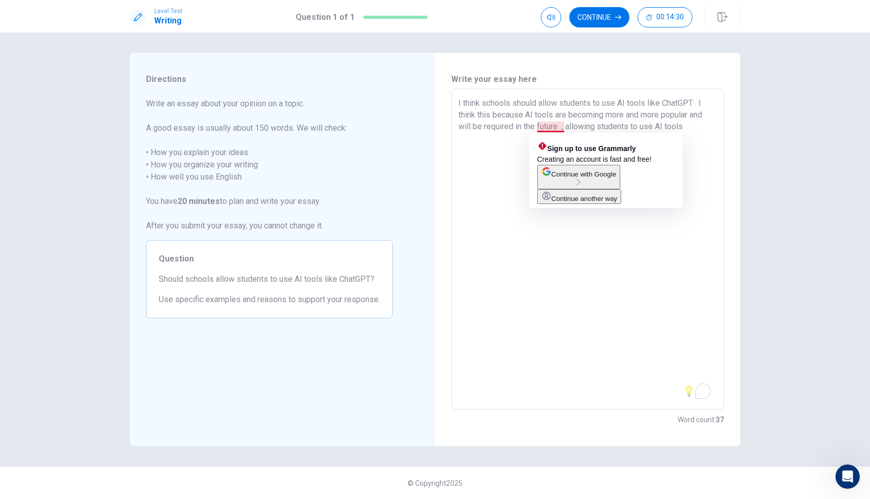
click at [560, 128] on textarea "I think schools should allow students to use AI tools like ChatGPT . I think th…" at bounding box center [587, 249] width 258 height 304
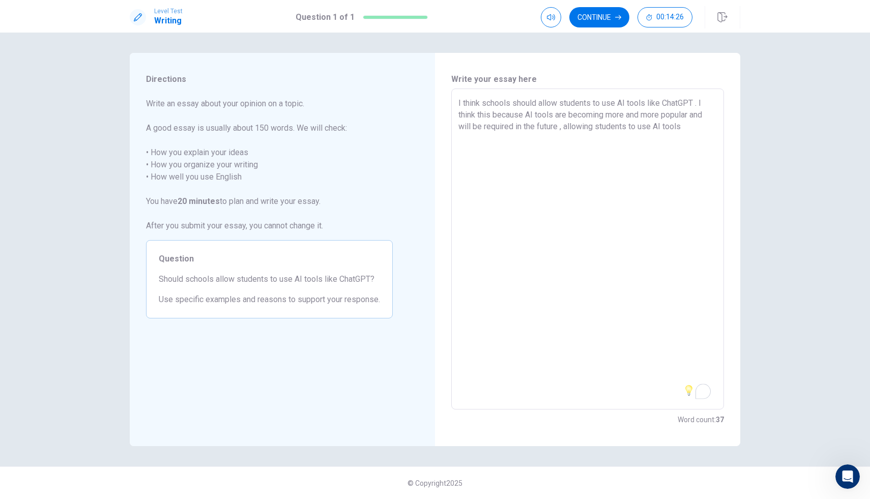
click at [708, 133] on textarea "I think schools should allow students to use AI tools like ChatGPT . I think th…" at bounding box center [587, 249] width 258 height 304
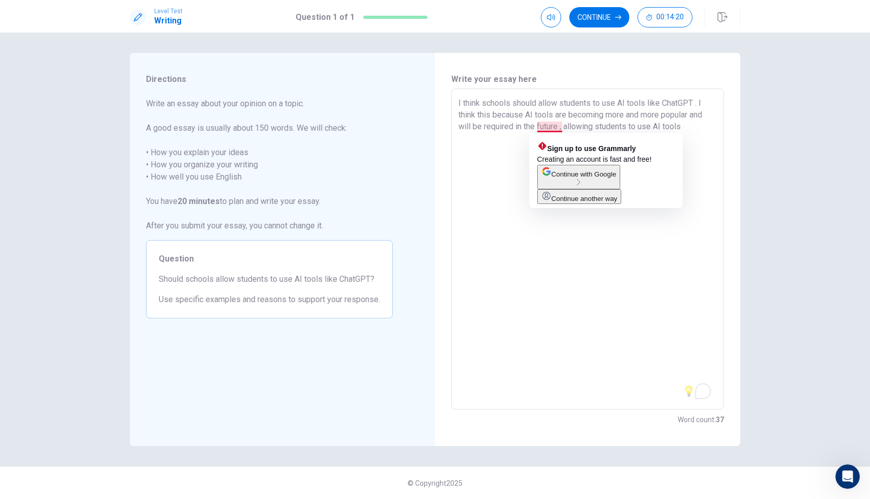
click at [557, 130] on textarea "I think schools should allow students to use AI tools like ChatGPT . I think th…" at bounding box center [587, 249] width 258 height 304
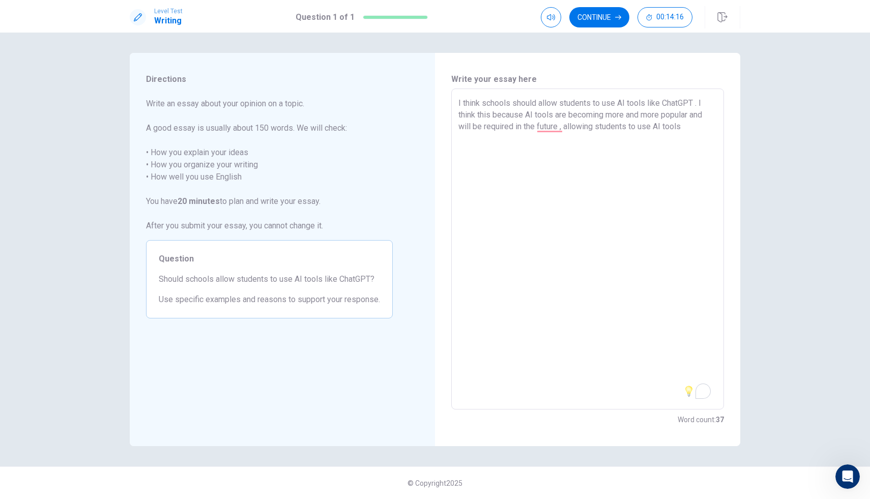
click at [563, 126] on textarea "I think schools should allow students to use AI tools like ChatGPT . I think th…" at bounding box center [587, 249] width 258 height 304
click at [556, 129] on textarea "I think schools should allow students to use AI tools like ChatGPT . I think th…" at bounding box center [587, 249] width 258 height 304
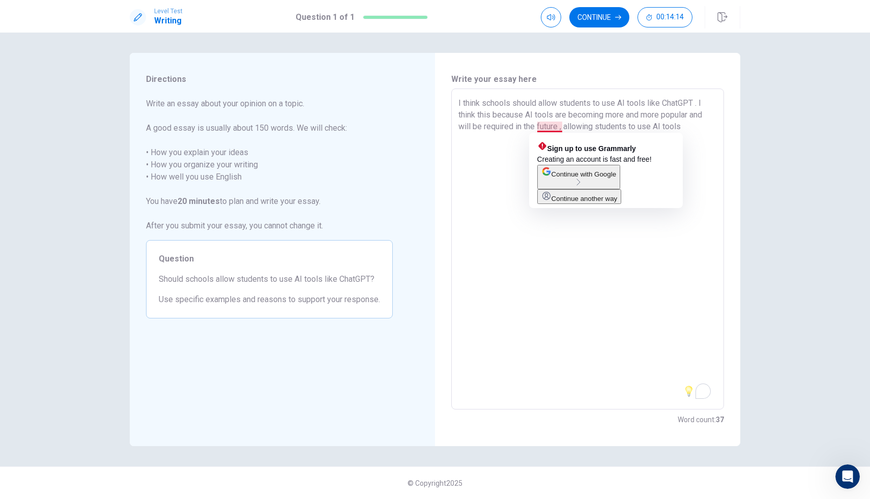
click at [559, 129] on textarea "I think schools should allow students to use AI tools like ChatGPT . I think th…" at bounding box center [587, 249] width 258 height 304
click at [562, 129] on textarea "I think schools should allow students to use AI tools like ChatGPT . I think th…" at bounding box center [587, 249] width 258 height 304
click at [560, 127] on textarea "I think schools should allow students to use AI tools like ChatGPT . I think th…" at bounding box center [587, 249] width 258 height 304
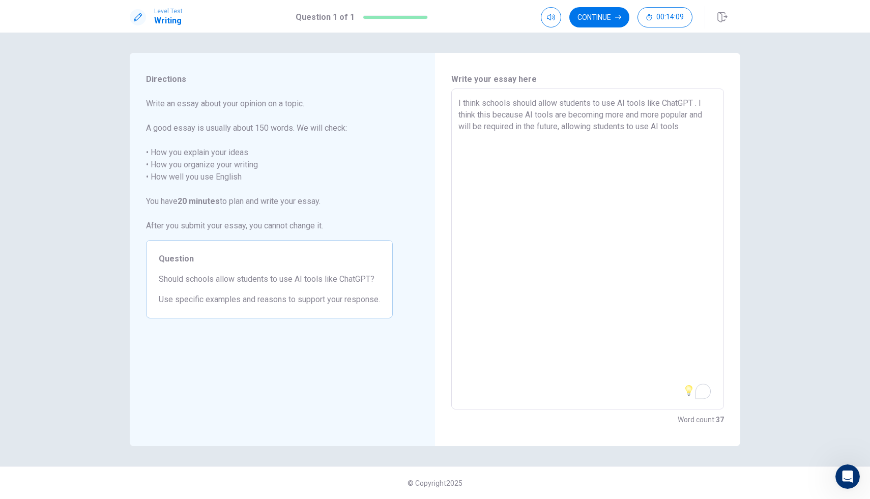
click at [691, 130] on textarea "I think schools should allow students to use AI tools like ChatGPT . I think th…" at bounding box center [587, 249] width 258 height 304
click at [575, 135] on textarea "I think schools should allow students to use AI tools like ChatGPT . I think th…" at bounding box center [587, 249] width 258 height 304
click at [578, 140] on textarea "I think schools should allow students to use AI tools like ChatGPT . I think th…" at bounding box center [587, 249] width 258 height 304
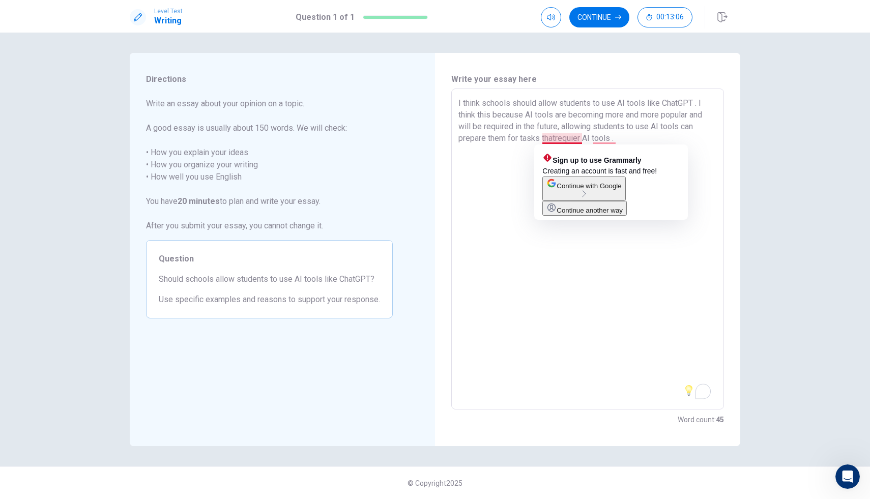
click at [558, 136] on textarea "I think schools should allow students to use AI tools like ChatGPT . I think th…" at bounding box center [587, 249] width 258 height 304
click at [579, 135] on textarea "I think schools should allow students to use AI tools like ChatGPT . I think th…" at bounding box center [587, 249] width 258 height 304
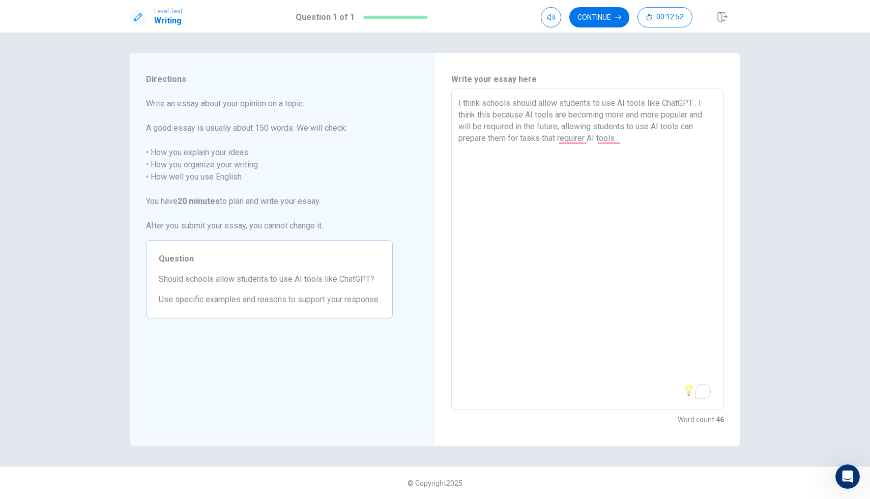
click at [590, 141] on textarea "I think schools should allow students to use AI tools like ChatGPT . I think th…" at bounding box center [587, 249] width 258 height 304
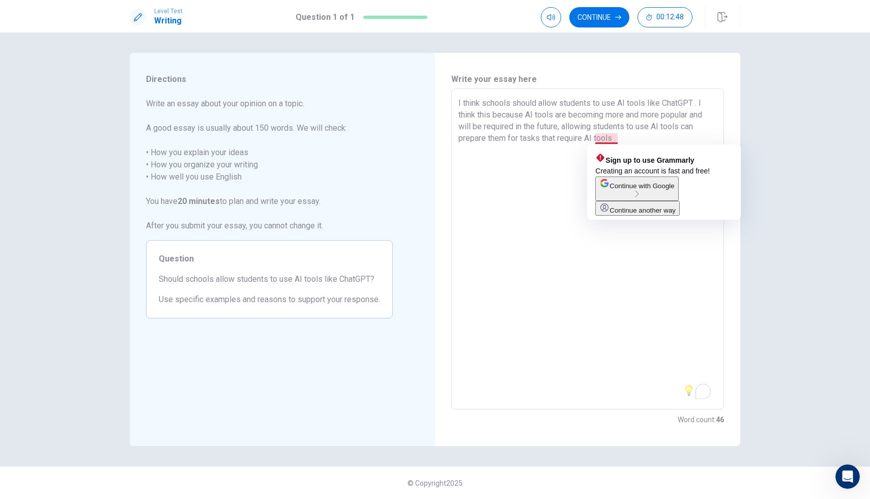
click at [617, 140] on textarea "I think schools should allow students to use AI tools like ChatGPT . I think th…" at bounding box center [587, 249] width 258 height 304
drag, startPoint x: 610, startPoint y: 140, endPoint x: 616, endPoint y: 140, distance: 6.6
click at [610, 140] on textarea "I think schools should allow students to use AI tools like ChatGPT . I think th…" at bounding box center [587, 249] width 258 height 304
click at [617, 140] on textarea "I think schools should allow students to use AI tools like ChatGPT . I think th…" at bounding box center [587, 249] width 258 height 304
click at [651, 117] on textarea "I think schools should allow students to use AI tools like ChatGPT . I think th…" at bounding box center [587, 249] width 258 height 304
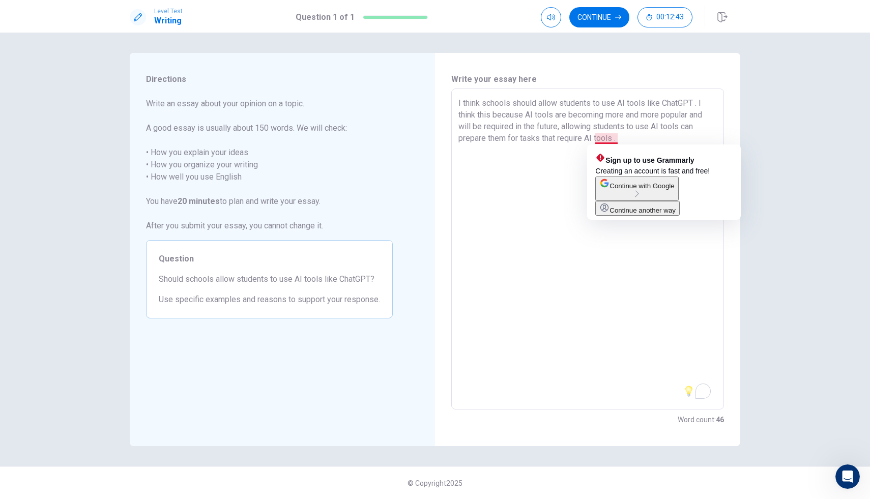
click at [617, 140] on textarea "I think schools should allow students to use AI tools like ChatGPT . I think th…" at bounding box center [587, 249] width 258 height 304
click at [615, 140] on textarea "I think schools should allow students to use AI tools like ChatGPT . I think th…" at bounding box center [587, 249] width 258 height 304
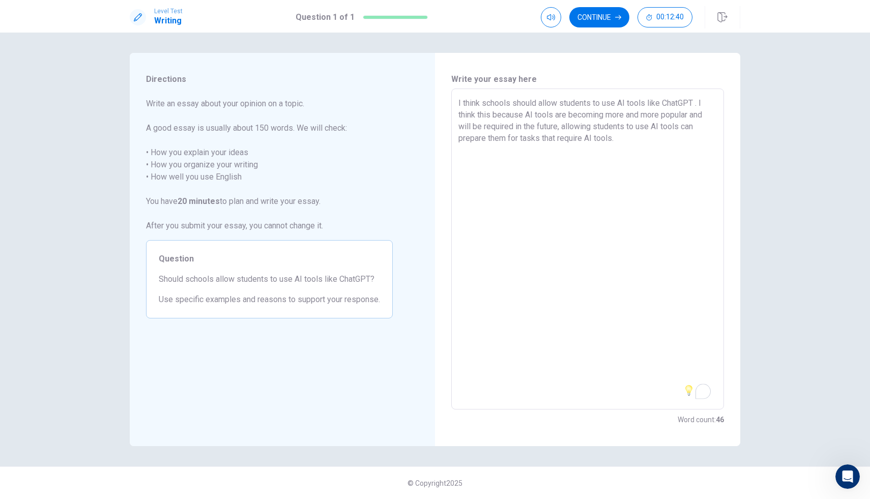
click at [637, 135] on textarea "I think schools should allow students to use AI tools like ChatGPT . I think th…" at bounding box center [587, 249] width 258 height 304
click at [504, 150] on textarea "I think schools should allow students to use AI tools like ChatGPT . I think th…" at bounding box center [587, 249] width 258 height 304
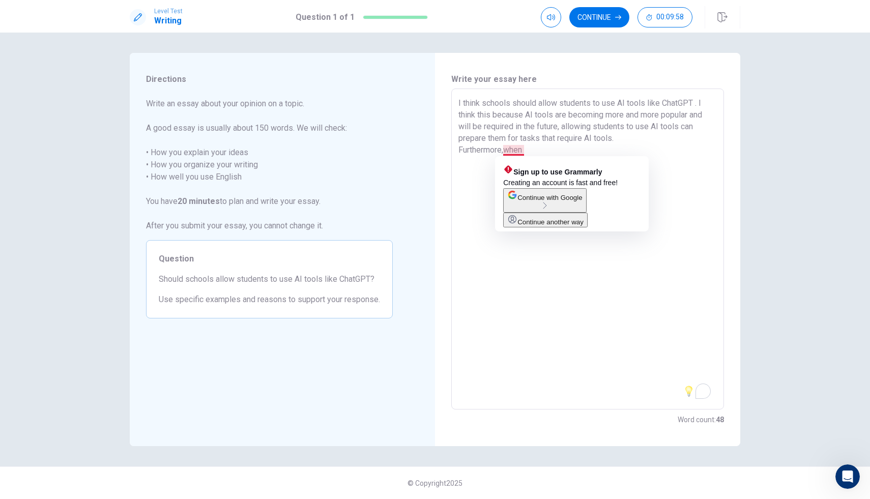
click at [506, 152] on textarea "I think schools should allow students to use AI tools like ChatGPT . I think th…" at bounding box center [587, 249] width 258 height 304
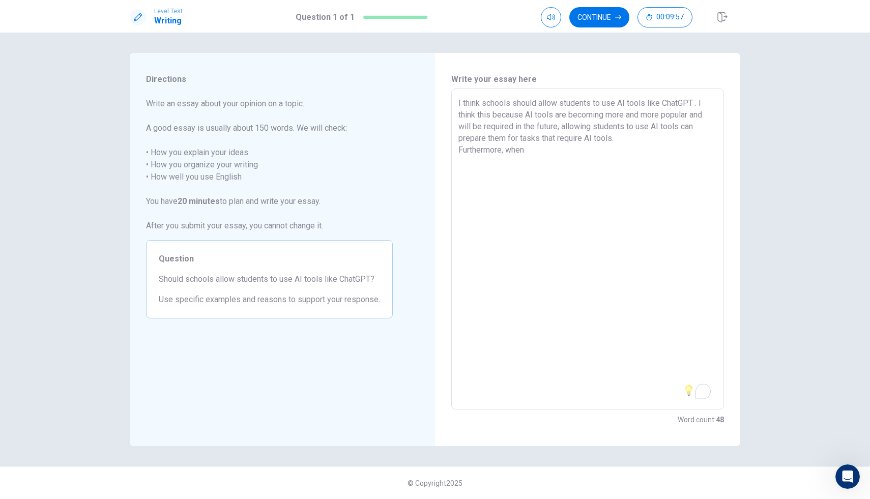
click at [540, 152] on textarea "I think schools should allow students to use AI tools like ChatGPT . I think th…" at bounding box center [587, 249] width 258 height 304
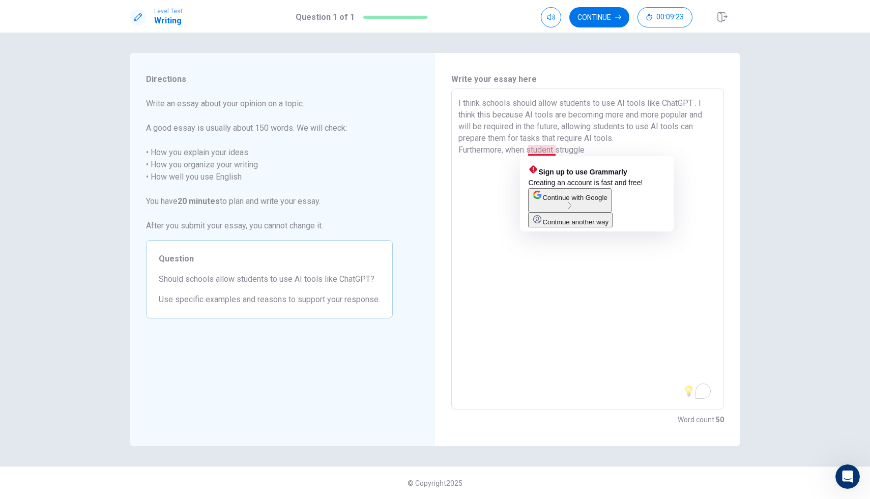
click at [557, 151] on textarea "I think schools should allow students to use AI tools like ChatGPT . I think th…" at bounding box center [587, 249] width 258 height 304
click at [556, 154] on textarea "I think schools should allow students to use AI tools like ChatGPT . I think th…" at bounding box center [587, 249] width 258 height 304
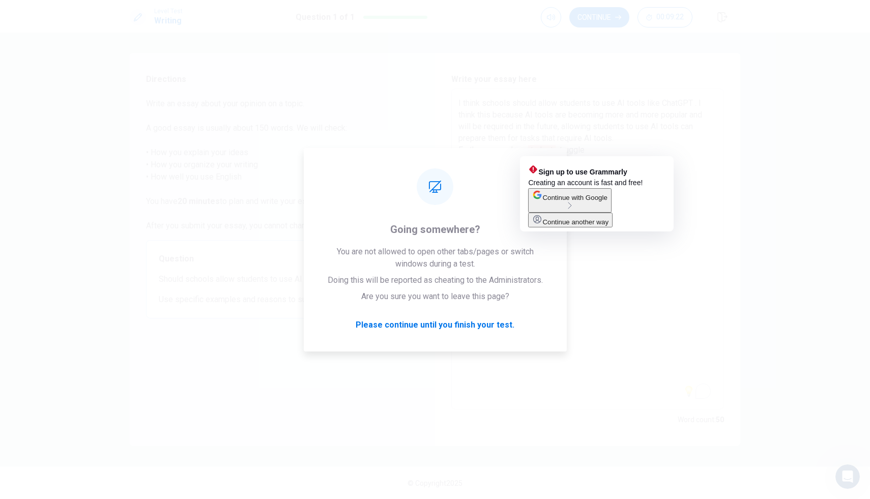
click at [558, 151] on textarea "I think schools should allow students to use AI tools like ChatGPT . I think th…" at bounding box center [587, 249] width 258 height 304
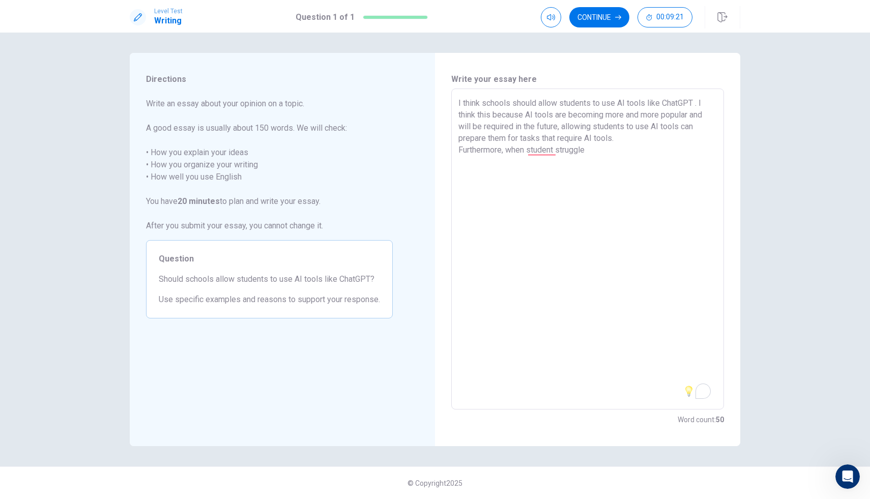
click at [556, 152] on textarea "I think schools should allow students to use AI tools like ChatGPT . I think th…" at bounding box center [587, 249] width 258 height 304
click at [596, 152] on textarea "I think schools should allow students to use AI tools like ChatGPT . I think th…" at bounding box center [587, 249] width 258 height 304
click at [698, 151] on textarea "I think schools should allow students to use AI tools like ChatGPT . I think th…" at bounding box center [587, 249] width 258 height 304
click at [703, 91] on div "I think schools should allow students to use AI tools like ChatGPT . I think th…" at bounding box center [587, 249] width 273 height 321
click at [701, 171] on textarea "I think schools should allow students to use AI tools like ChatGPT . I think th…" at bounding box center [587, 249] width 258 height 304
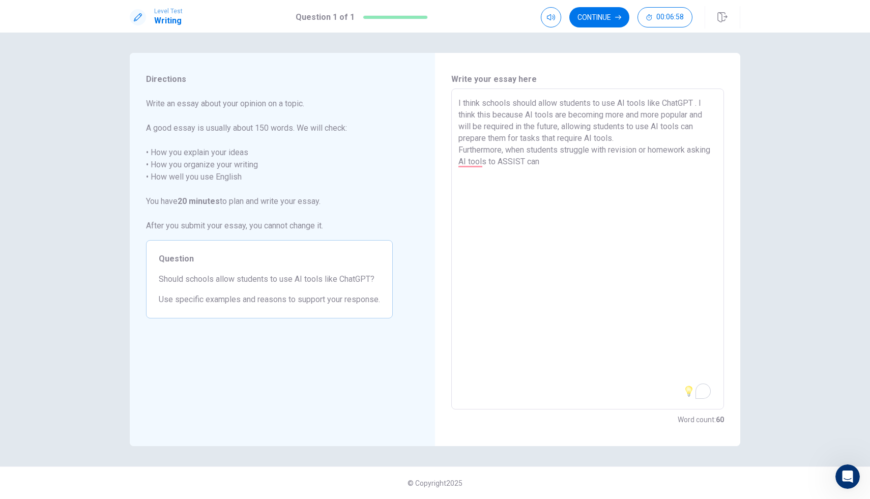
click at [487, 170] on textarea "I think schools should allow students to use AI tools like ChatGPT . I think th…" at bounding box center [587, 249] width 258 height 304
click at [483, 165] on textarea "I think schools should allow students to use AI tools like ChatGPT . I think th…" at bounding box center [587, 249] width 258 height 304
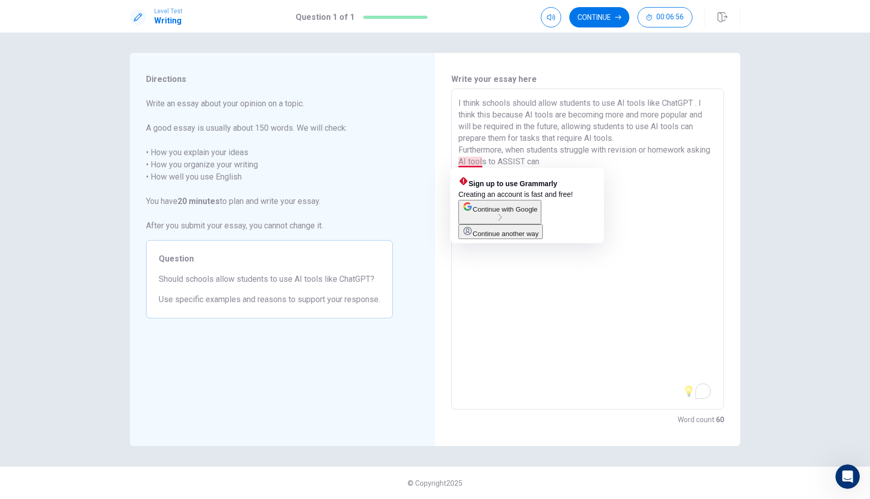
click at [482, 164] on textarea "I think schools should allow students to use AI tools like ChatGPT . I think th…" at bounding box center [587, 249] width 258 height 304
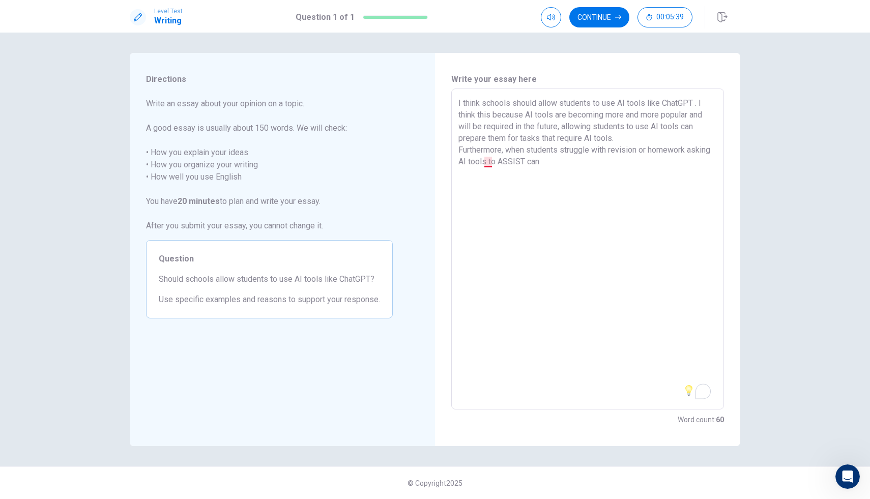
click at [490, 163] on textarea "I think schools should allow students to use AI tools like ChatGPT . I think th…" at bounding box center [587, 249] width 258 height 304
click at [496, 164] on textarea "I think schools should allow students to use AI tools like ChatGPT . I think th…" at bounding box center [587, 249] width 258 height 304
click at [493, 165] on textarea "I think schools should allow students to use AI tools like ChatGPT . I think th…" at bounding box center [587, 249] width 258 height 304
click at [571, 164] on textarea "I think schools should allow students to use AI tools like ChatGPT . I think th…" at bounding box center [587, 249] width 258 height 304
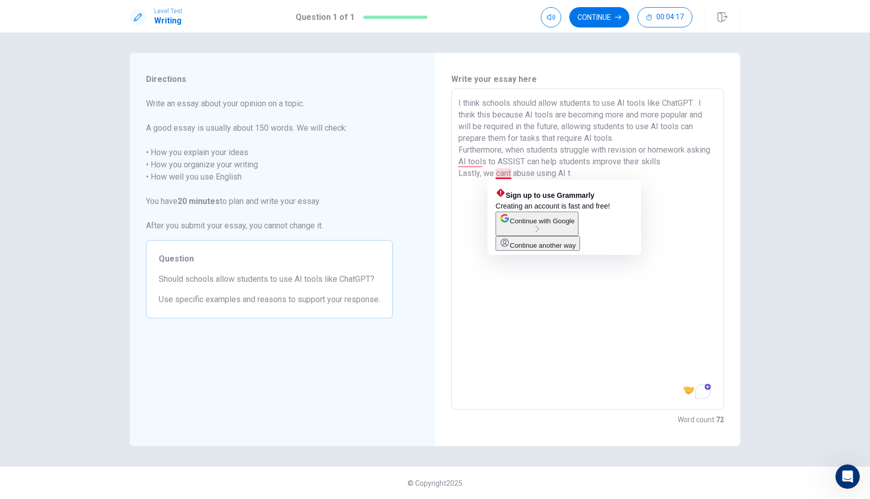
click at [509, 175] on textarea "I think schools should allow students to use AI tools like ChatGPT . I think th…" at bounding box center [587, 249] width 258 height 304
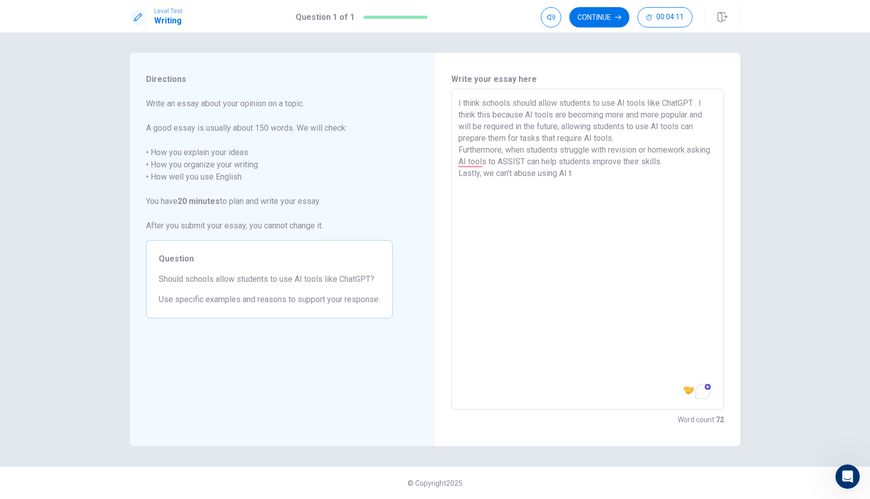
click at [583, 172] on textarea "I think schools should allow students to use AI tools like ChatGPT . I think th…" at bounding box center [587, 249] width 258 height 304
click at [553, 179] on textarea "I think schools should allow students to use AI tools like ChatGPT . I think th…" at bounding box center [587, 249] width 258 height 304
click at [560, 176] on textarea "I think schools should allow students to use AI tools like ChatGPT . I think th…" at bounding box center [587, 249] width 258 height 304
click at [562, 179] on textarea "I think schools should allow students to use AI tools like ChatGPT . I think th…" at bounding box center [587, 249] width 258 height 304
click at [573, 178] on textarea "I think schools should allow students to use AI tools like ChatGPT . I think th…" at bounding box center [587, 249] width 258 height 304
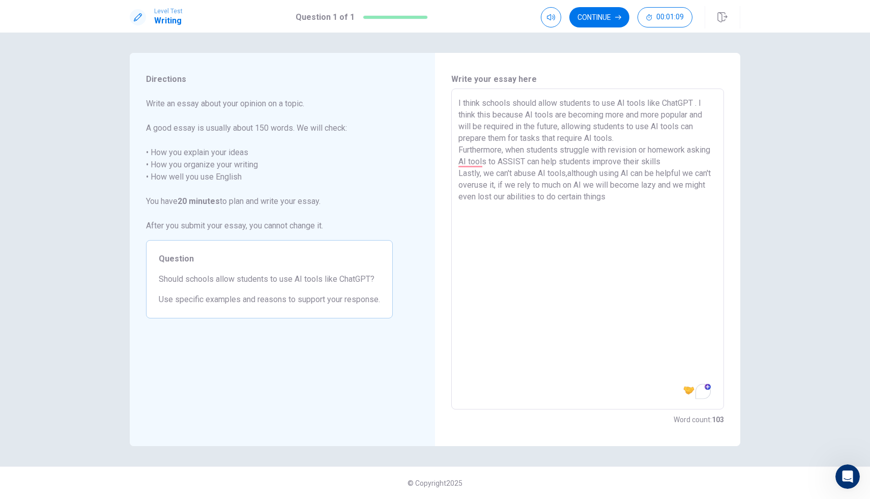
click at [504, 197] on textarea "I think schools should allow students to use AI tools like ChatGPT . I think th…" at bounding box center [587, 249] width 258 height 304
click at [511, 200] on textarea "I think schools should allow students to use AI tools like ChatGPT . I think th…" at bounding box center [587, 249] width 258 height 304
click at [515, 199] on textarea "I think schools should allow students to use AI tools like ChatGPT . I think th…" at bounding box center [587, 249] width 258 height 304
click at [513, 198] on textarea "I think schools should allow students to use AI tools like ChatGPT . I think th…" at bounding box center [587, 249] width 258 height 304
click at [517, 186] on textarea "I think schools should allow students to use AI tools like ChatGPT . I think th…" at bounding box center [587, 249] width 258 height 304
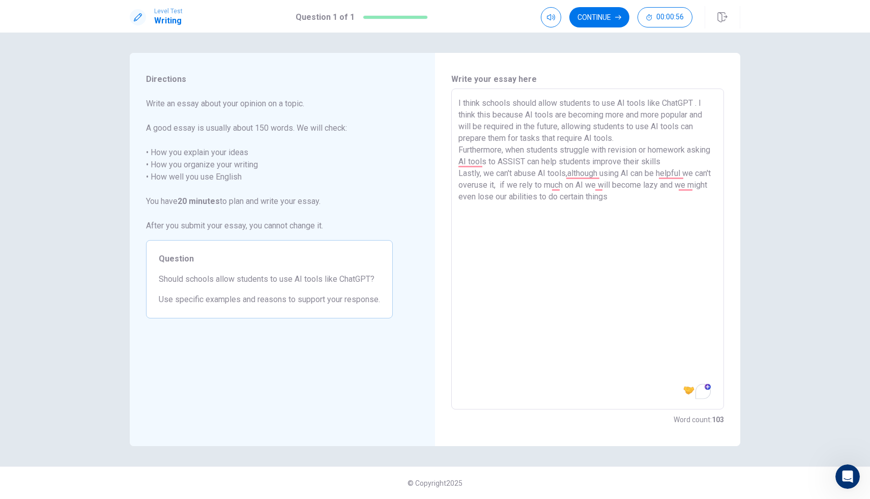
click at [560, 189] on textarea "I think schools should allow students to use AI tools like ChatGPT . I think th…" at bounding box center [587, 249] width 258 height 304
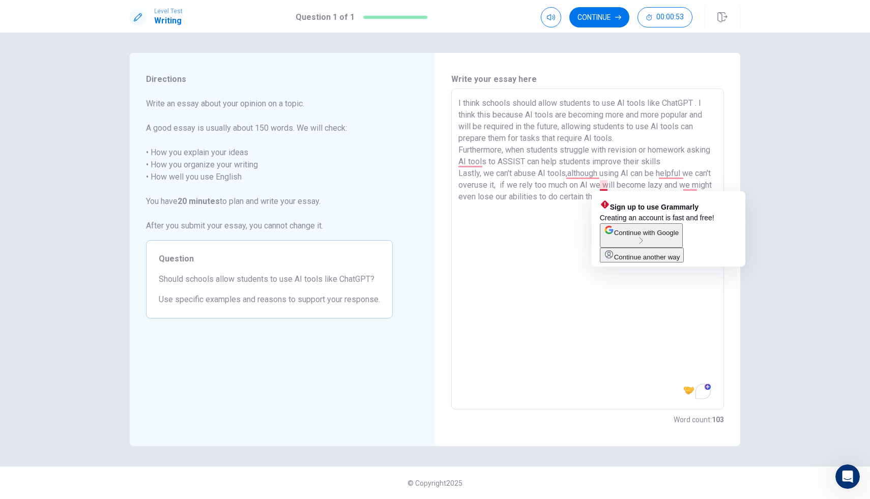
click at [604, 186] on textarea "I think schools should allow students to use AI tools like ChatGPT . I think th…" at bounding box center [587, 249] width 258 height 304
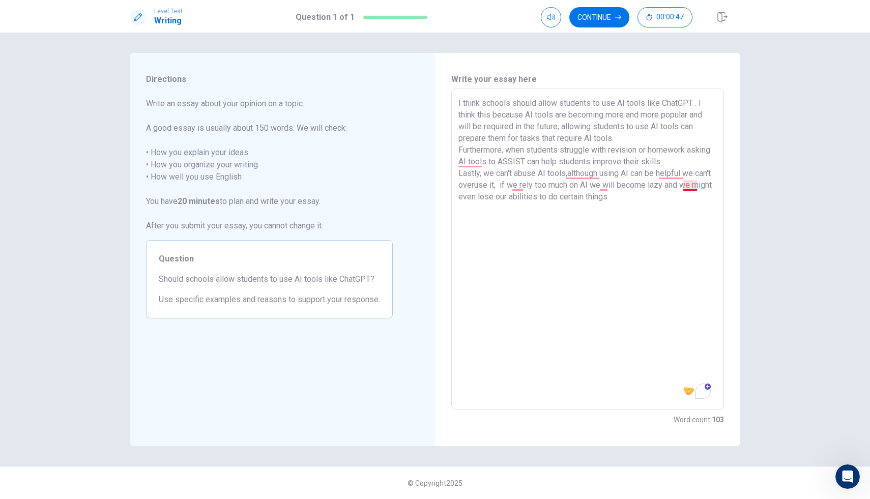
click at [697, 189] on textarea "I think schools should allow students to use AI tools like ChatGPT . I think th…" at bounding box center [587, 249] width 258 height 304
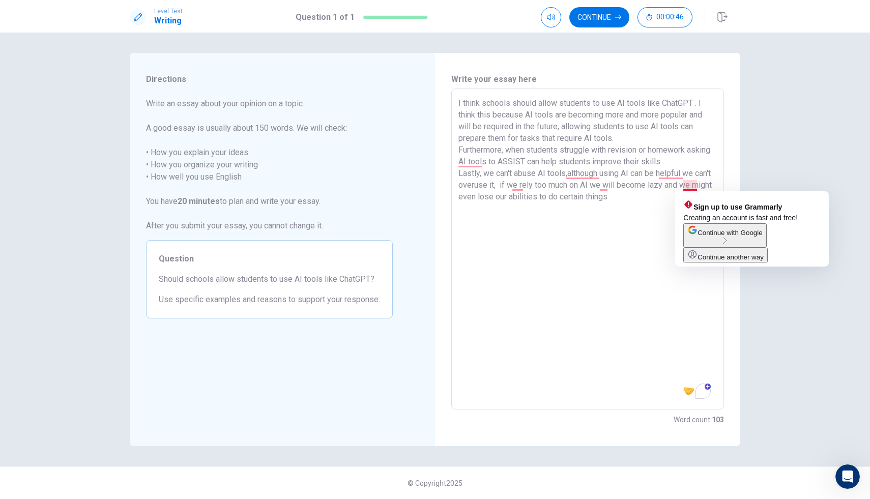
click at [699, 184] on textarea "I think schools should allow students to use AI tools like ChatGPT . I think th…" at bounding box center [587, 249] width 258 height 304
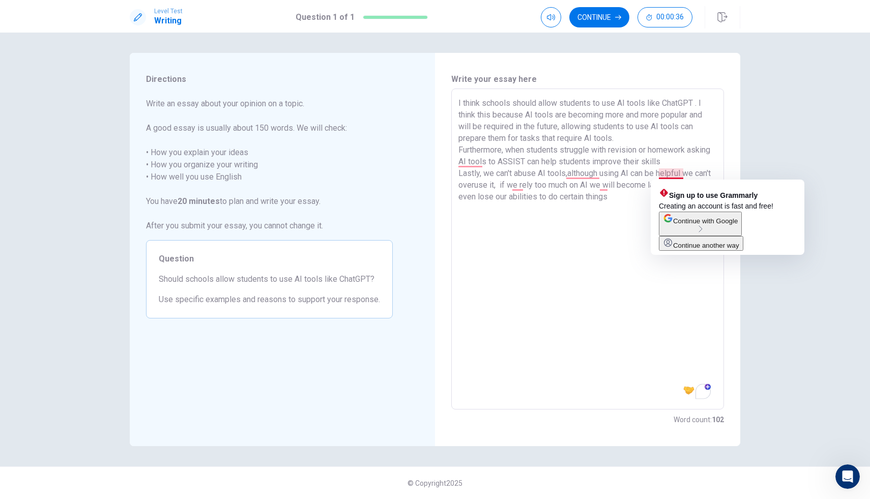
click at [678, 174] on textarea "I think schools should allow students to use AI tools like ChatGPT . I think th…" at bounding box center [587, 249] width 258 height 304
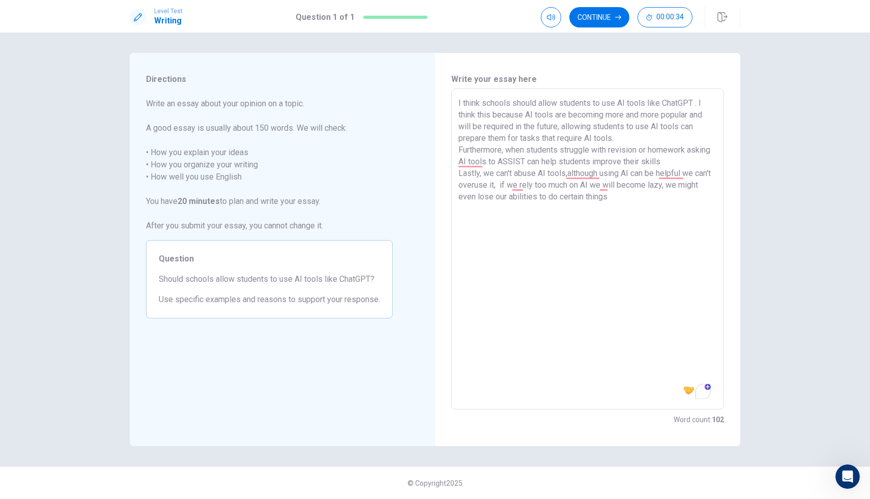
drag, startPoint x: 688, startPoint y: 174, endPoint x: 658, endPoint y: 170, distance: 30.7
click at [658, 170] on textarea "I think schools should allow students to use AI tools like ChatGPT . I think th…" at bounding box center [587, 249] width 258 height 304
click at [676, 225] on textarea "I think schools should allow students to use AI tools like ChatGPT . I think th…" at bounding box center [587, 249] width 258 height 304
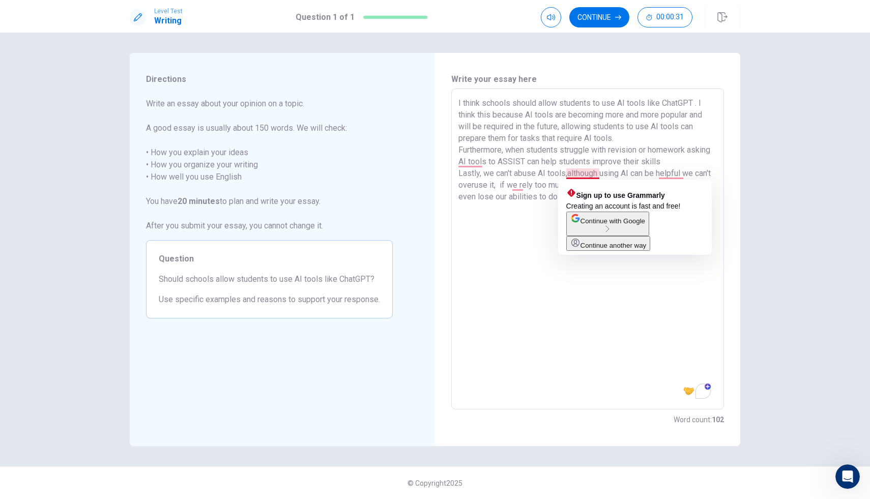
click at [569, 174] on textarea "I think schools should allow students to use AI tools like ChatGPT . I think th…" at bounding box center [587, 249] width 258 height 304
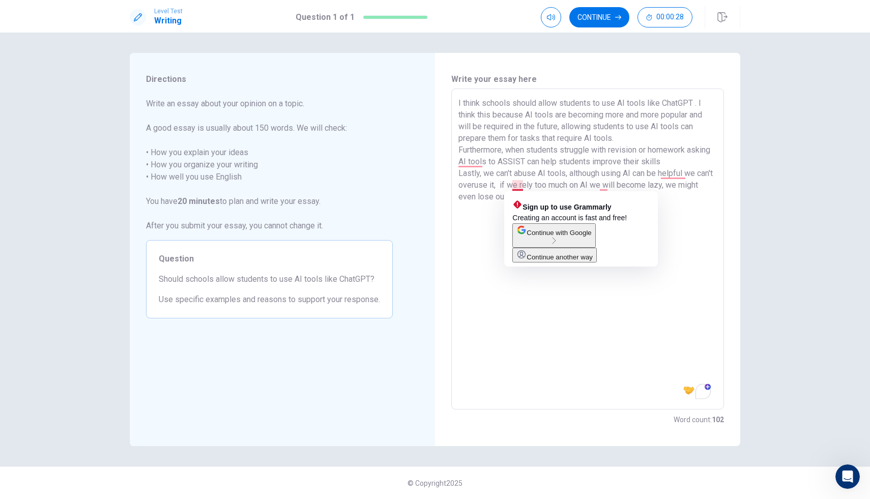
click at [515, 186] on textarea "I think schools should allow students to use AI tools like ChatGPT . I think th…" at bounding box center [587, 249] width 258 height 304
click at [512, 185] on textarea "I think schools should allow students to use AI tools like ChatGPT . I think th…" at bounding box center [587, 249] width 258 height 304
click at [521, 187] on textarea "I think schools should allow students to use AI tools like ChatGPT . I think th…" at bounding box center [587, 249] width 258 height 304
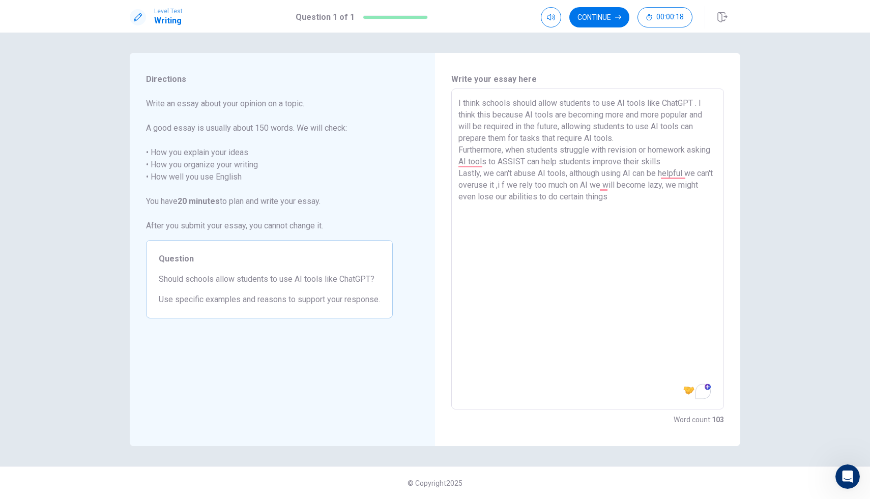
click at [516, 184] on textarea "I think schools should allow students to use AI tools like ChatGPT . I think th…" at bounding box center [587, 249] width 258 height 304
click at [523, 184] on textarea "I think schools should allow students to use AI tools like ChatGPT . I think th…" at bounding box center [587, 249] width 258 height 304
click at [526, 242] on textarea "I think schools should allow students to use AI tools like ChatGPT . I think th…" at bounding box center [587, 249] width 258 height 304
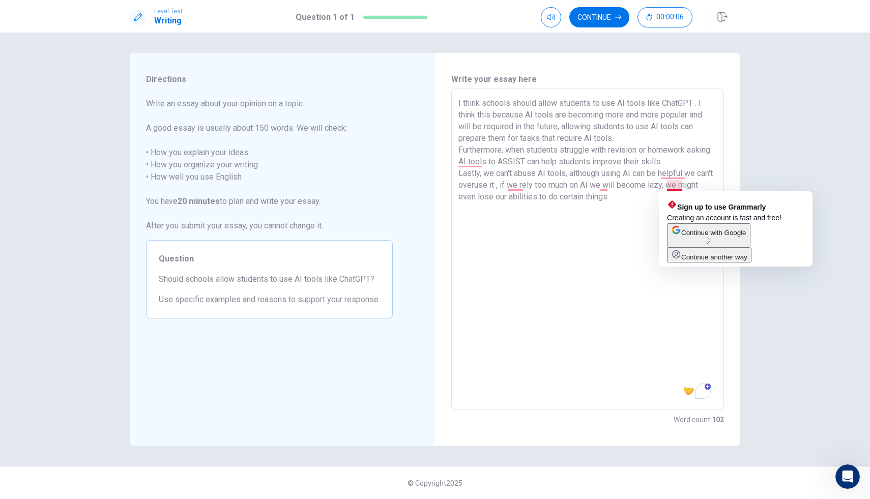
click at [682, 187] on textarea "I think schools should allow students to use AI tools like ChatGPT . I think th…" at bounding box center [587, 249] width 258 height 304
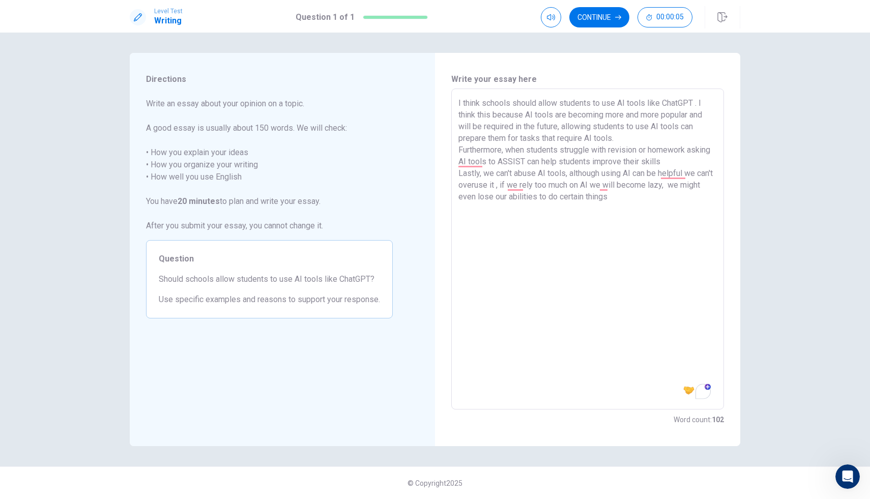
click at [683, 186] on textarea "I think schools should allow students to use AI tools like ChatGPT . I think th…" at bounding box center [587, 249] width 258 height 304
click at [680, 187] on textarea "I think schools should allow students to use AI tools like ChatGPT . I think th…" at bounding box center [587, 249] width 258 height 304
click at [691, 186] on textarea "I think schools should allow students to use AI tools like ChatGPT . I think th…" at bounding box center [587, 249] width 258 height 304
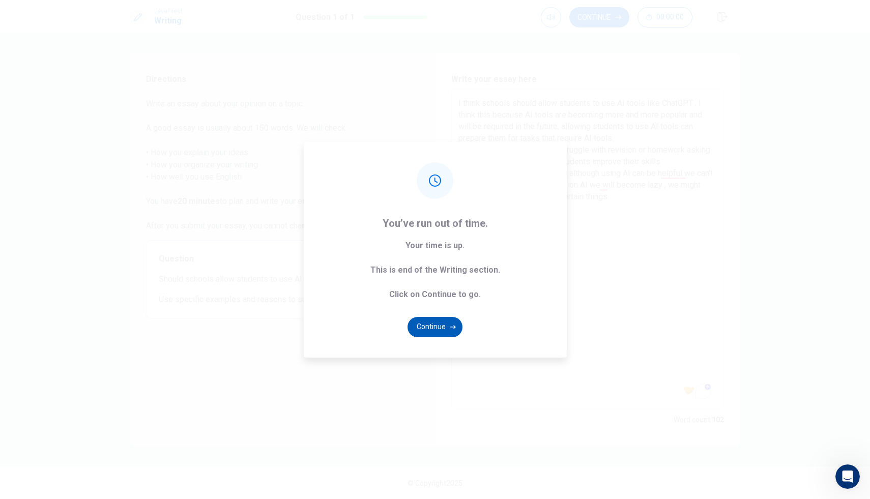
click at [436, 335] on button "Continue" at bounding box center [435, 327] width 55 height 20
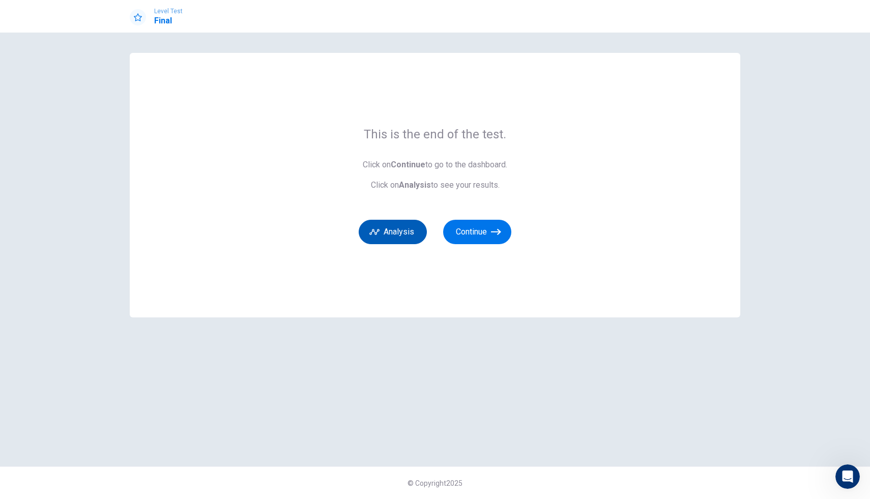
click at [387, 227] on button "Analysis" at bounding box center [393, 232] width 68 height 24
